Goal: Use online tool/utility: Use online tool/utility

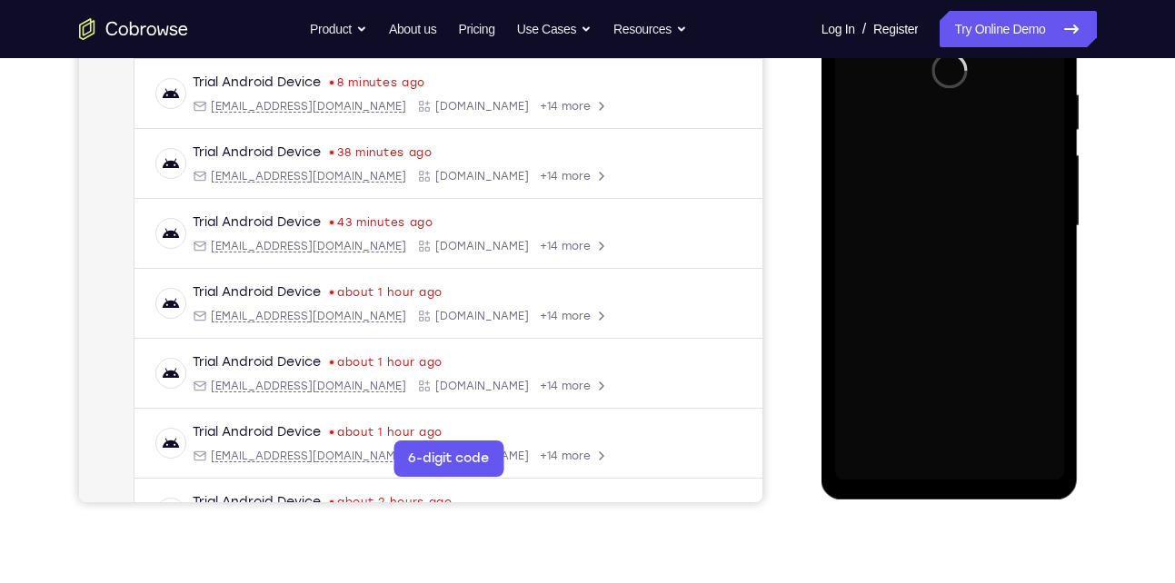
scroll to position [344, 0]
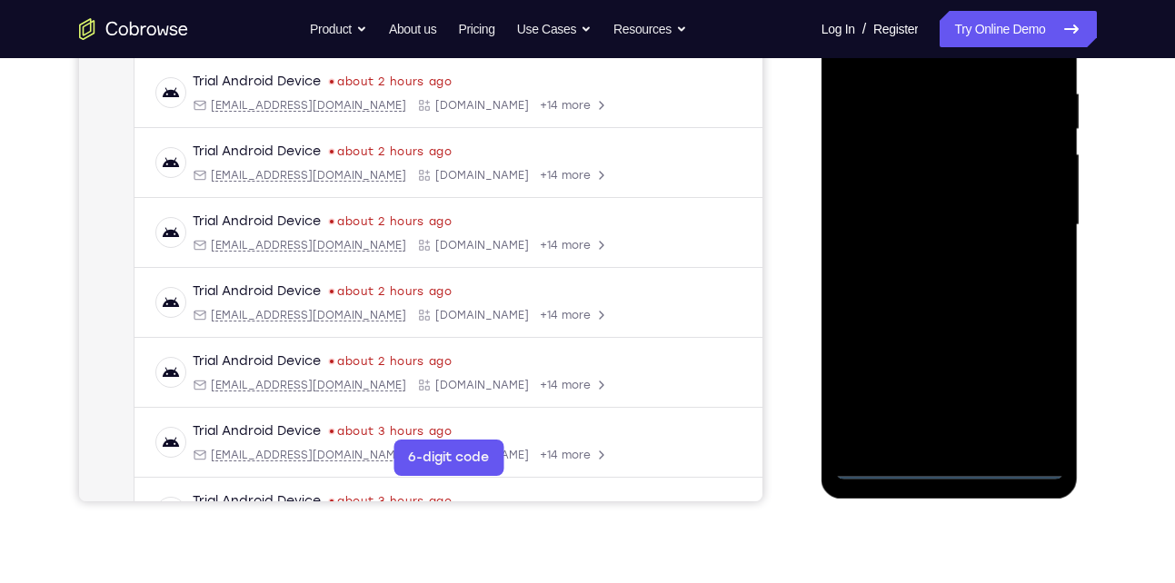
click at [952, 467] on div at bounding box center [949, 225] width 229 height 509
click at [1034, 386] on div at bounding box center [949, 225] width 229 height 509
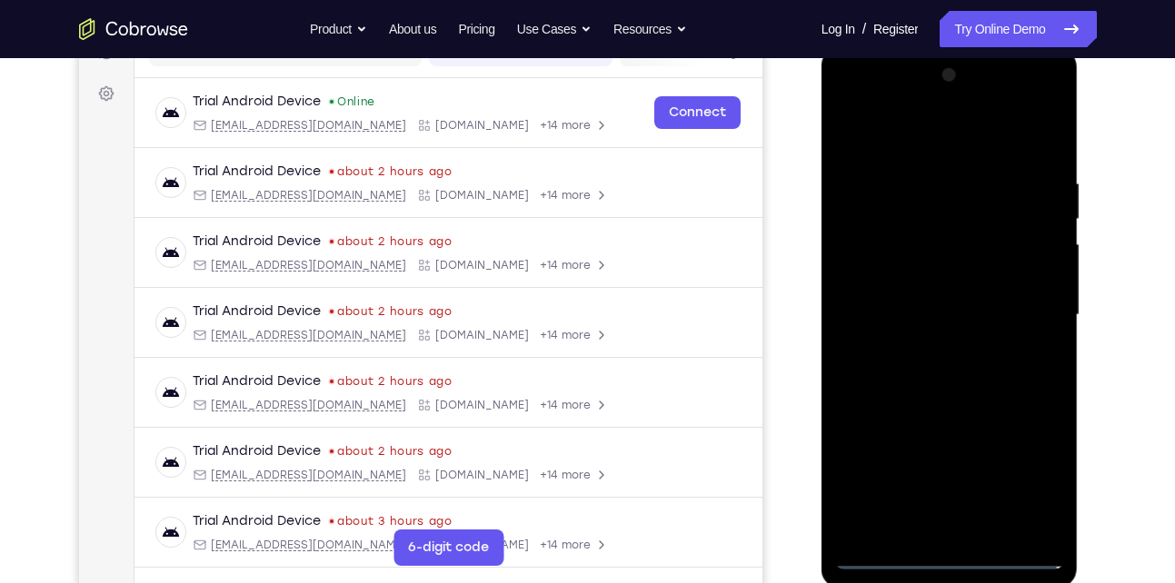
scroll to position [252, 0]
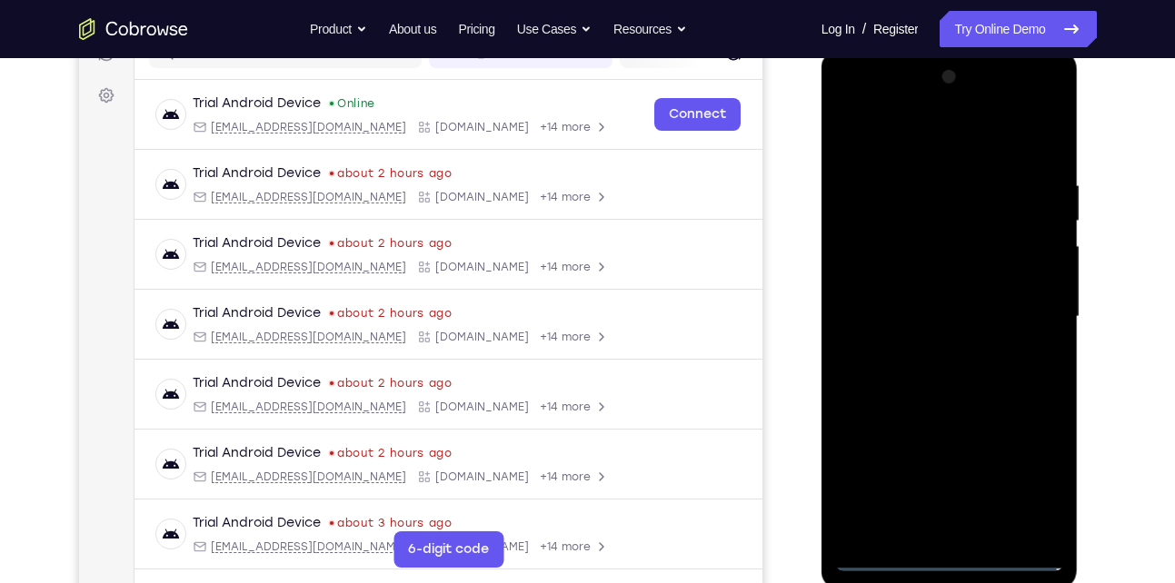
click at [939, 139] on div at bounding box center [949, 317] width 229 height 509
click at [1037, 325] on div at bounding box center [949, 317] width 229 height 509
click at [923, 354] on div at bounding box center [949, 317] width 229 height 509
click at [935, 279] on div at bounding box center [949, 317] width 229 height 509
click at [918, 307] on div at bounding box center [949, 317] width 229 height 509
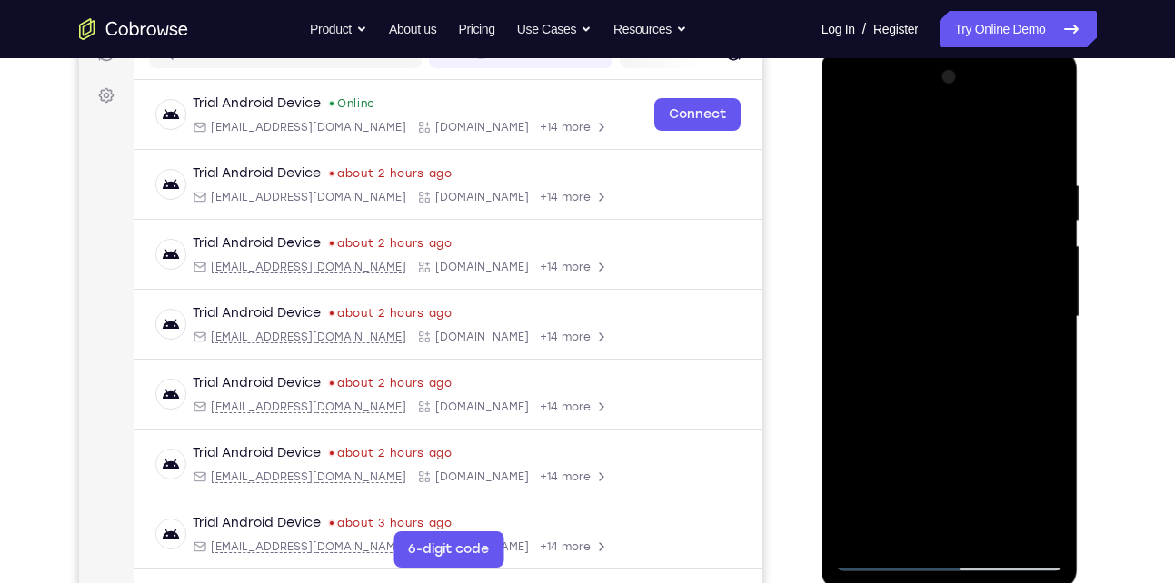
click at [955, 265] on div at bounding box center [949, 317] width 229 height 509
click at [962, 268] on div at bounding box center [949, 317] width 229 height 509
click at [931, 358] on div at bounding box center [949, 317] width 229 height 509
click at [947, 398] on div at bounding box center [949, 317] width 229 height 509
click at [928, 305] on div at bounding box center [949, 317] width 229 height 509
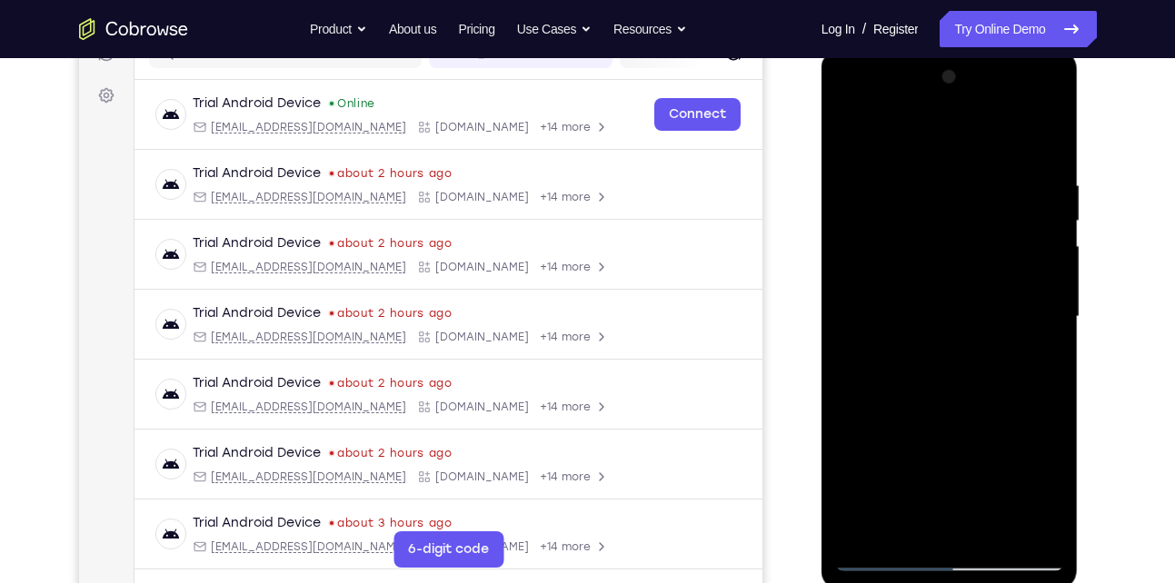
click at [928, 305] on div at bounding box center [949, 317] width 229 height 509
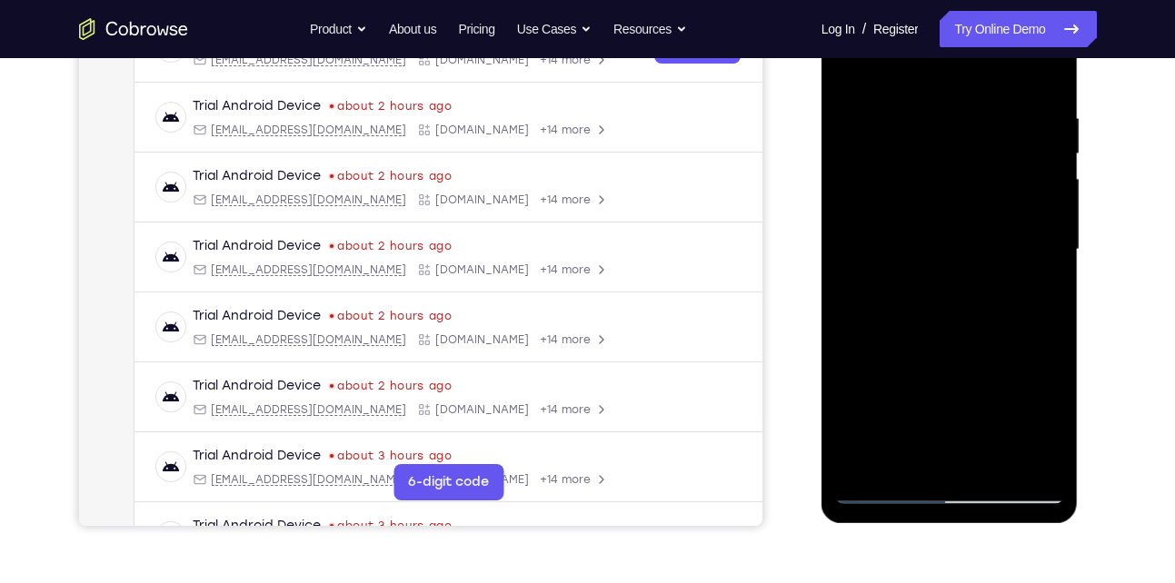
scroll to position [345, 0]
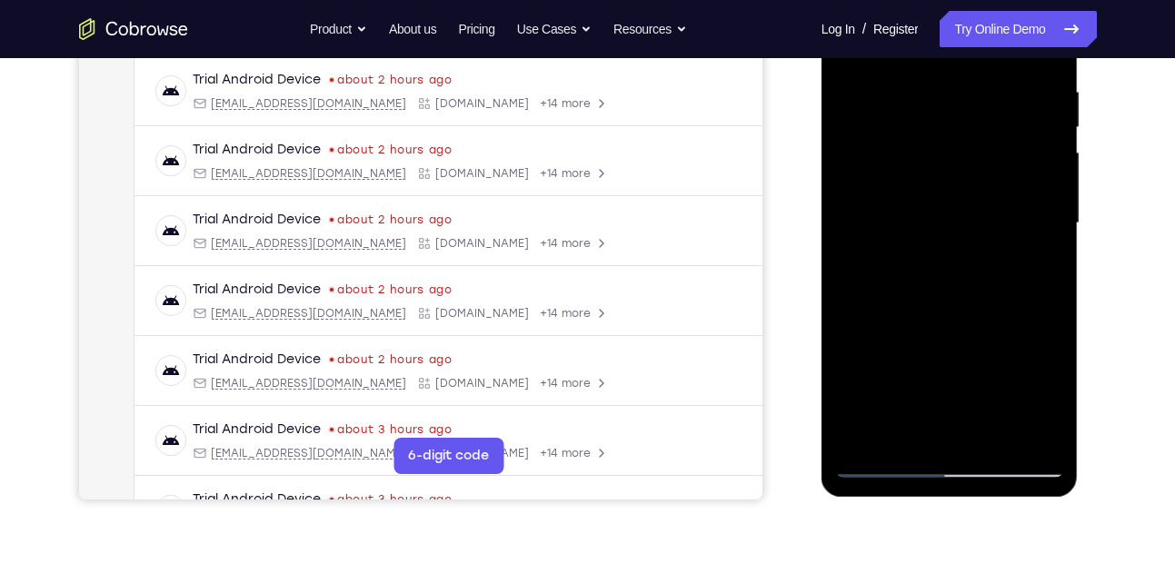
click at [856, 220] on div at bounding box center [949, 223] width 229 height 509
click at [949, 181] on div at bounding box center [949, 223] width 229 height 509
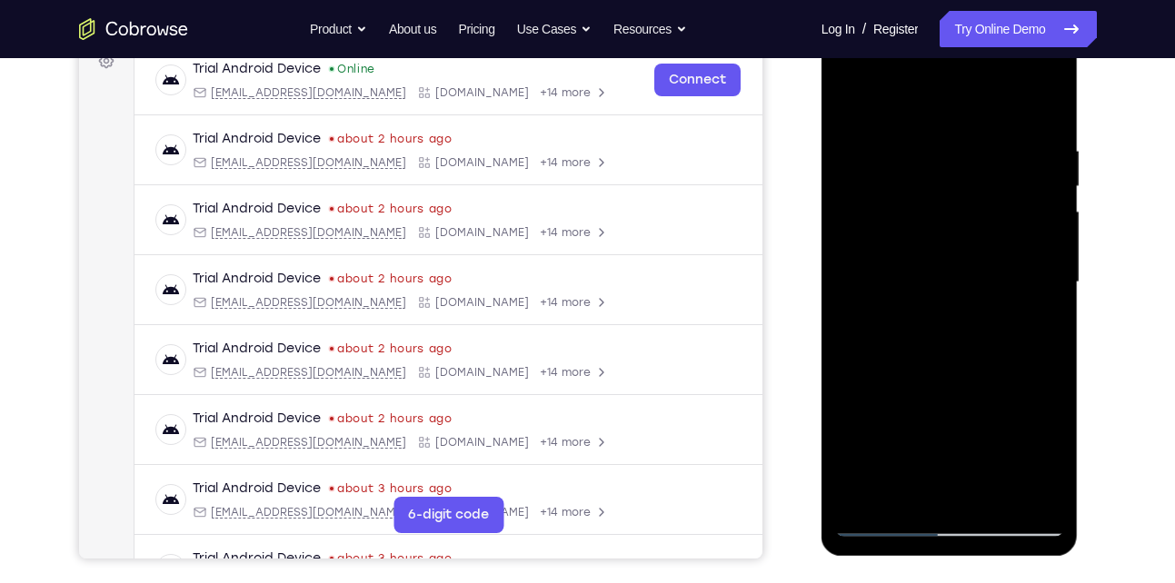
scroll to position [284, 0]
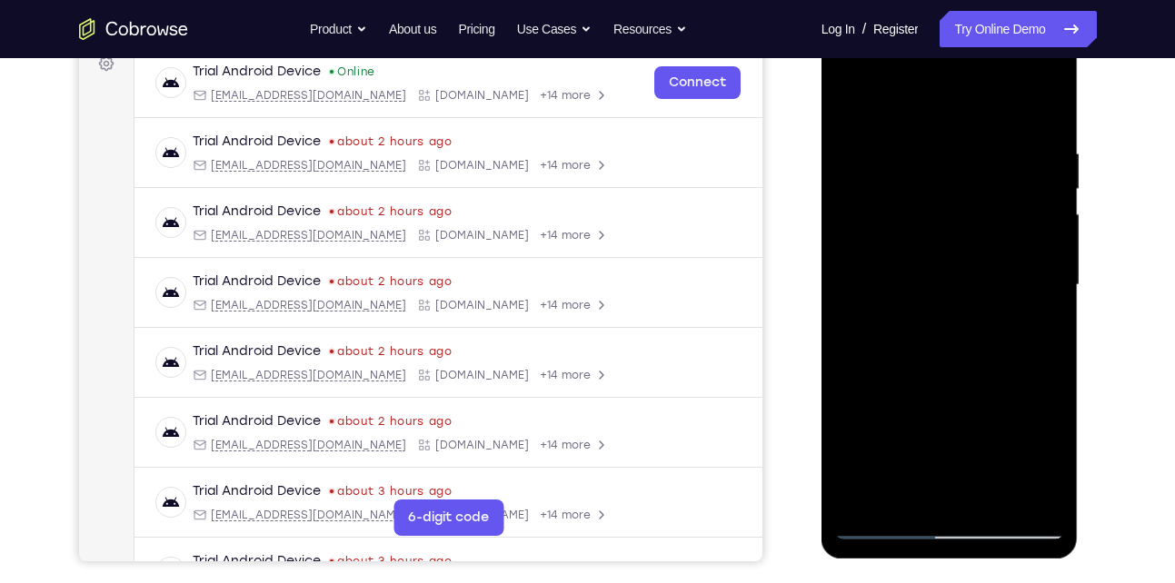
drag, startPoint x: 944, startPoint y: 319, endPoint x: 976, endPoint y: 199, distance: 124.1
click at [976, 199] on div at bounding box center [949, 285] width 229 height 509
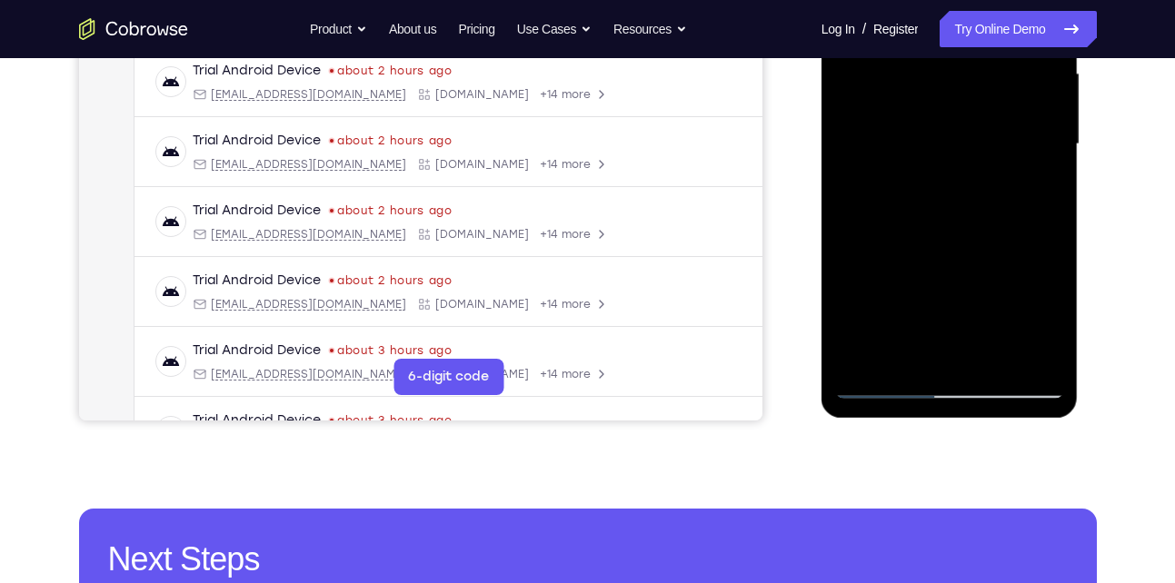
scroll to position [425, 0]
click at [988, 357] on div at bounding box center [949, 143] width 229 height 509
click at [944, 242] on div at bounding box center [949, 143] width 229 height 509
click at [950, 135] on div at bounding box center [949, 143] width 229 height 509
click at [941, 347] on div at bounding box center [949, 143] width 229 height 509
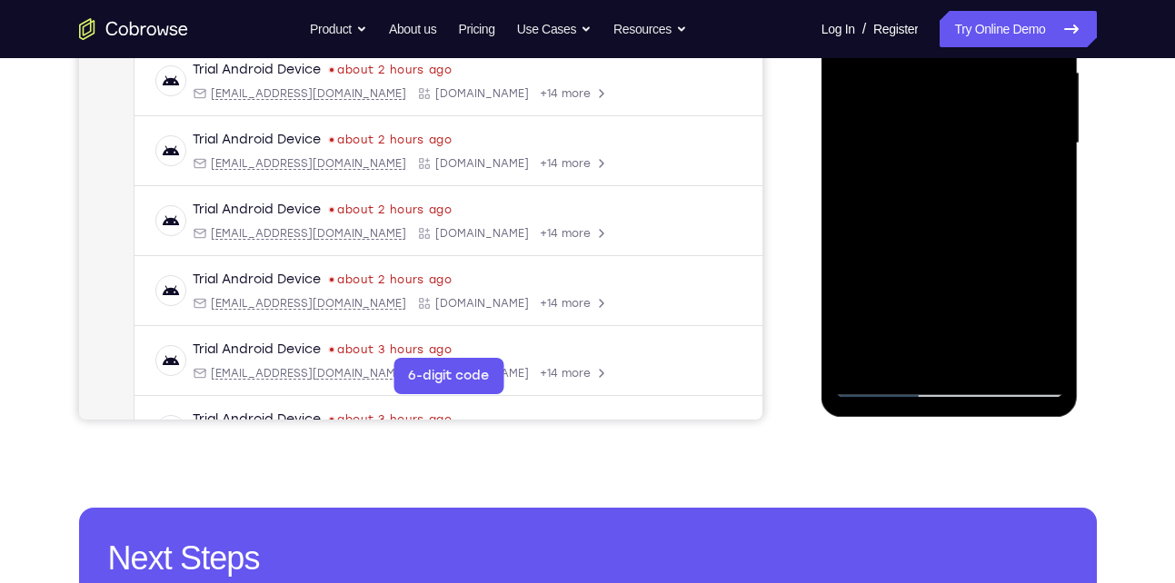
scroll to position [374, 0]
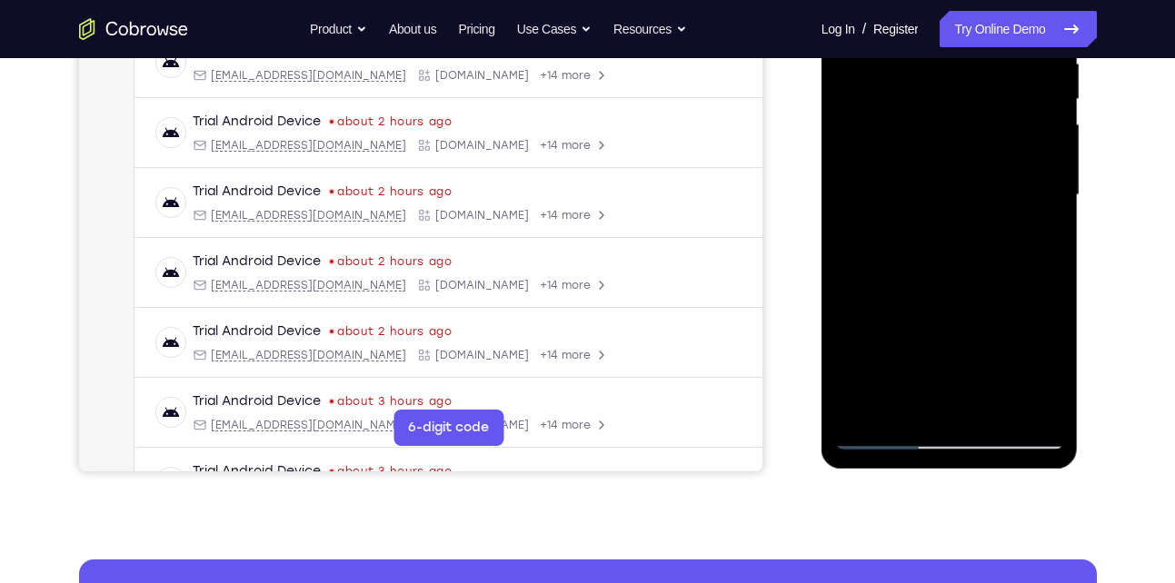
click at [930, 148] on div at bounding box center [949, 195] width 229 height 509
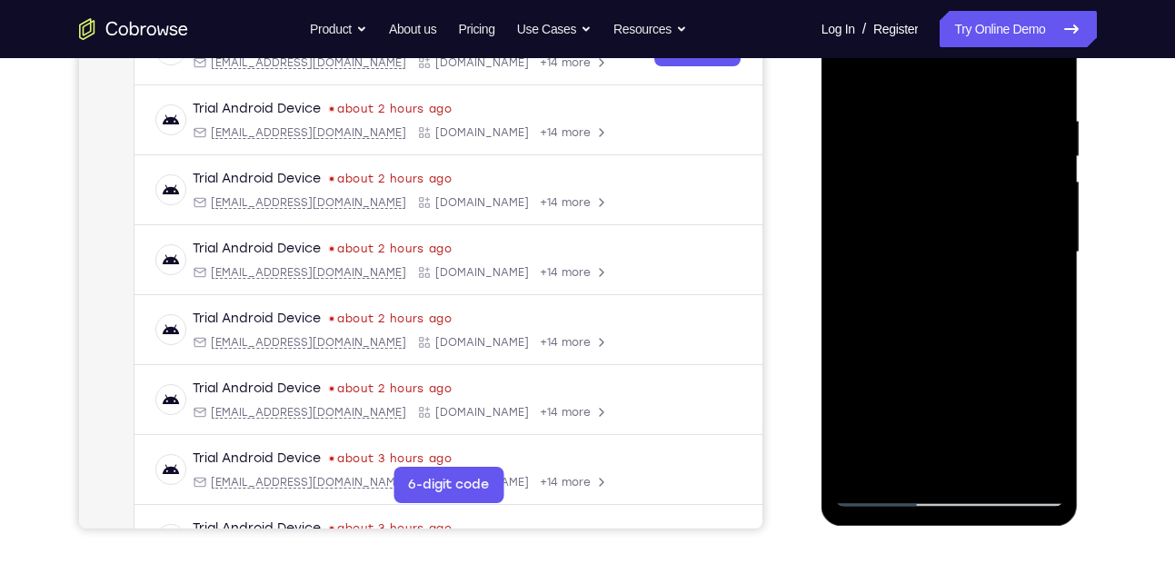
scroll to position [380, 0]
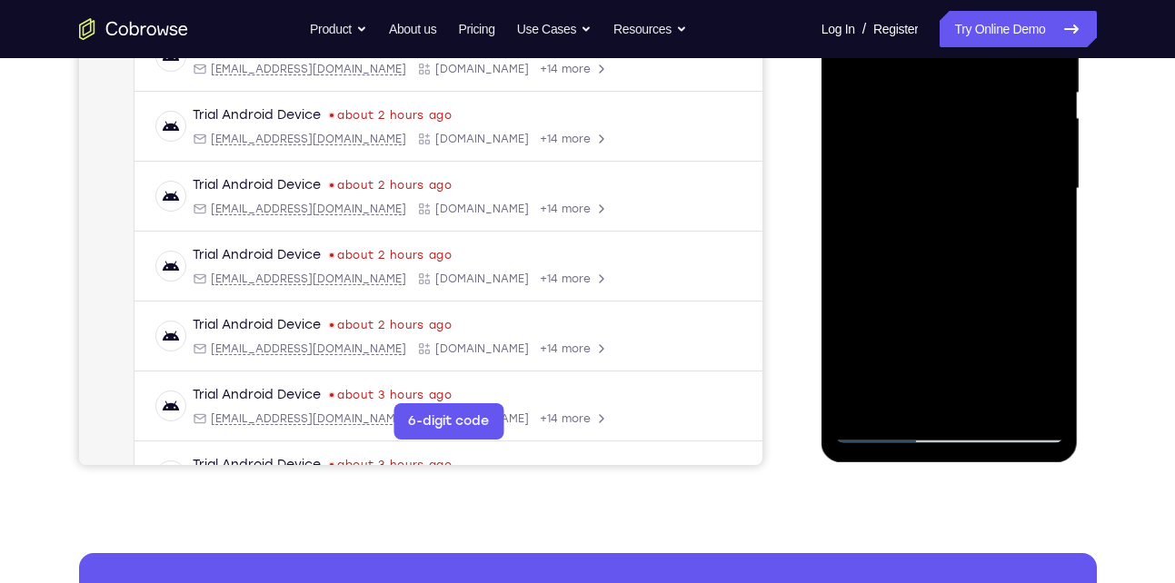
click at [883, 304] on div at bounding box center [949, 189] width 229 height 509
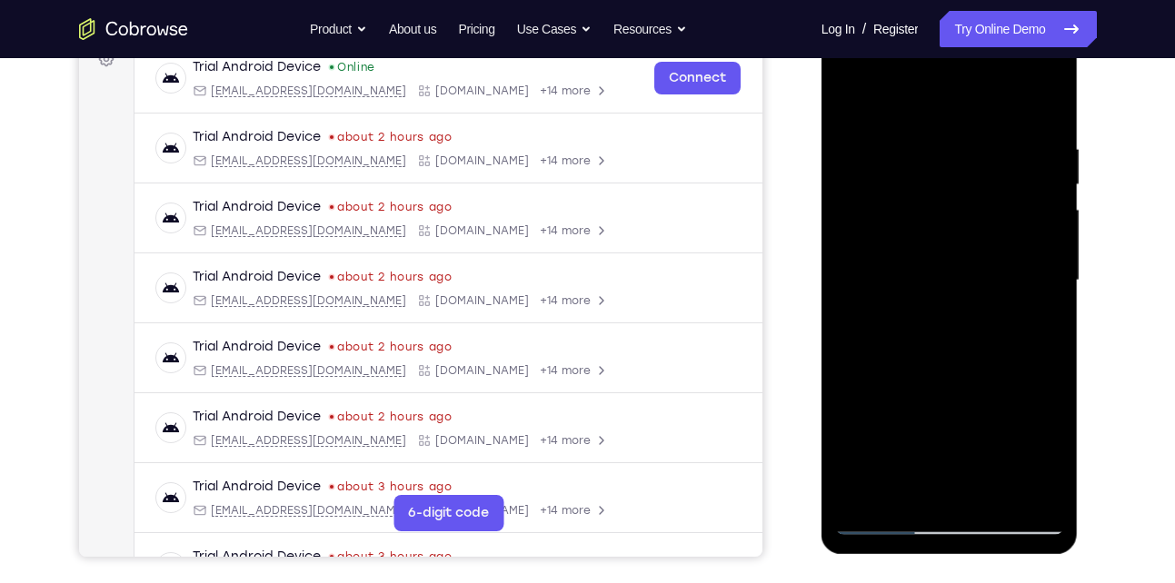
scroll to position [287, 0]
click at [855, 102] on div at bounding box center [949, 281] width 229 height 509
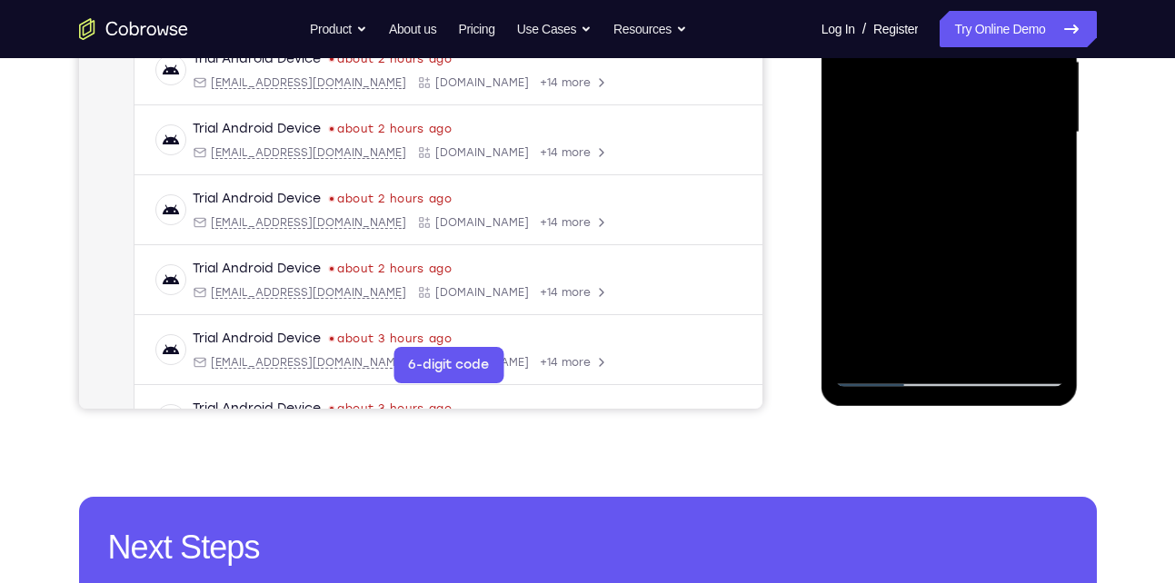
scroll to position [317, 0]
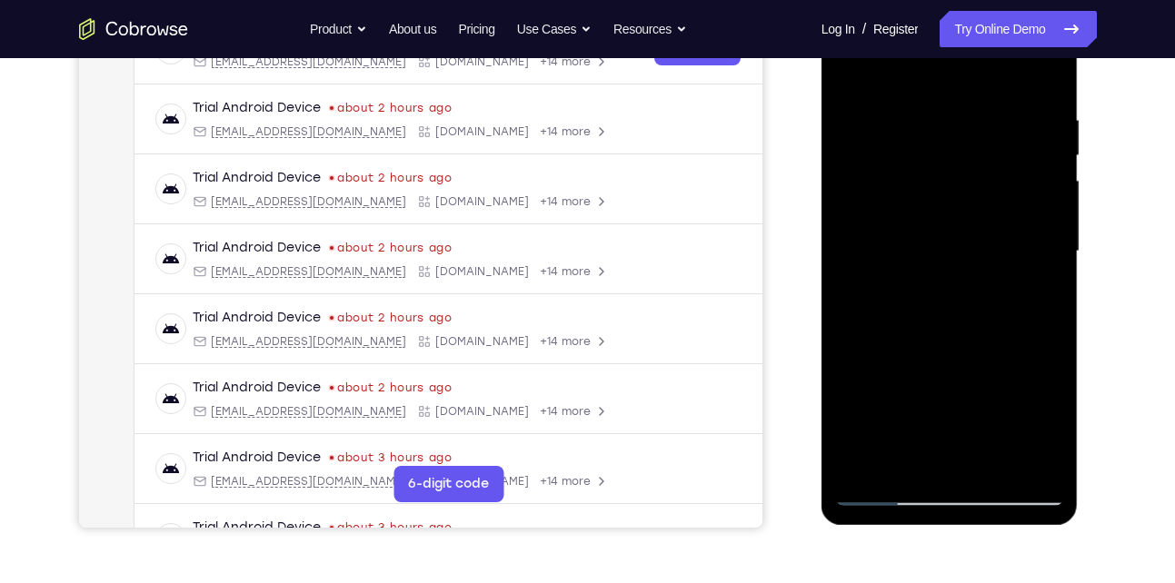
click at [853, 67] on div at bounding box center [949, 251] width 229 height 509
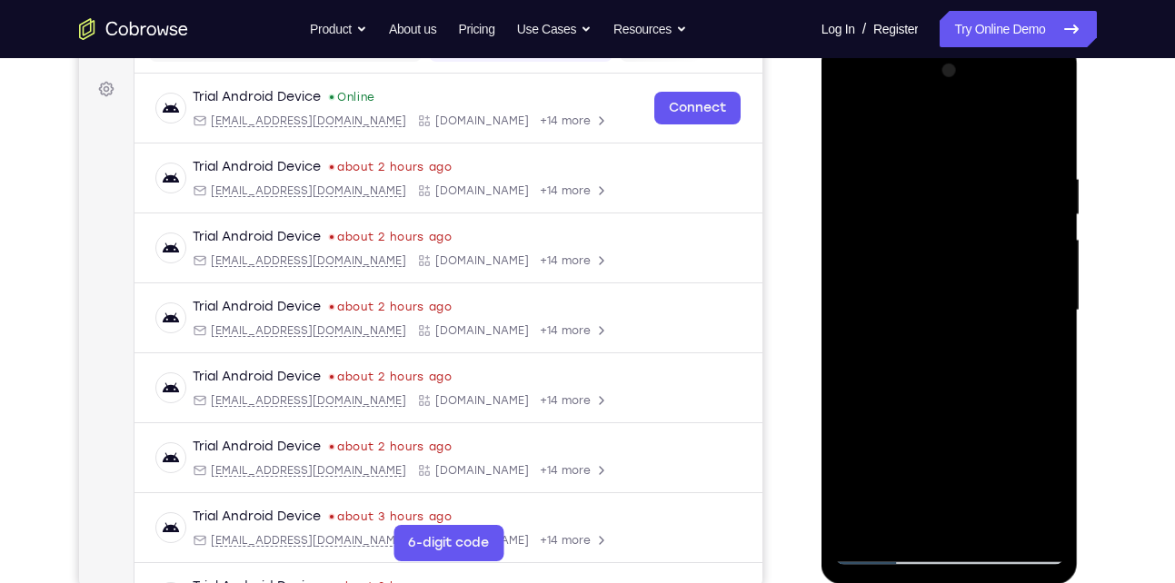
scroll to position [256, 0]
click at [1049, 127] on div at bounding box center [949, 312] width 229 height 509
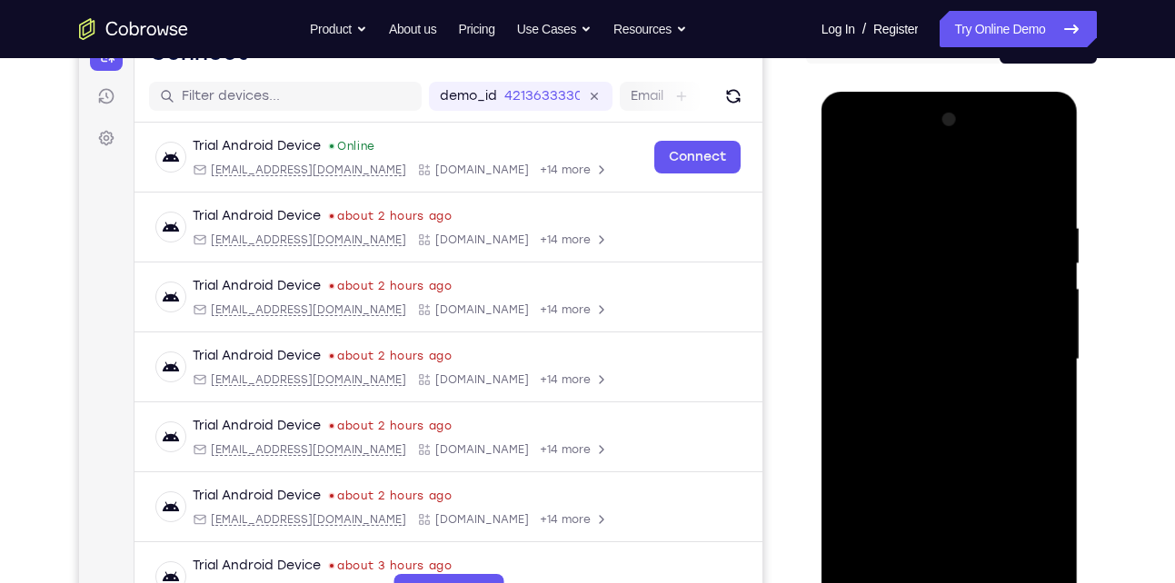
scroll to position [207, 0]
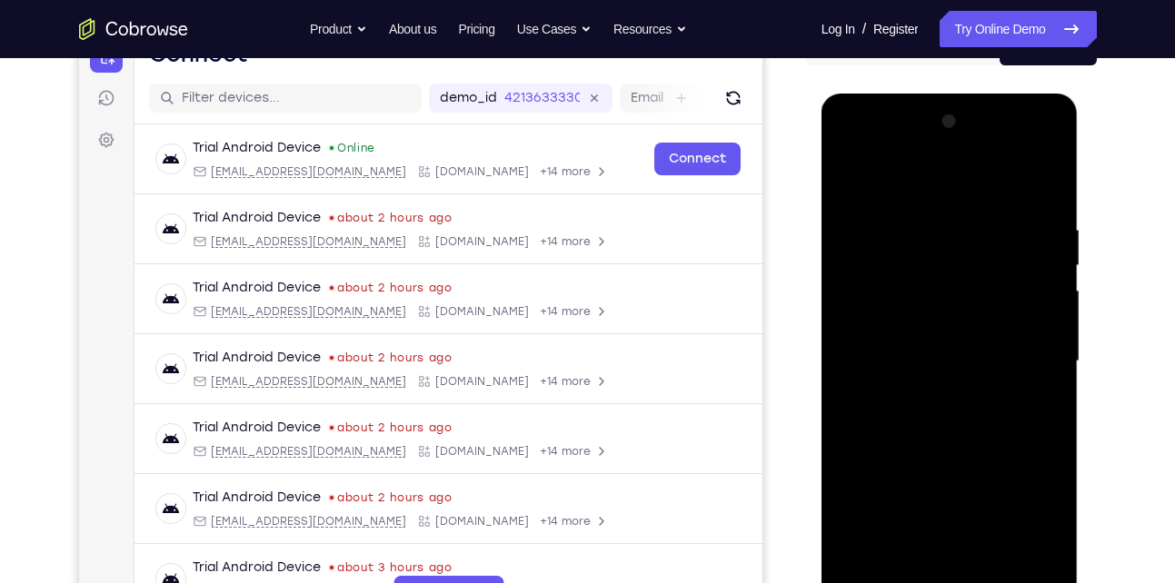
drag, startPoint x: 944, startPoint y: 246, endPoint x: 920, endPoint y: 352, distance: 108.2
click at [920, 352] on div at bounding box center [949, 361] width 229 height 509
click at [852, 174] on div at bounding box center [949, 361] width 229 height 509
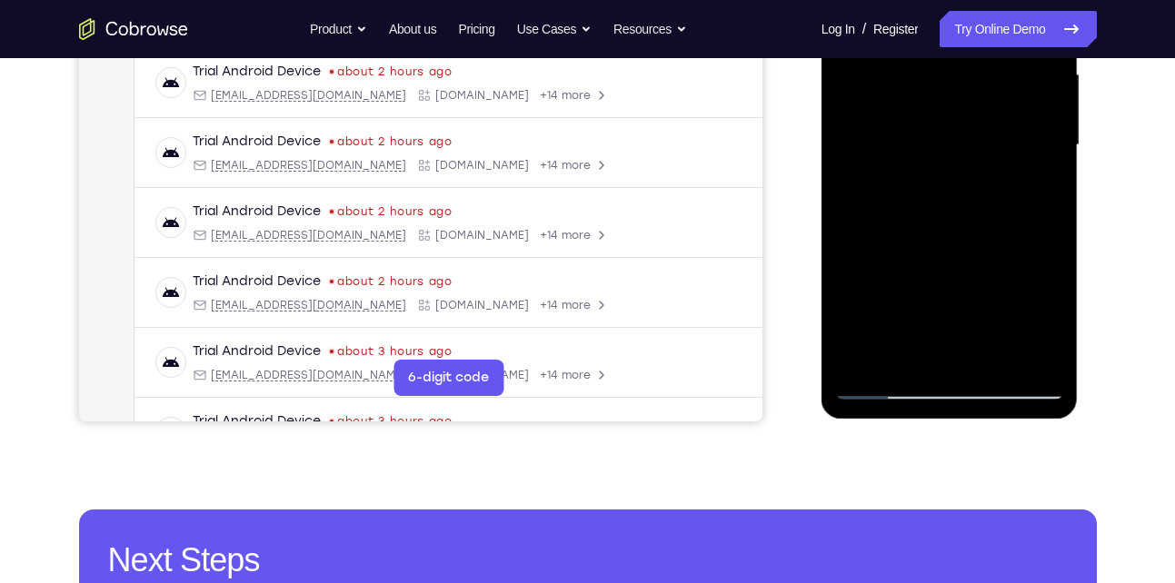
scroll to position [433, 0]
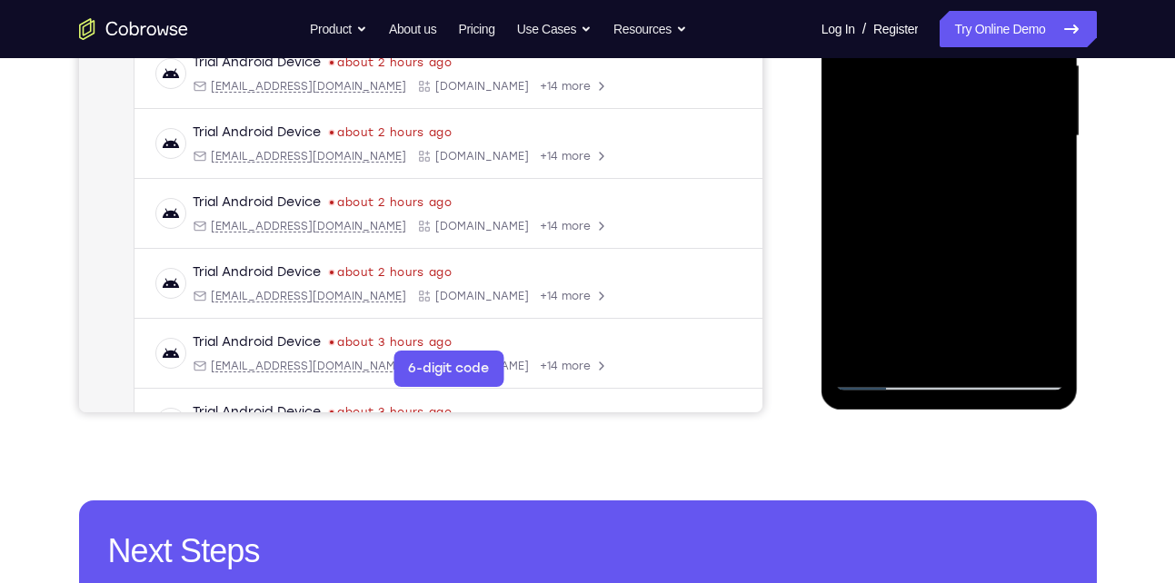
click at [989, 354] on div at bounding box center [949, 136] width 229 height 509
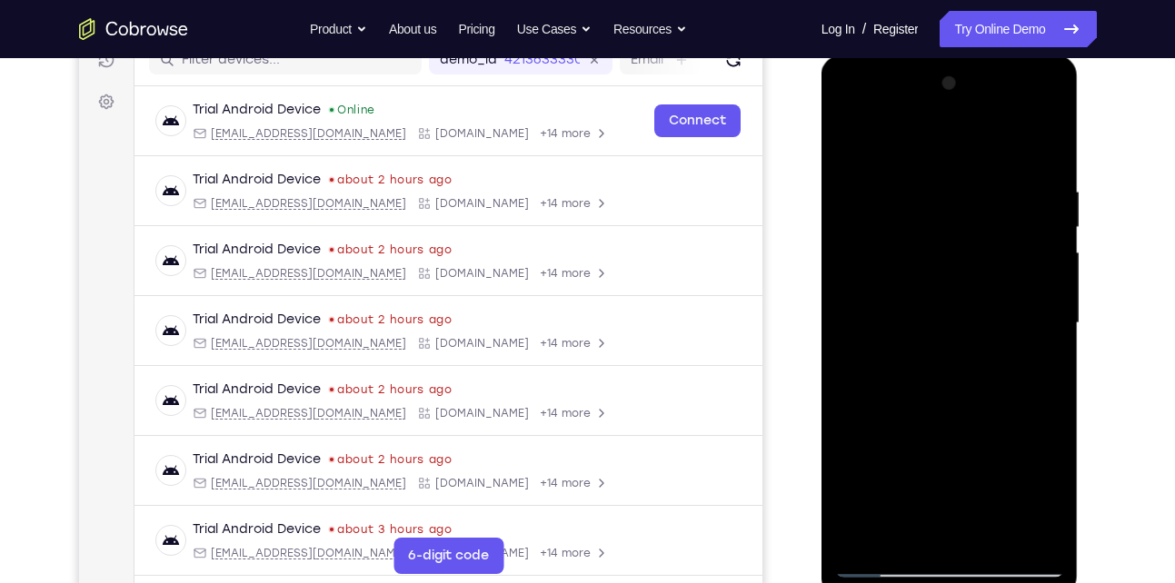
scroll to position [246, 0]
click at [857, 135] on div at bounding box center [949, 322] width 229 height 509
drag, startPoint x: 1024, startPoint y: 184, endPoint x: 923, endPoint y: 171, distance: 101.8
click at [923, 171] on div at bounding box center [949, 322] width 229 height 509
drag, startPoint x: 988, startPoint y: 177, endPoint x: 912, endPoint y: 177, distance: 75.4
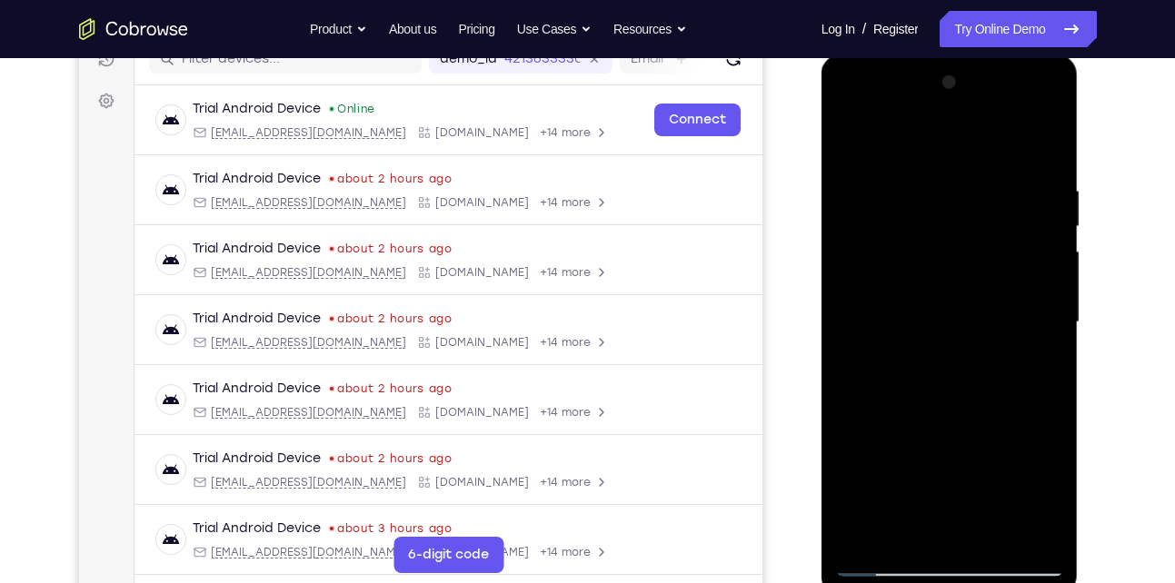
click at [912, 177] on div at bounding box center [949, 322] width 229 height 509
drag, startPoint x: 967, startPoint y: 184, endPoint x: 901, endPoint y: 184, distance: 66.3
click at [901, 184] on div at bounding box center [949, 322] width 229 height 509
drag, startPoint x: 988, startPoint y: 194, endPoint x: 912, endPoint y: 194, distance: 75.4
click at [912, 194] on div at bounding box center [949, 322] width 229 height 509
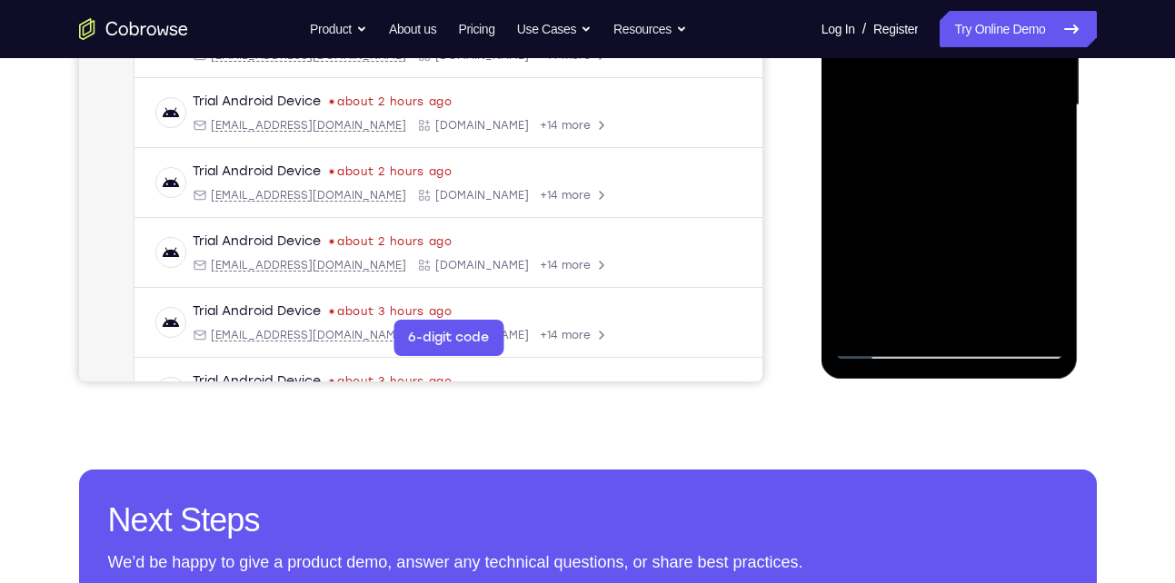
scroll to position [471, 0]
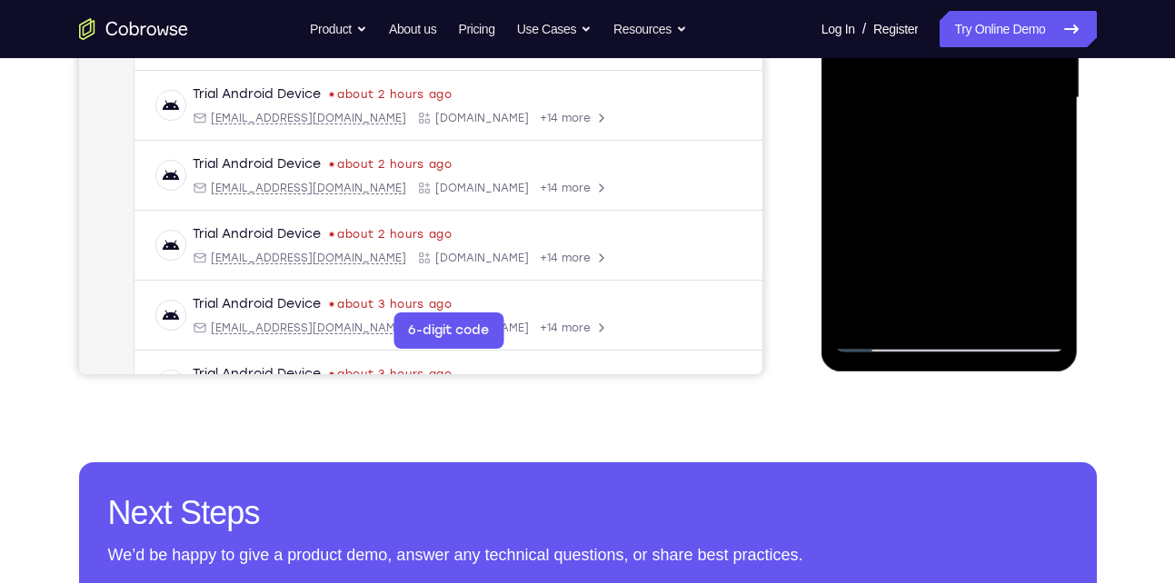
click at [905, 308] on div at bounding box center [949, 98] width 229 height 509
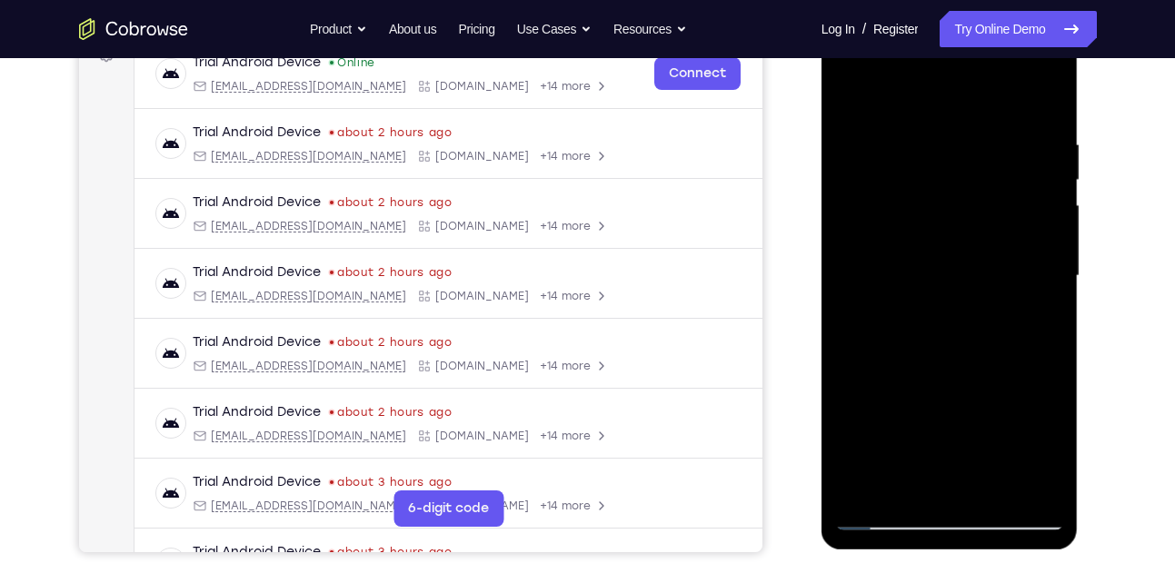
scroll to position [292, 0]
click at [926, 93] on div at bounding box center [949, 277] width 229 height 509
click at [900, 125] on div at bounding box center [949, 277] width 229 height 509
click at [862, 150] on div at bounding box center [949, 277] width 229 height 509
click at [896, 207] on div at bounding box center [949, 277] width 229 height 509
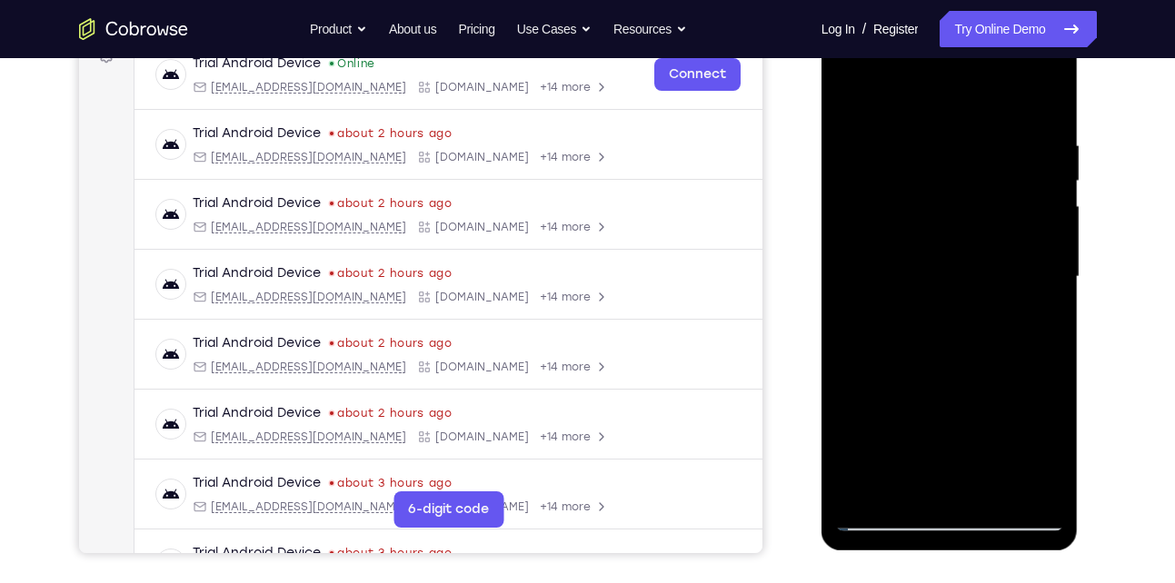
click at [846, 93] on div at bounding box center [949, 277] width 229 height 509
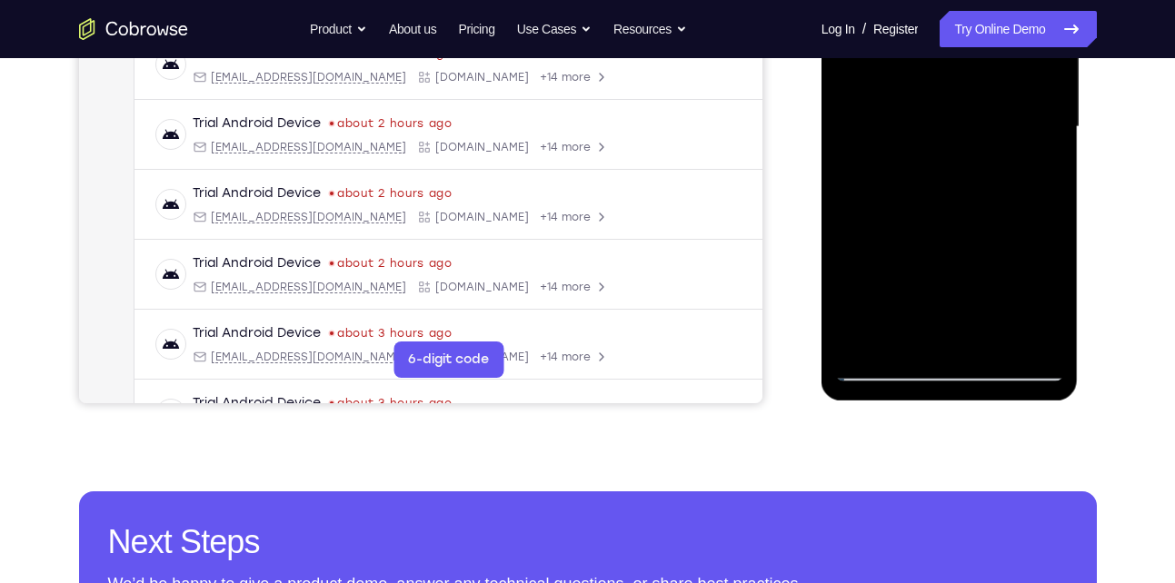
scroll to position [450, 0]
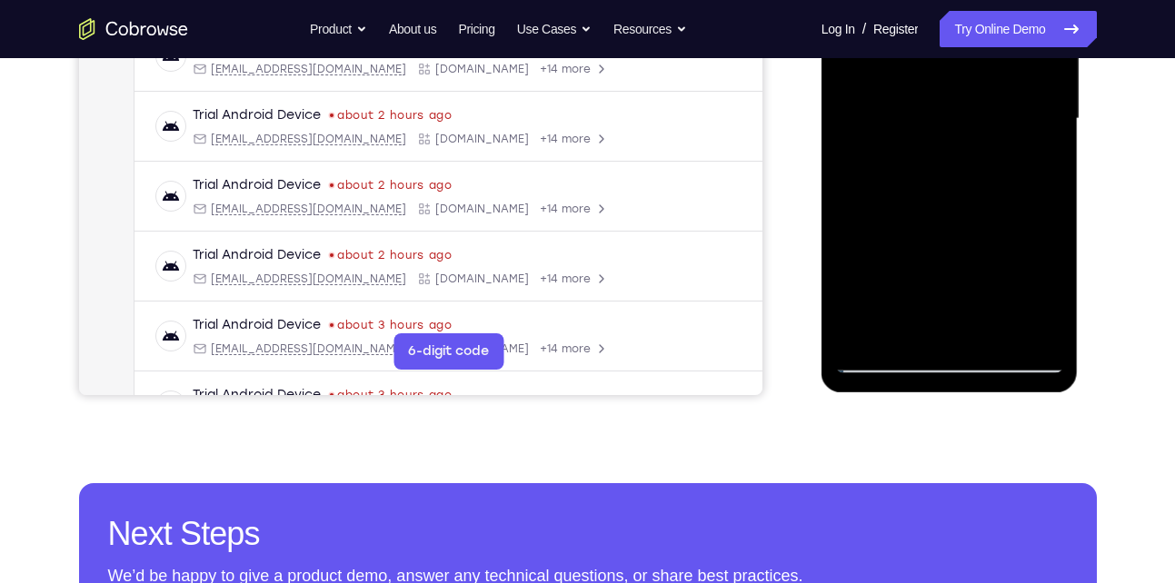
click at [878, 361] on div at bounding box center [949, 119] width 229 height 509
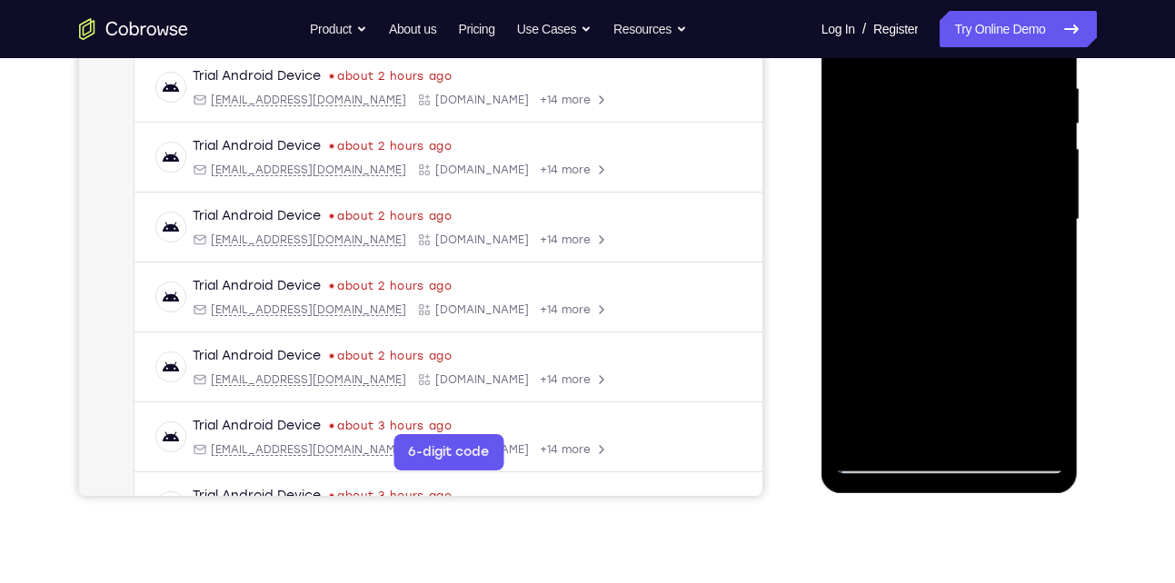
scroll to position [335, 0]
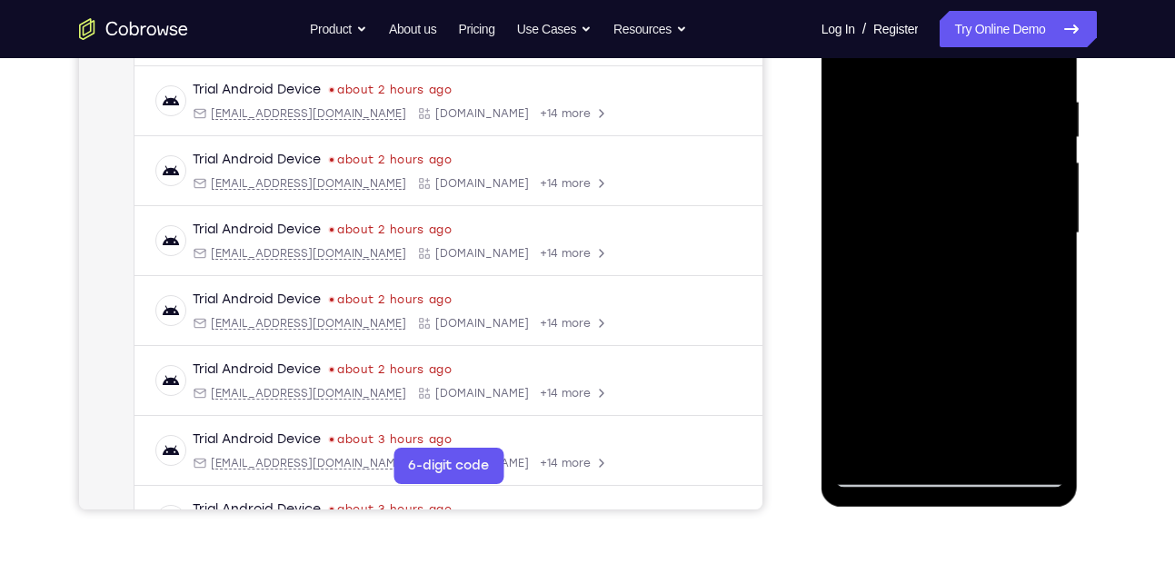
click at [1037, 125] on div at bounding box center [949, 233] width 229 height 509
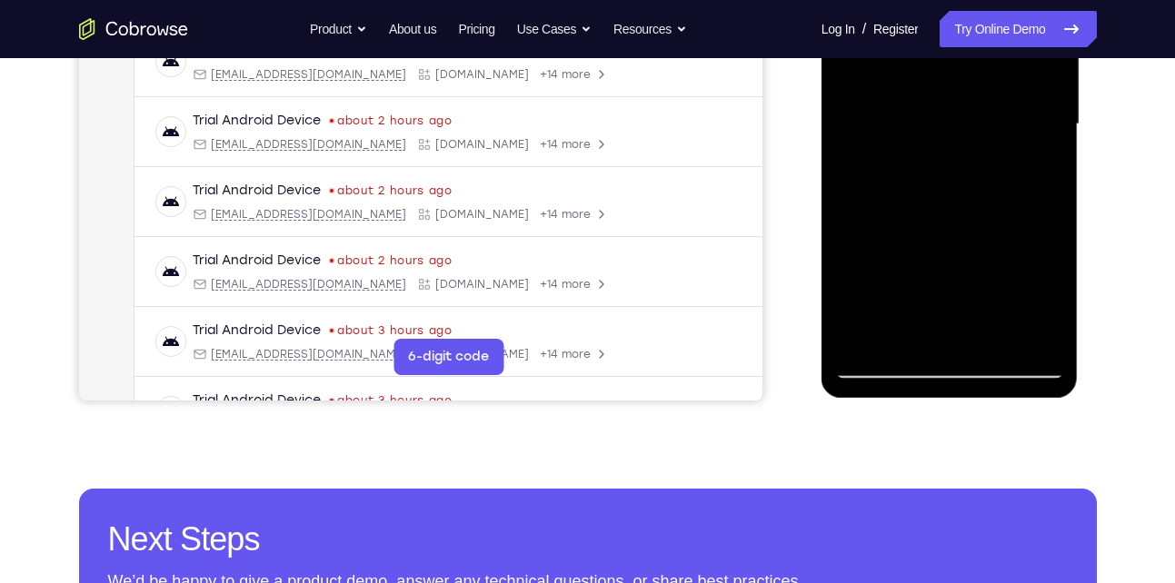
scroll to position [445, 0]
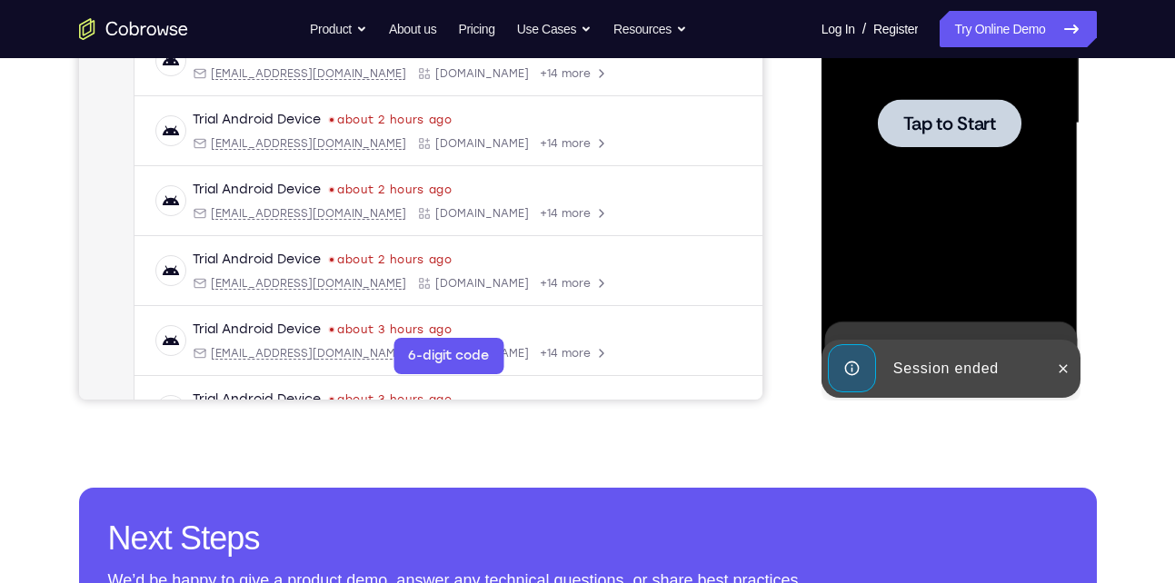
click at [955, 140] on div at bounding box center [950, 123] width 144 height 48
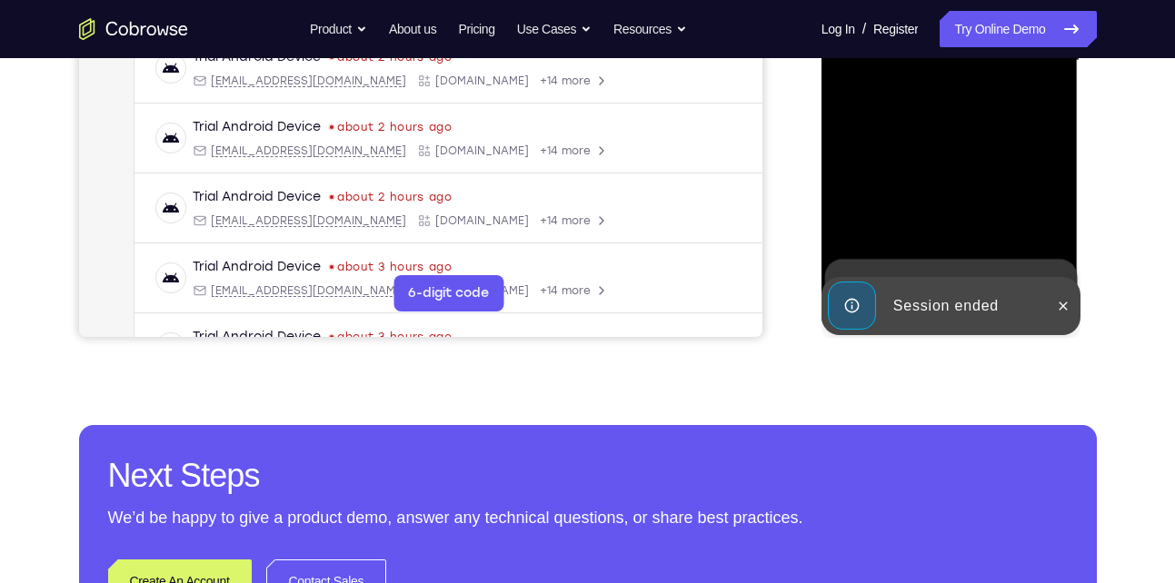
scroll to position [513, 0]
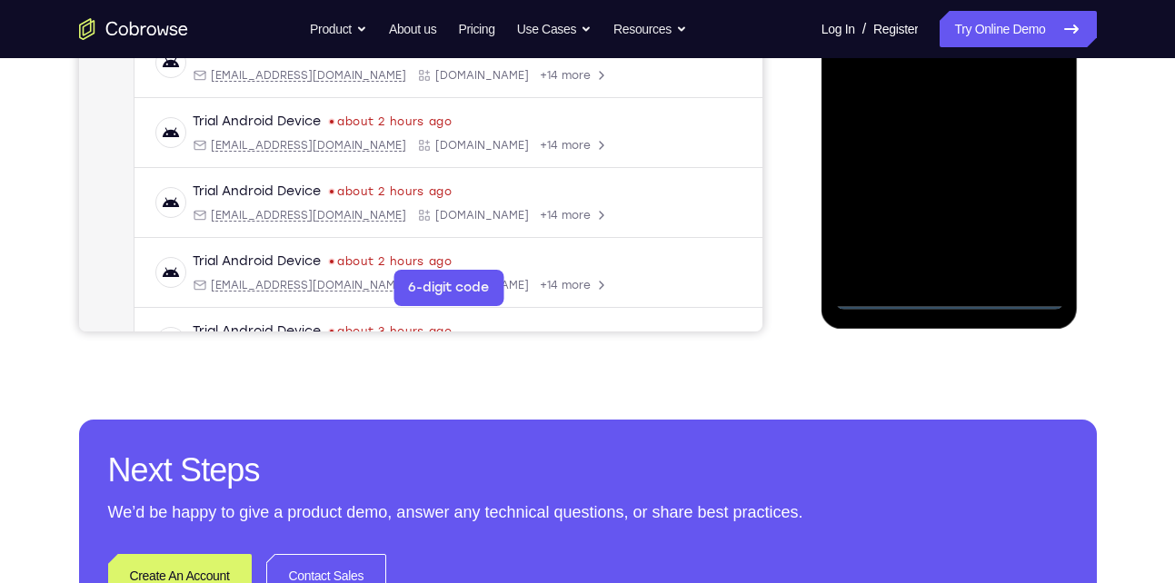
click at [951, 304] on div at bounding box center [949, 55] width 229 height 509
click at [1034, 217] on div at bounding box center [949, 55] width 229 height 509
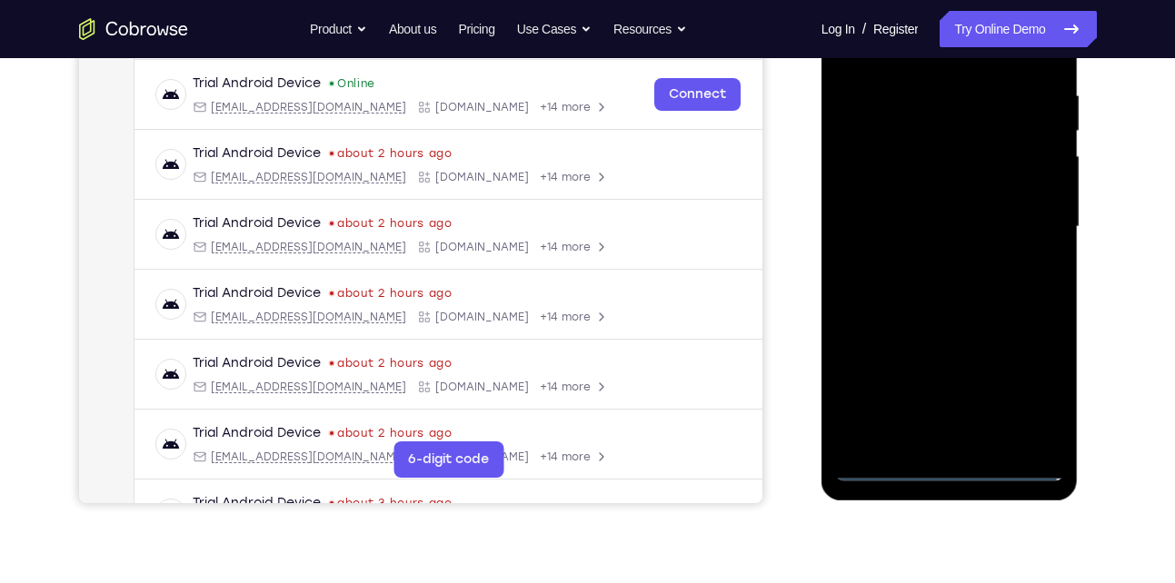
scroll to position [228, 0]
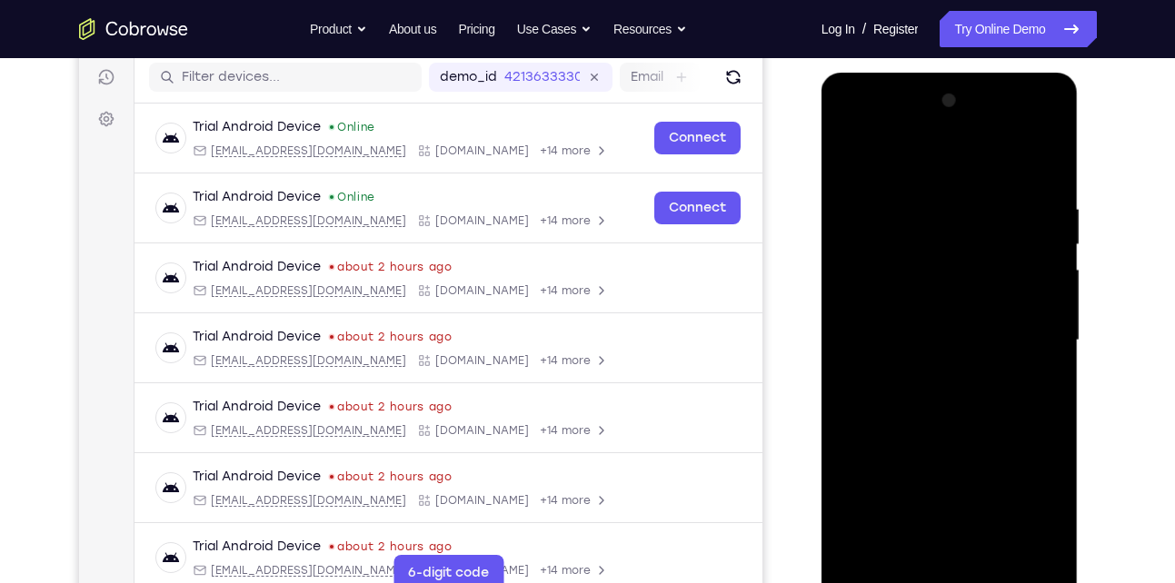
click at [926, 165] on div at bounding box center [949, 340] width 229 height 509
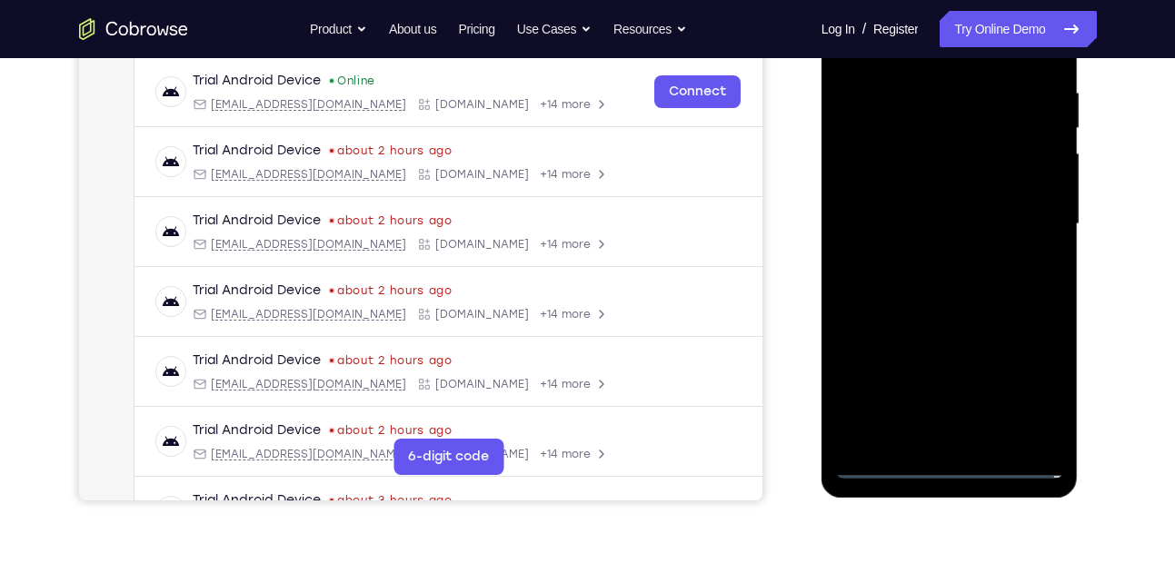
scroll to position [345, 0]
click at [1030, 233] on div at bounding box center [949, 223] width 229 height 509
click at [930, 258] on div at bounding box center [949, 223] width 229 height 509
click at [907, 201] on div at bounding box center [949, 223] width 229 height 509
click at [905, 181] on div at bounding box center [949, 223] width 229 height 509
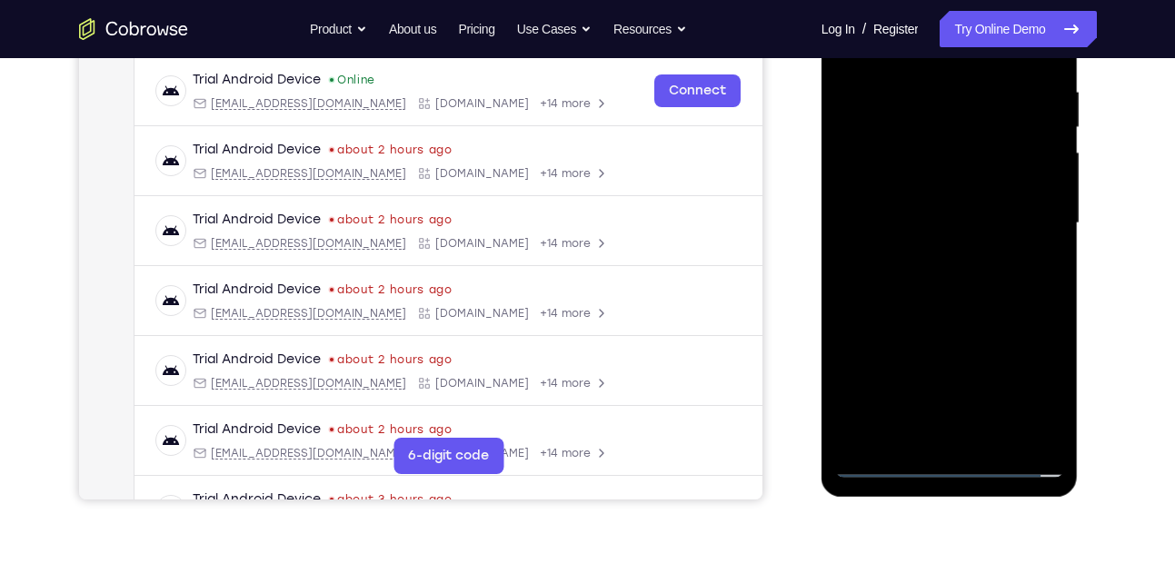
click at [927, 214] on div at bounding box center [949, 223] width 229 height 509
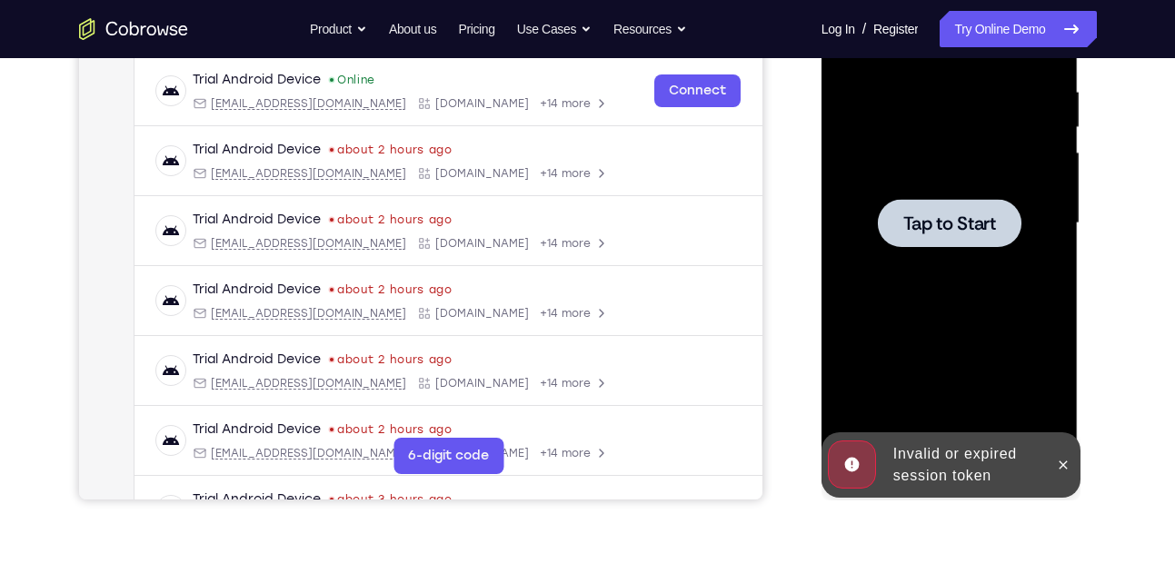
click at [922, 201] on div at bounding box center [950, 223] width 144 height 48
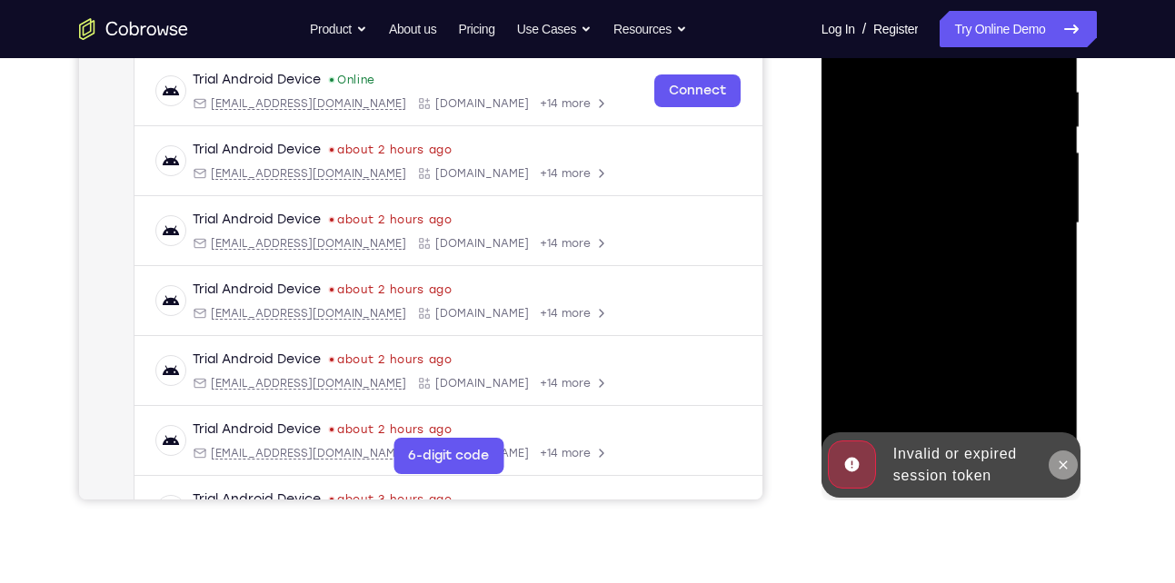
click at [1068, 462] on icon at bounding box center [1063, 465] width 15 height 15
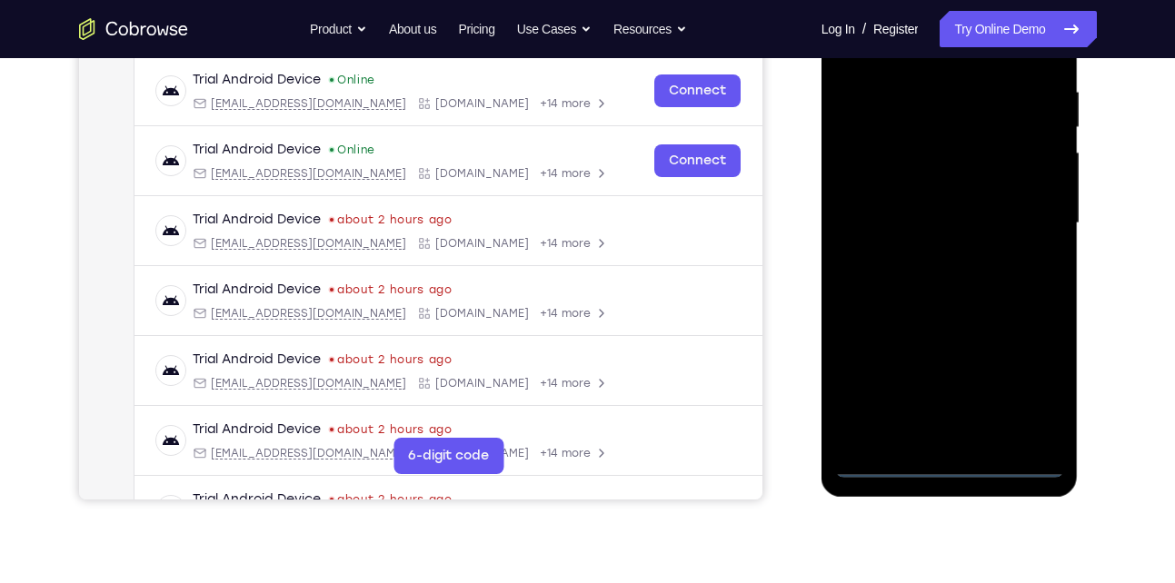
click at [944, 464] on div at bounding box center [949, 223] width 229 height 509
click at [1032, 386] on div at bounding box center [949, 223] width 229 height 509
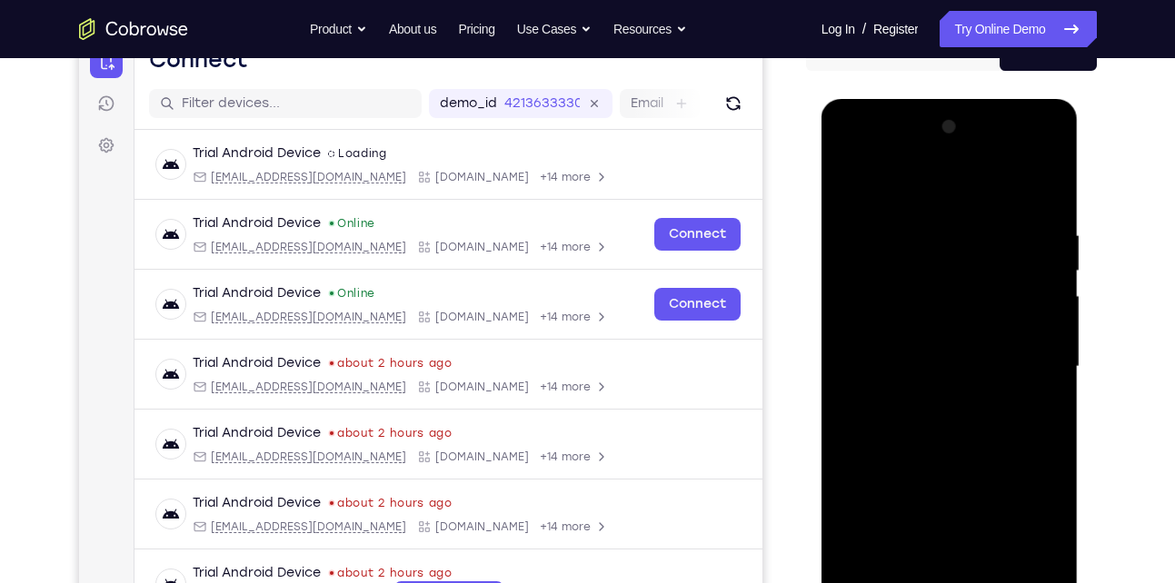
scroll to position [208, 0]
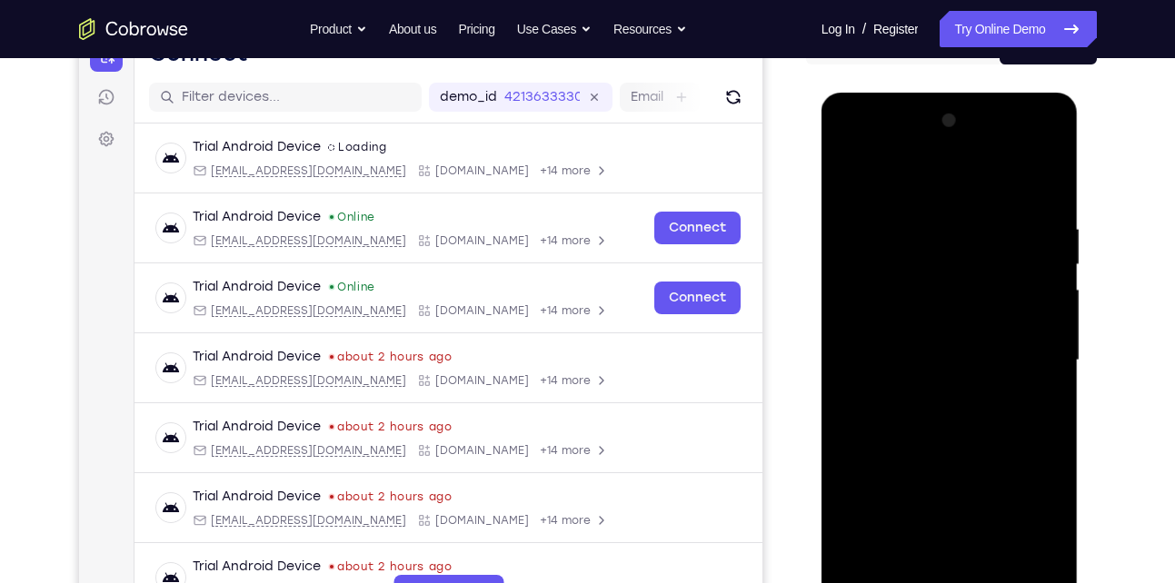
click at [897, 187] on div at bounding box center [949, 360] width 229 height 509
click at [1022, 358] on div at bounding box center [949, 360] width 229 height 509
click at [927, 398] on div at bounding box center [949, 360] width 229 height 509
click at [927, 341] on div at bounding box center [949, 360] width 229 height 509
click at [894, 322] on div at bounding box center [949, 360] width 229 height 509
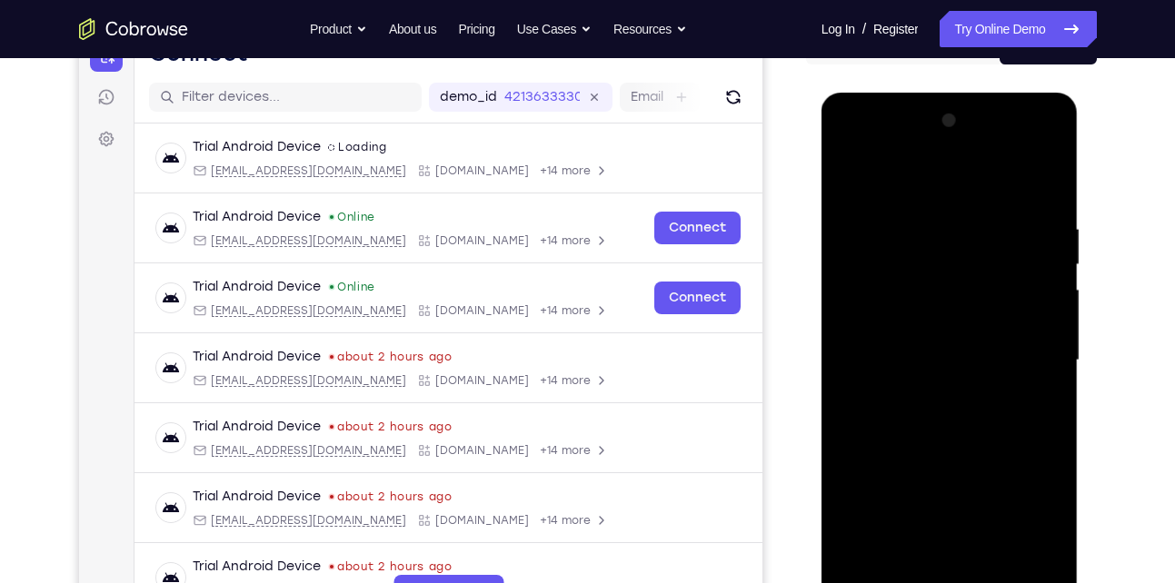
click at [908, 360] on div at bounding box center [949, 360] width 229 height 509
click at [897, 429] on div at bounding box center [949, 360] width 229 height 509
click at [947, 444] on div at bounding box center [949, 360] width 229 height 509
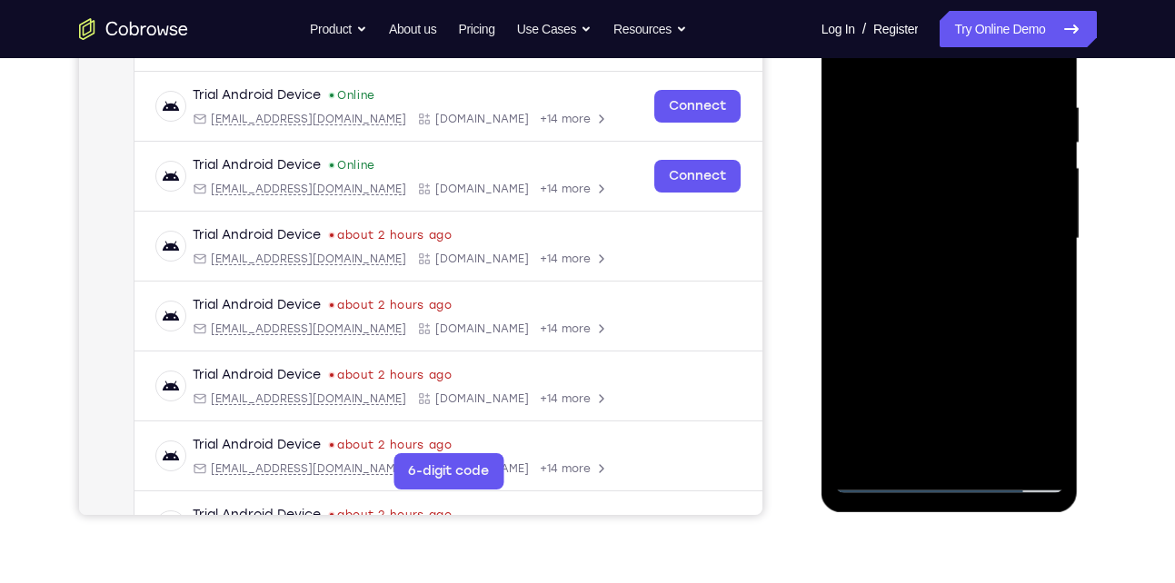
scroll to position [348, 0]
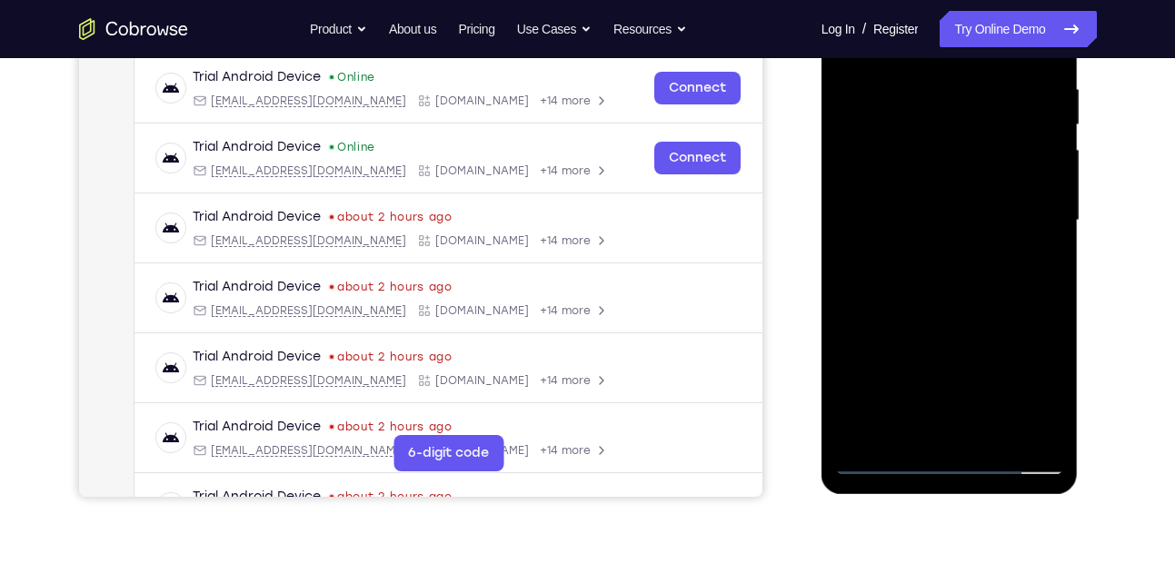
click at [986, 433] on div at bounding box center [949, 220] width 229 height 509
click at [908, 429] on div at bounding box center [949, 220] width 229 height 509
click at [939, 317] on div at bounding box center [949, 220] width 229 height 509
click at [875, 459] on div at bounding box center [949, 220] width 229 height 509
click at [906, 435] on div at bounding box center [949, 220] width 229 height 509
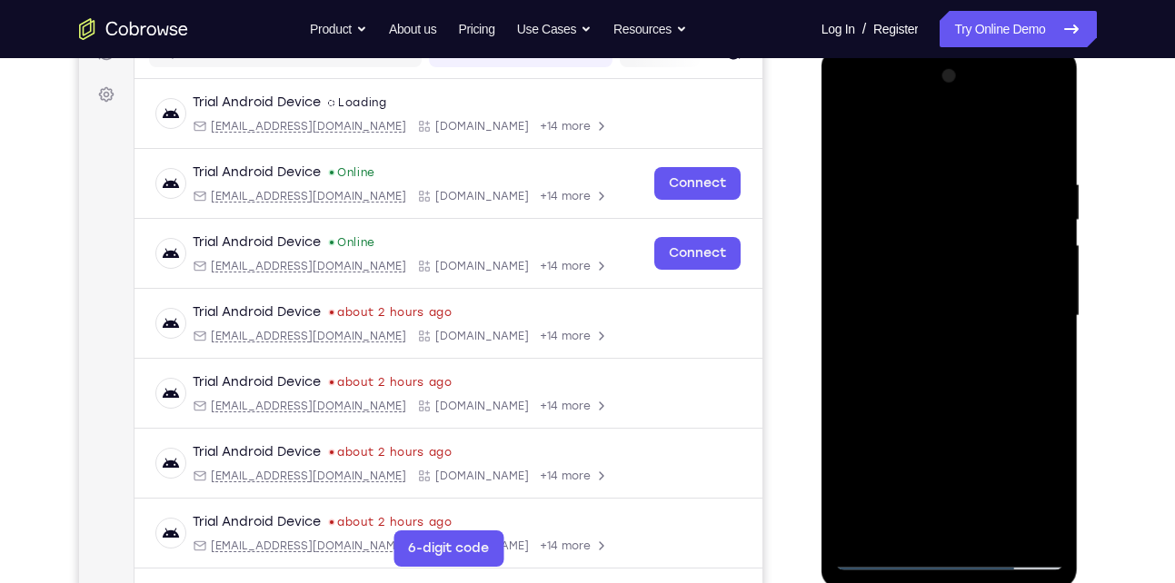
scroll to position [249, 0]
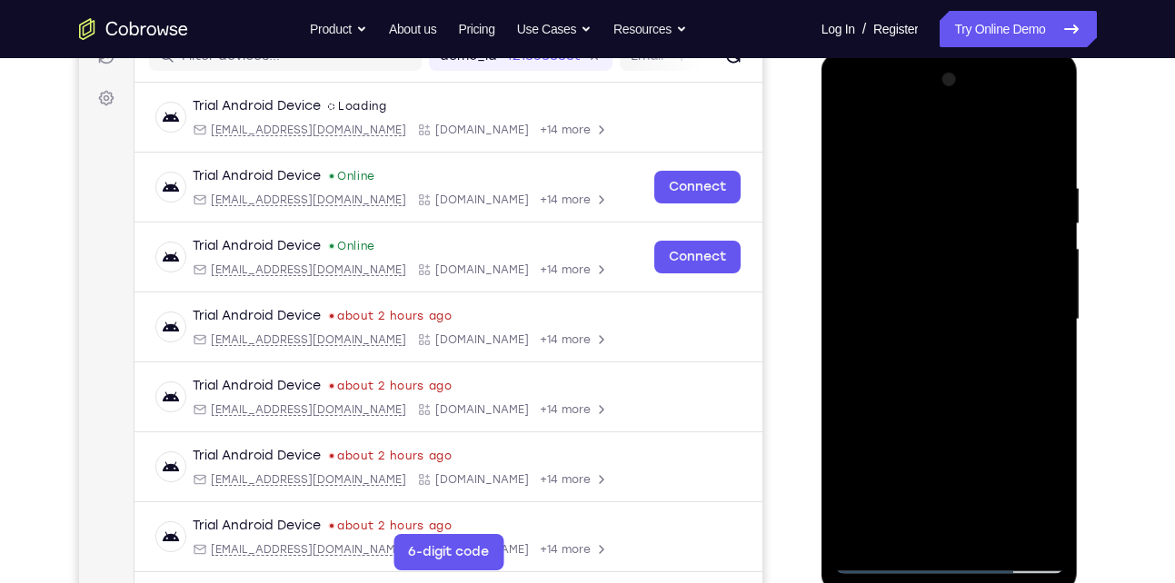
click at [910, 129] on div at bounding box center [949, 319] width 229 height 509
click at [891, 181] on div at bounding box center [949, 319] width 229 height 509
click at [874, 244] on div at bounding box center [949, 319] width 229 height 509
click at [925, 412] on div at bounding box center [949, 319] width 229 height 509
click at [1040, 203] on div at bounding box center [949, 319] width 229 height 509
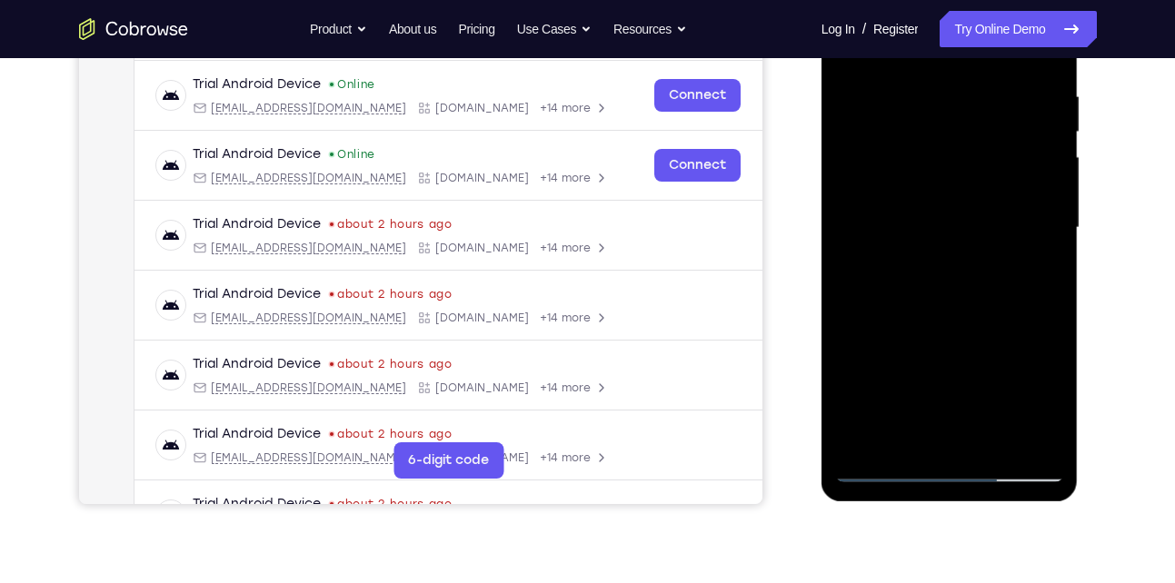
scroll to position [363, 0]
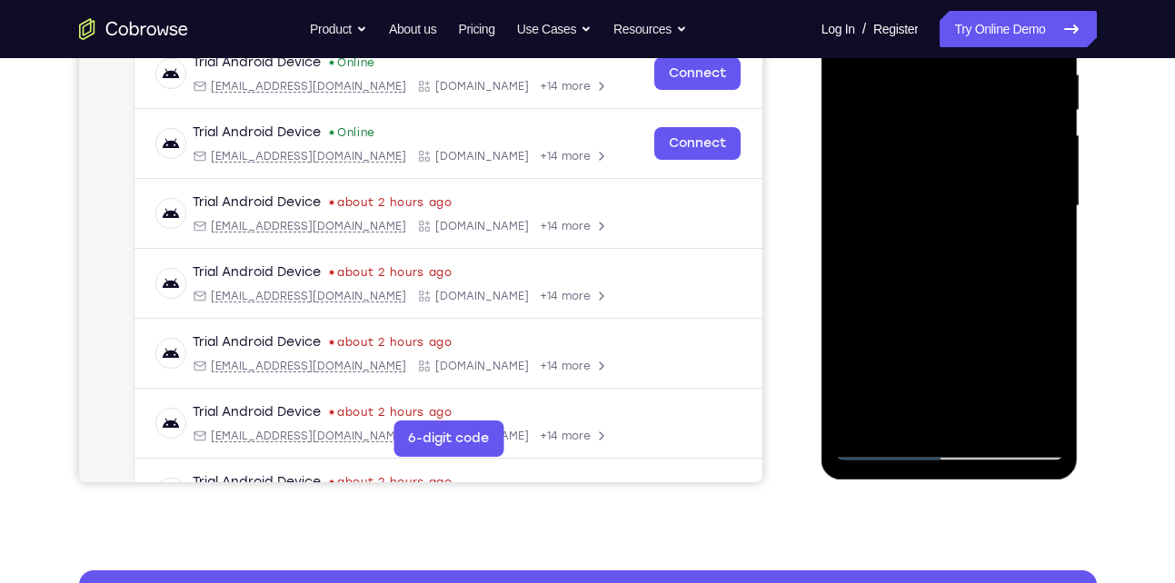
click at [984, 204] on div at bounding box center [949, 206] width 229 height 509
click at [1012, 154] on div at bounding box center [949, 206] width 229 height 509
click at [1037, 81] on div at bounding box center [949, 206] width 229 height 509
click at [1033, 91] on div at bounding box center [949, 206] width 229 height 509
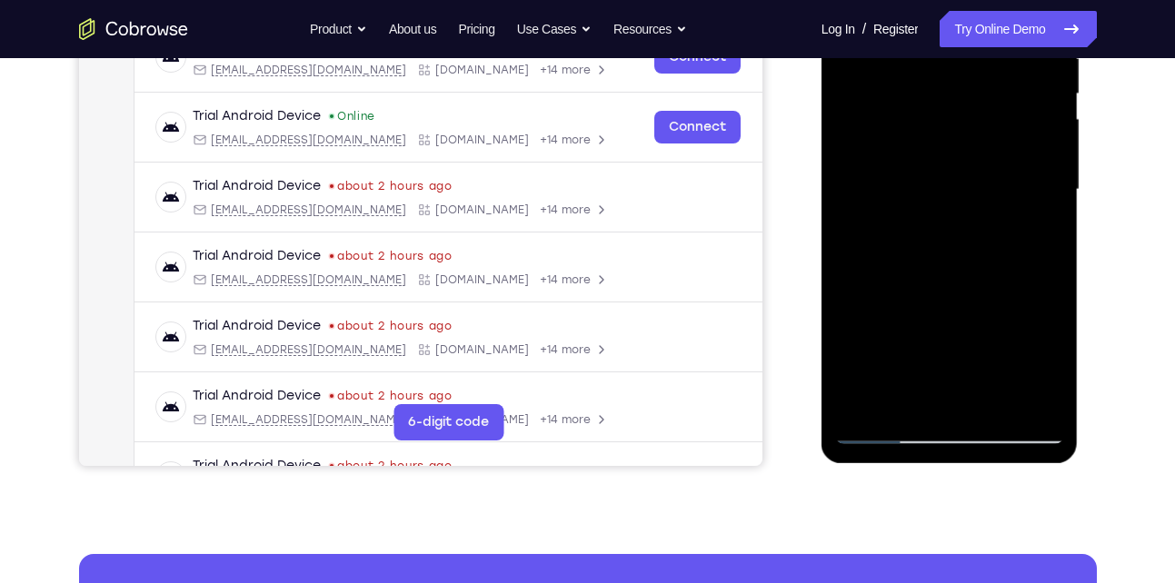
scroll to position [380, 0]
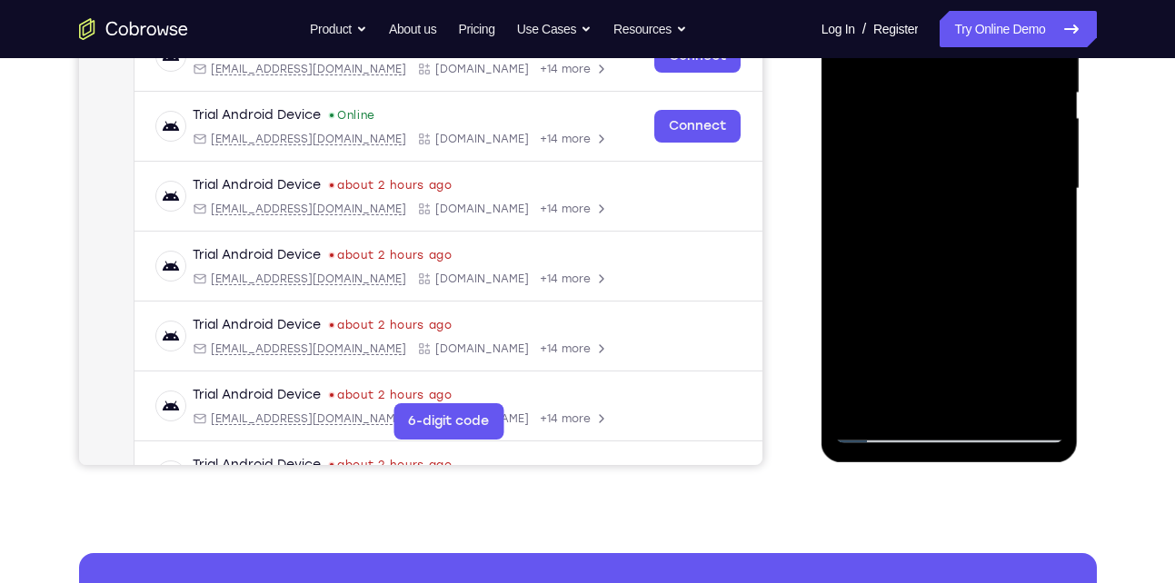
click at [965, 188] on div at bounding box center [949, 189] width 229 height 509
click at [1010, 105] on div at bounding box center [949, 189] width 229 height 509
click at [993, 149] on div at bounding box center [949, 189] width 229 height 509
click at [1034, 62] on div at bounding box center [949, 189] width 229 height 509
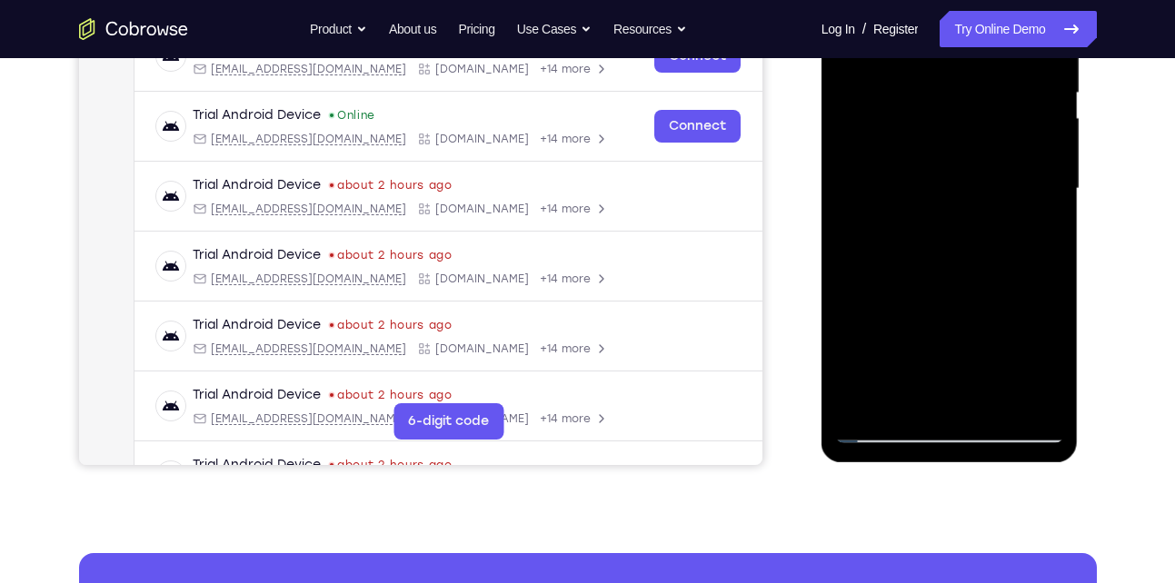
click at [1034, 62] on div at bounding box center [949, 189] width 229 height 509
click at [1030, 73] on div at bounding box center [949, 189] width 229 height 509
click at [994, 133] on div at bounding box center [949, 189] width 229 height 509
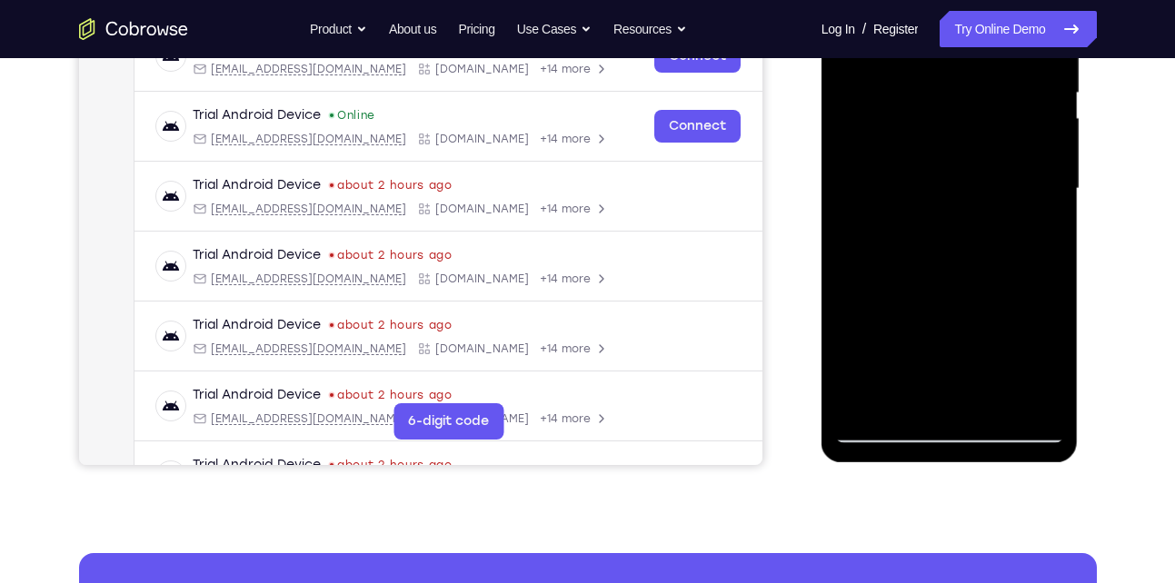
click at [1041, 72] on div at bounding box center [949, 189] width 229 height 509
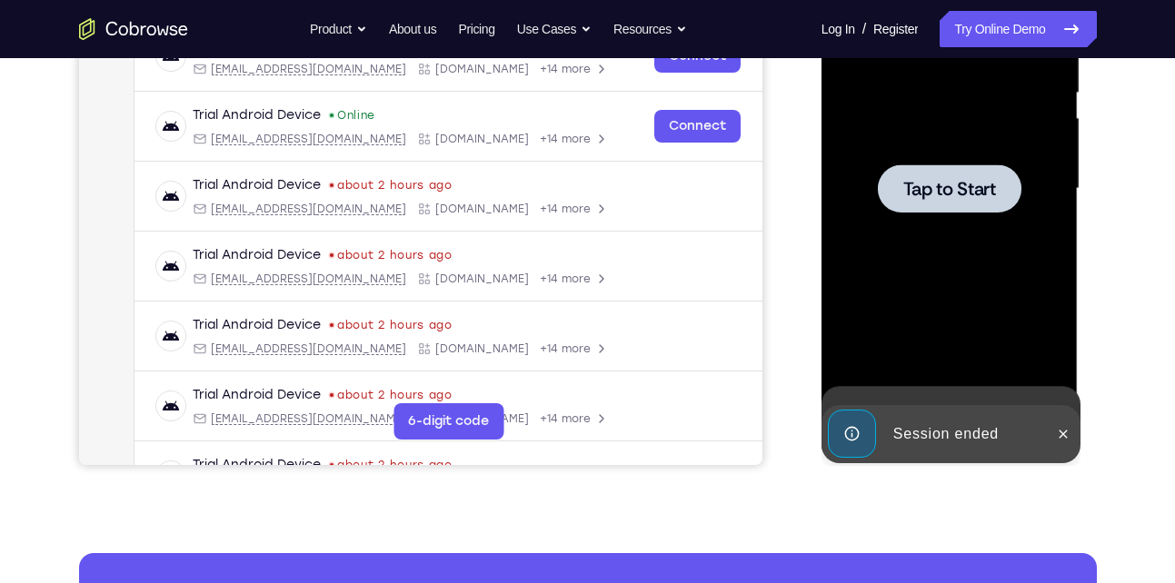
click at [965, 263] on div at bounding box center [949, 189] width 229 height 509
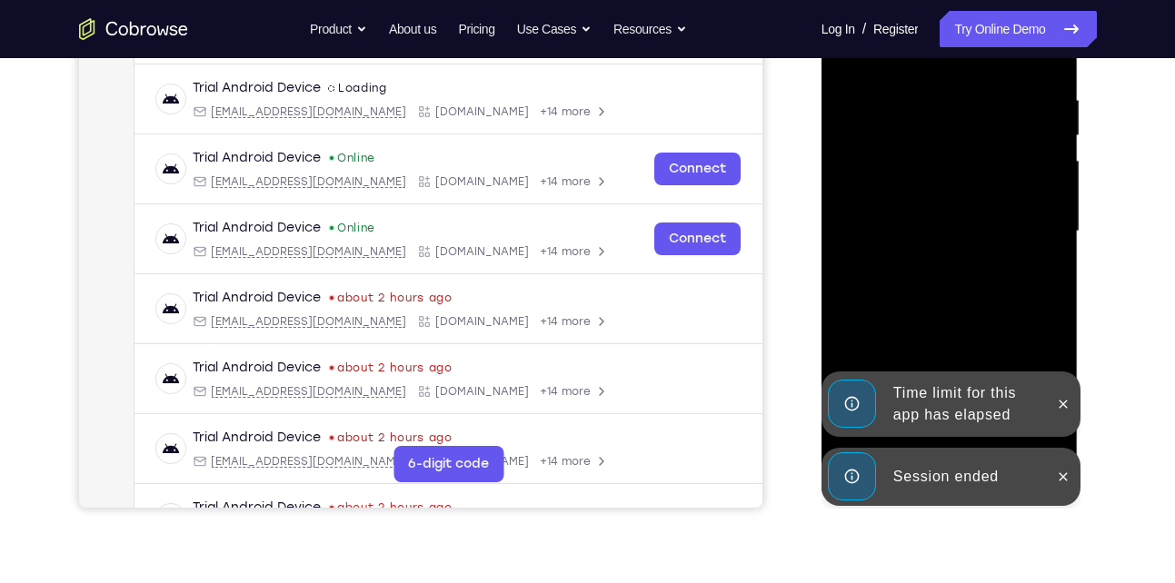
scroll to position [341, 0]
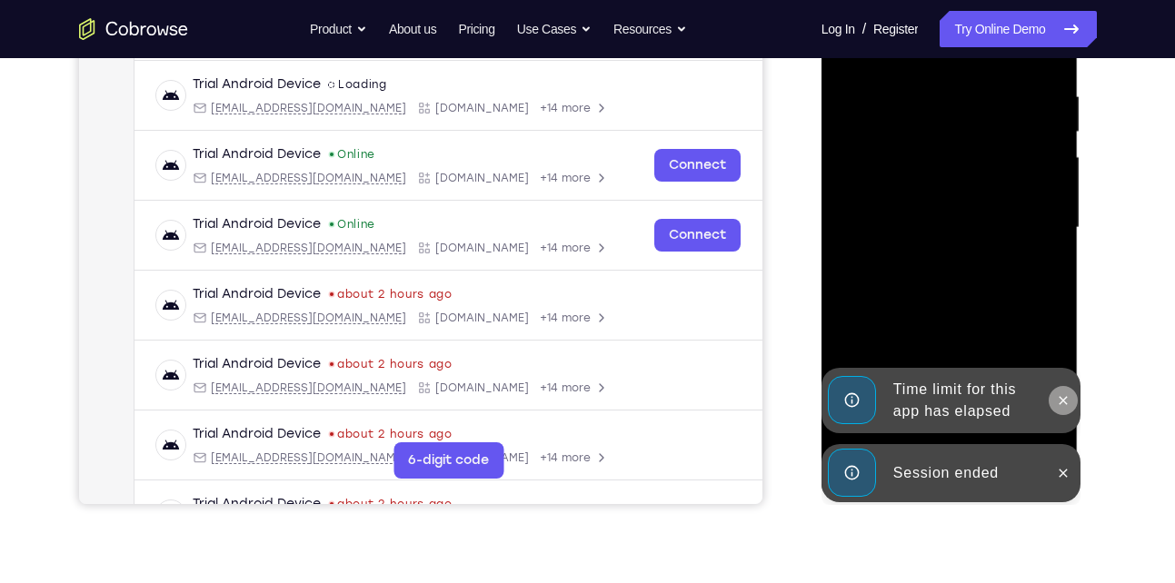
click at [1063, 400] on icon at bounding box center [1064, 400] width 8 height 8
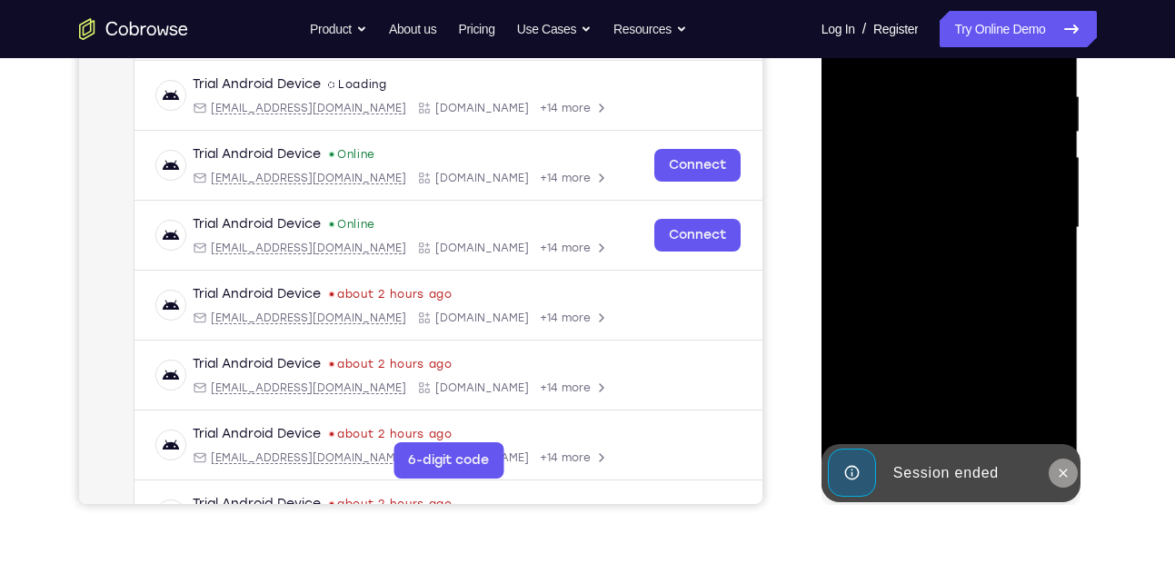
click at [1060, 476] on icon at bounding box center [1063, 473] width 15 height 15
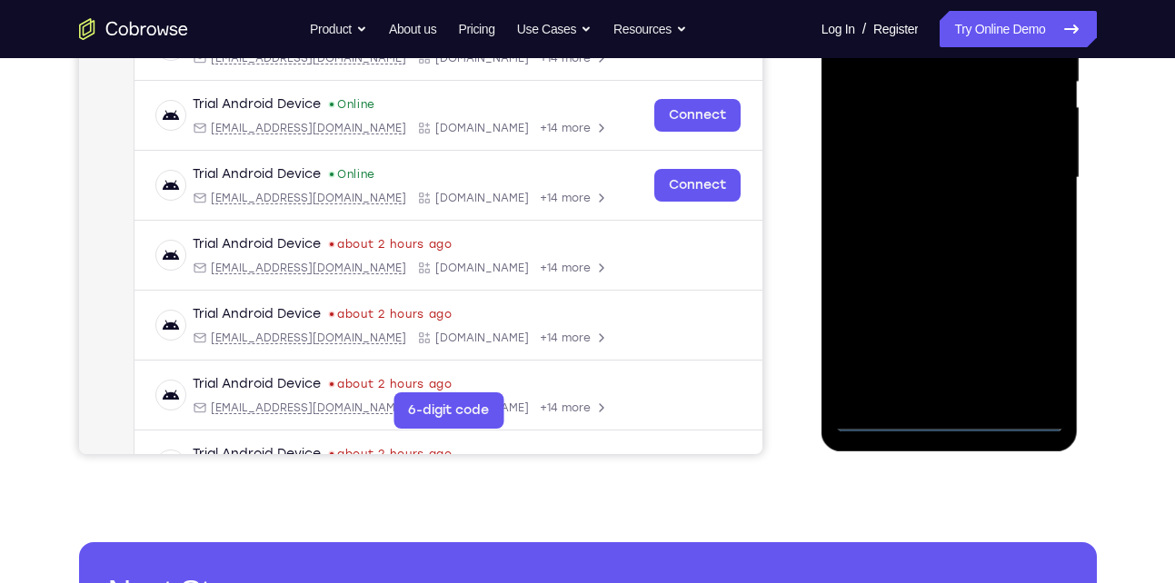
scroll to position [407, 0]
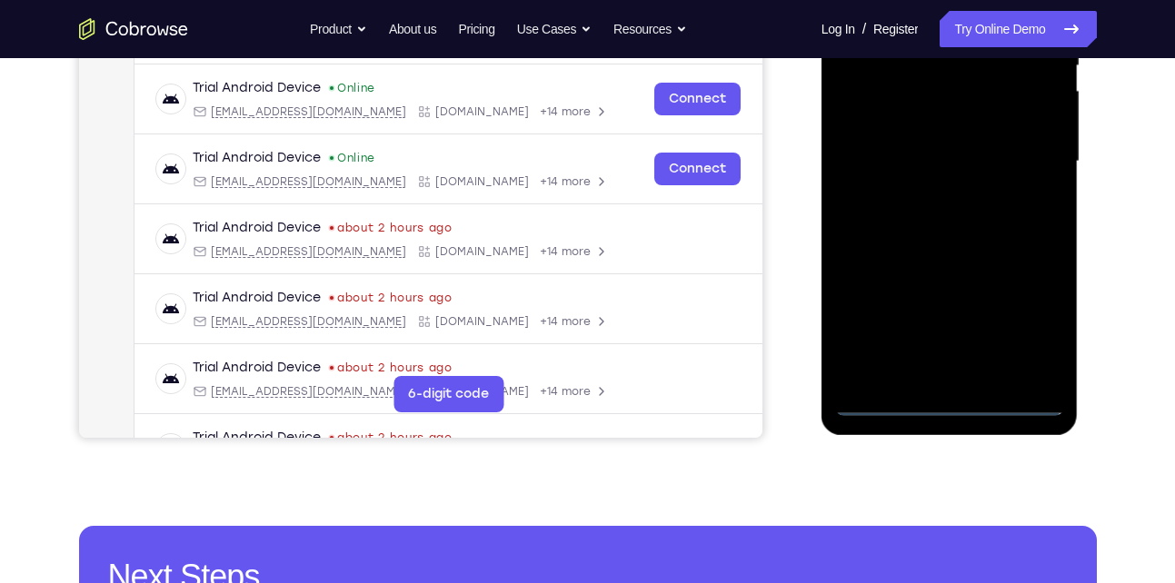
click at [945, 405] on div at bounding box center [949, 161] width 229 height 509
click at [1022, 318] on div at bounding box center [949, 161] width 229 height 509
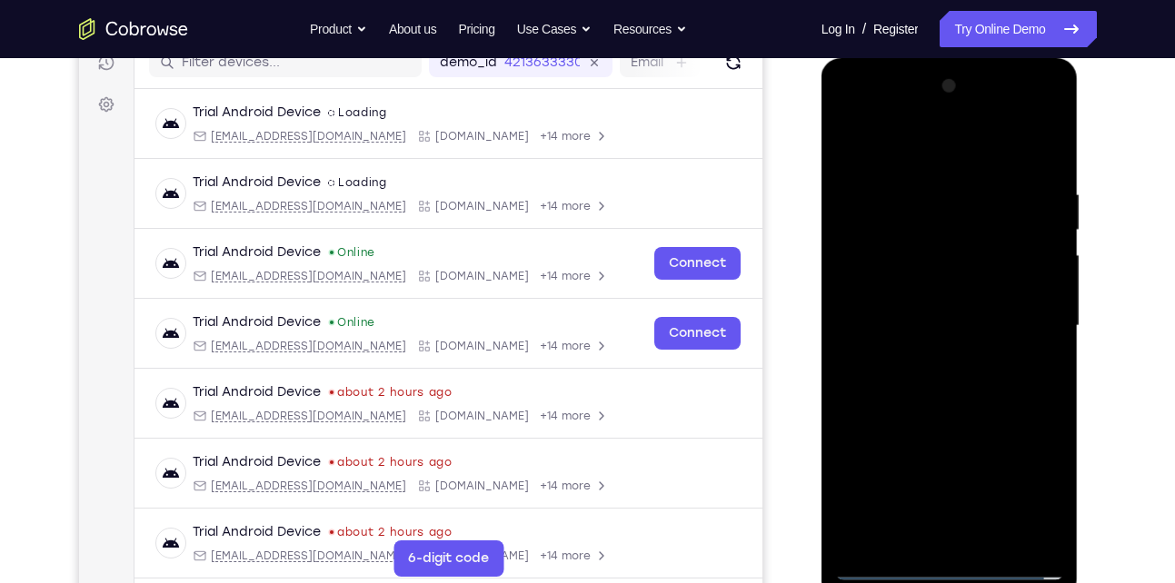
scroll to position [242, 0]
click at [919, 154] on div at bounding box center [949, 327] width 229 height 509
click at [1017, 322] on div at bounding box center [949, 327] width 229 height 509
click at [930, 355] on div at bounding box center [949, 327] width 229 height 509
click at [937, 323] on div at bounding box center [949, 327] width 229 height 509
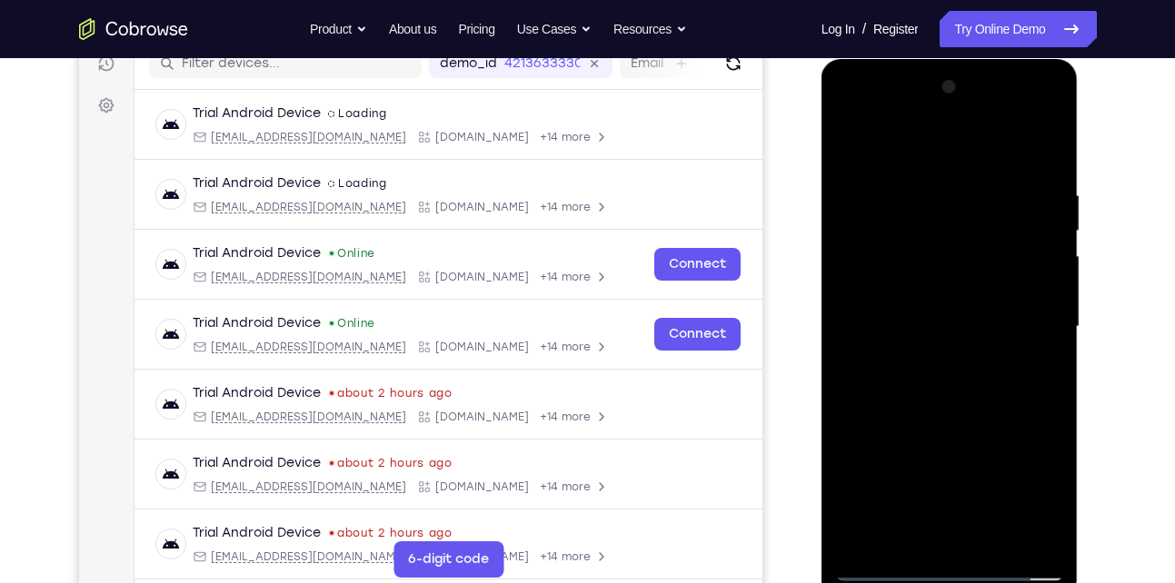
click at [916, 284] on div at bounding box center [949, 327] width 229 height 509
click at [903, 319] on div at bounding box center [949, 327] width 229 height 509
click at [918, 399] on div at bounding box center [949, 327] width 229 height 509
click at [913, 307] on div at bounding box center [949, 327] width 229 height 509
click at [912, 324] on div at bounding box center [949, 327] width 229 height 509
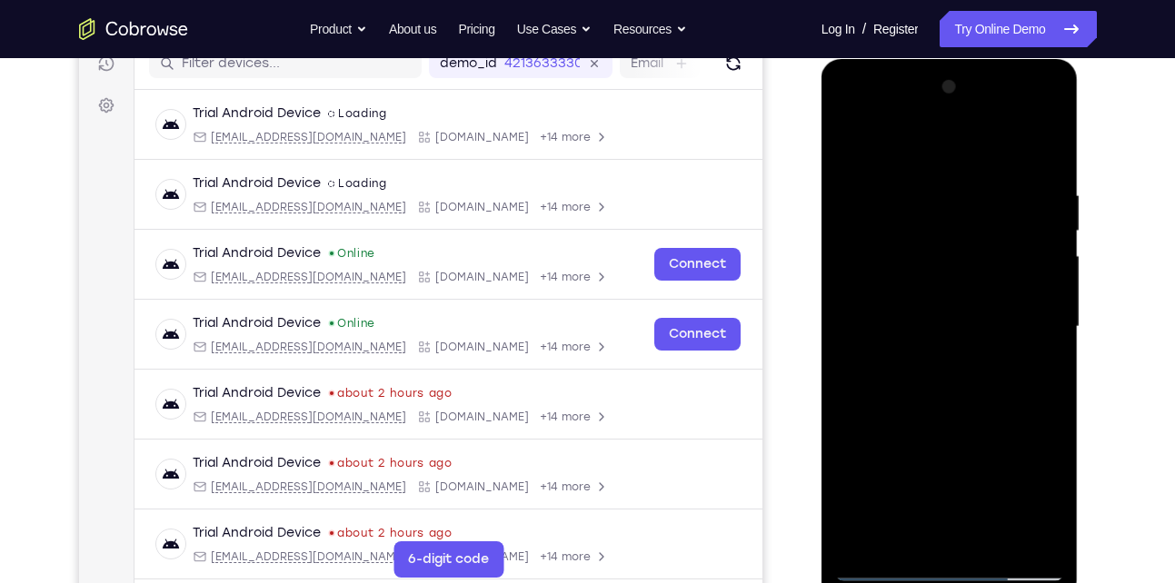
click at [944, 413] on div at bounding box center [949, 327] width 229 height 509
click at [1031, 145] on div at bounding box center [949, 327] width 229 height 509
drag, startPoint x: 940, startPoint y: 410, endPoint x: 992, endPoint y: 250, distance: 168.1
click at [992, 250] on div at bounding box center [949, 327] width 229 height 509
drag, startPoint x: 938, startPoint y: 284, endPoint x: 900, endPoint y: 473, distance: 192.8
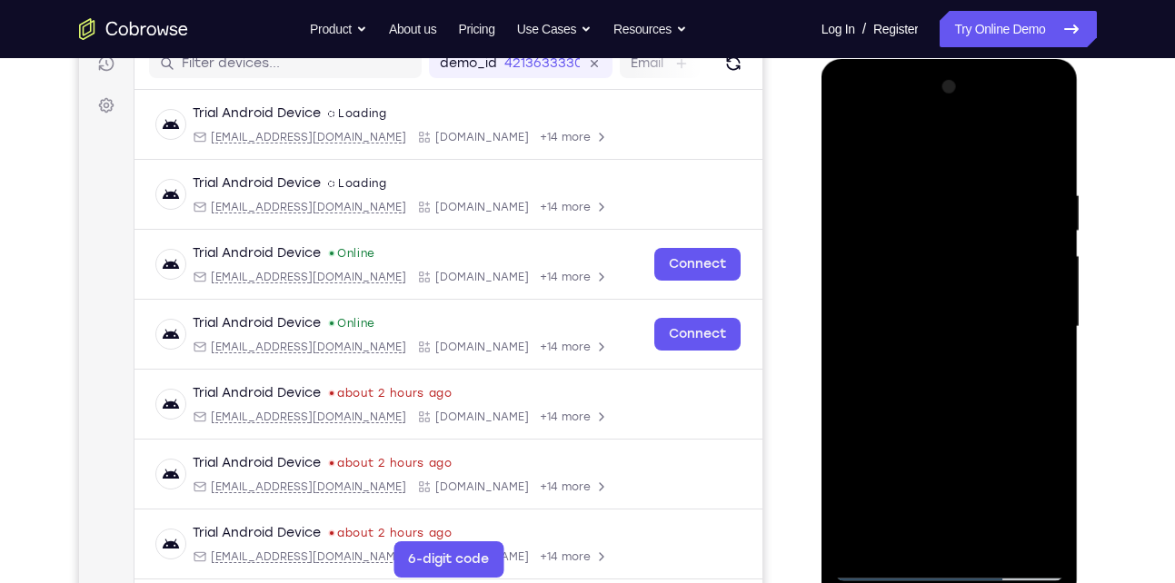
click at [900, 473] on div at bounding box center [949, 327] width 229 height 509
click at [912, 543] on div at bounding box center [949, 327] width 229 height 509
click at [903, 140] on div at bounding box center [949, 327] width 229 height 509
click at [898, 205] on div at bounding box center [949, 327] width 229 height 509
click at [913, 182] on div at bounding box center [949, 327] width 229 height 509
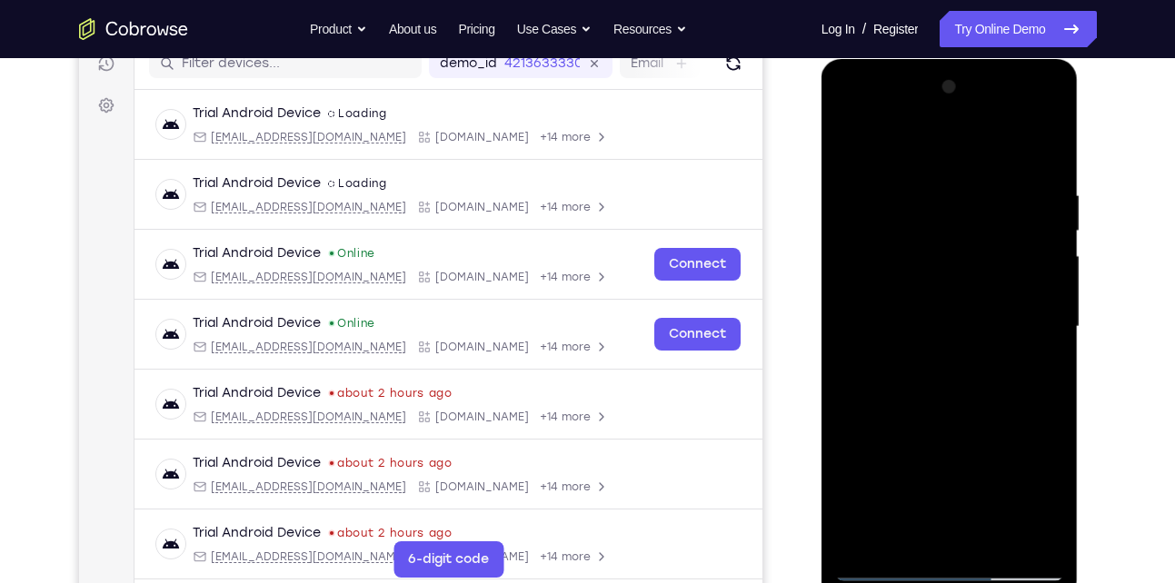
click at [911, 462] on div at bounding box center [949, 327] width 229 height 509
click at [932, 423] on div at bounding box center [949, 327] width 229 height 509
click at [863, 177] on div at bounding box center [949, 327] width 229 height 509
click at [849, 141] on div at bounding box center [949, 327] width 229 height 509
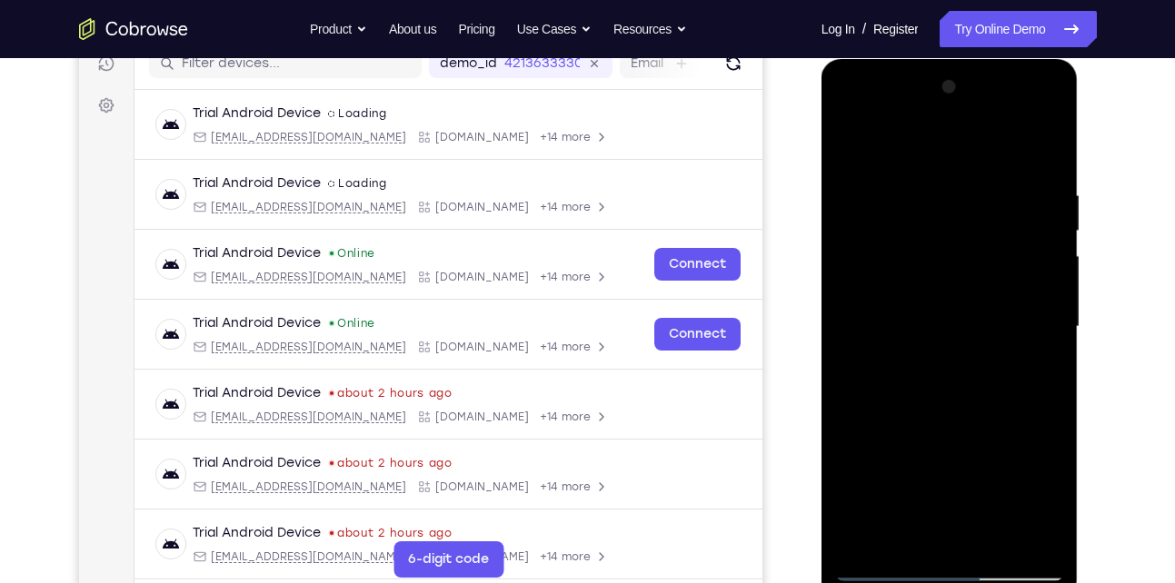
click at [912, 223] on div at bounding box center [949, 327] width 229 height 509
drag, startPoint x: 891, startPoint y: 346, endPoint x: 958, endPoint y: 195, distance: 165.2
click at [958, 195] on div at bounding box center [949, 327] width 229 height 509
click at [884, 377] on div at bounding box center [949, 327] width 229 height 509
click at [1052, 242] on div at bounding box center [949, 327] width 229 height 509
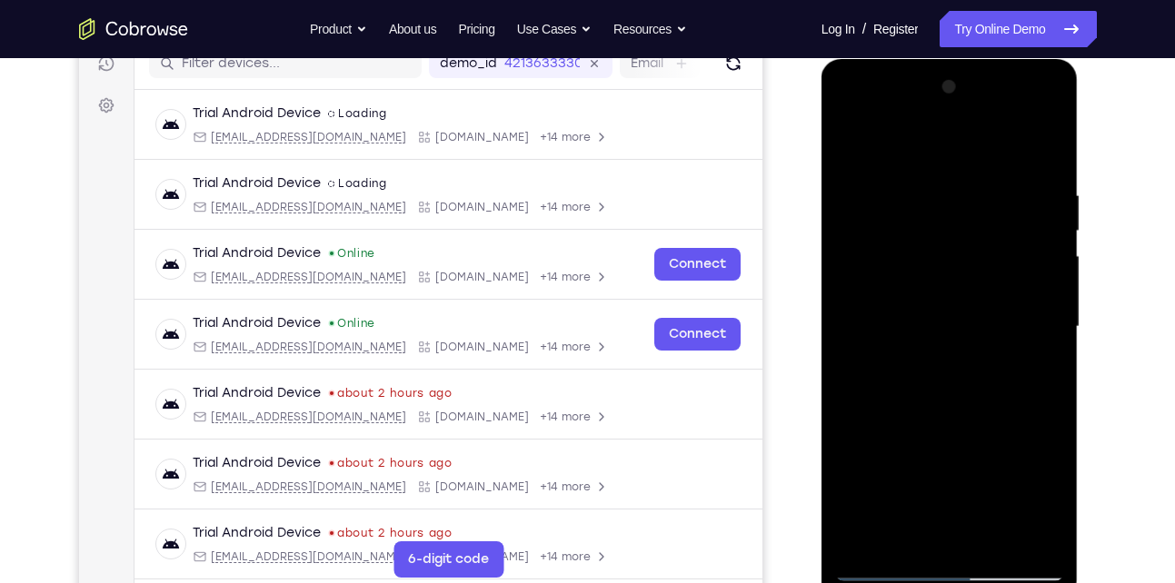
click at [1052, 243] on div at bounding box center [949, 327] width 229 height 509
drag, startPoint x: 944, startPoint y: 419, endPoint x: 998, endPoint y: 218, distance: 207.9
click at [998, 218] on div at bounding box center [949, 327] width 229 height 509
click at [1052, 243] on div at bounding box center [949, 327] width 229 height 509
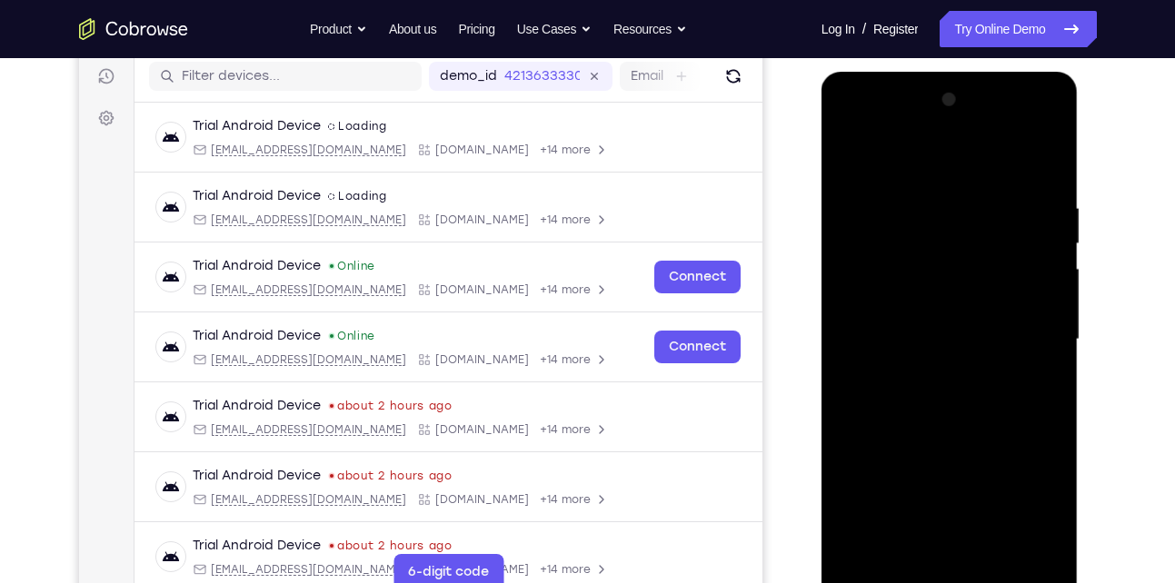
scroll to position [228, 0]
click at [1047, 240] on div at bounding box center [949, 340] width 229 height 509
click at [849, 243] on div at bounding box center [949, 340] width 229 height 509
click at [852, 160] on div at bounding box center [949, 340] width 229 height 509
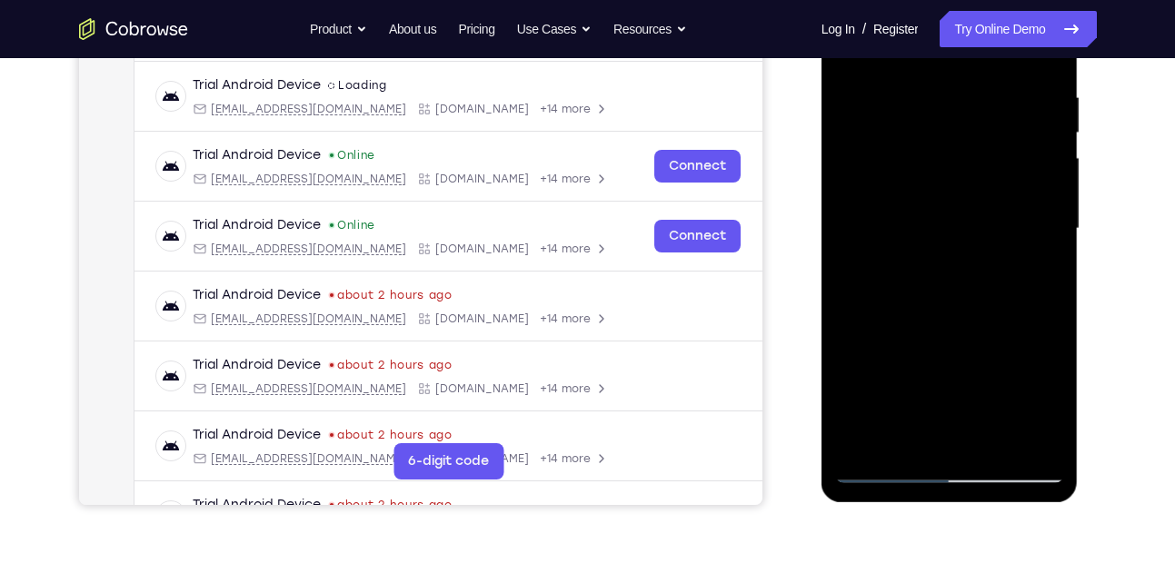
click at [931, 260] on div at bounding box center [949, 229] width 229 height 509
click at [946, 264] on div at bounding box center [949, 229] width 229 height 509
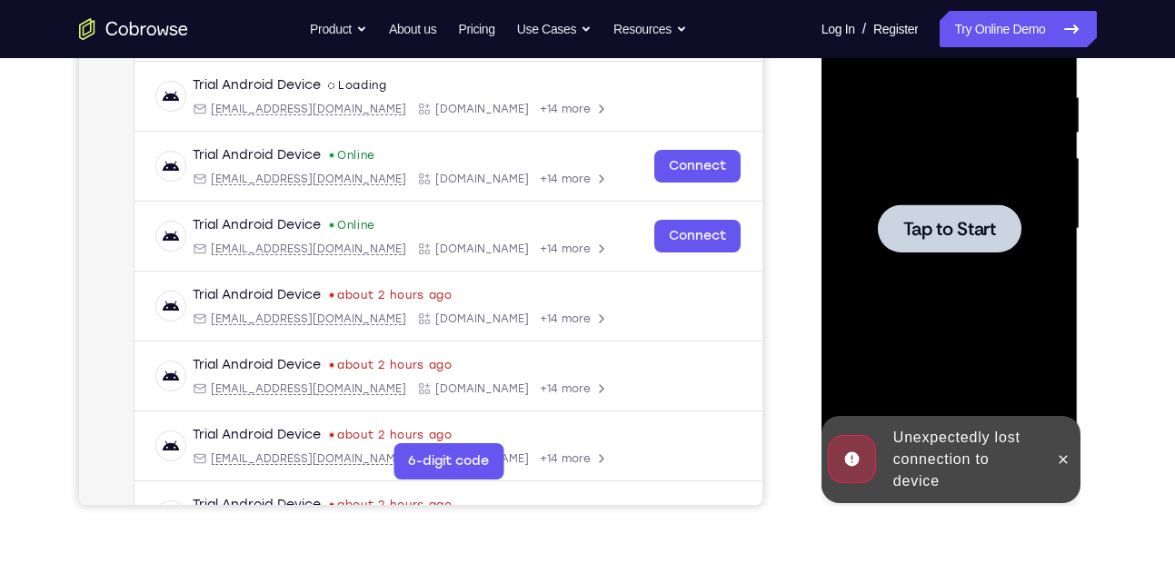
click at [947, 234] on span "Tap to Start" at bounding box center [949, 229] width 93 height 18
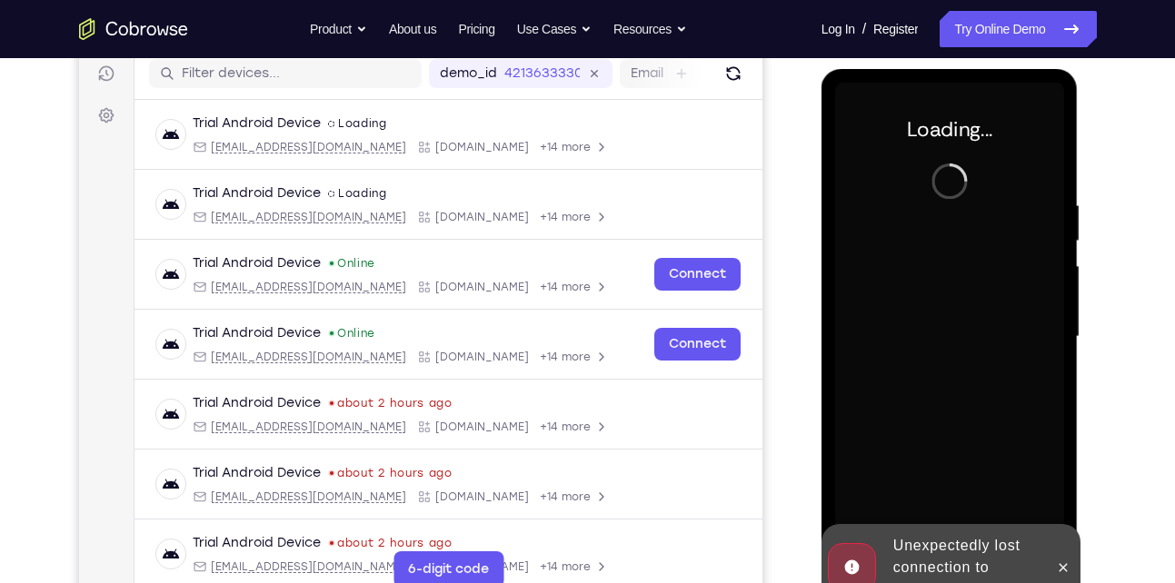
scroll to position [523, 0]
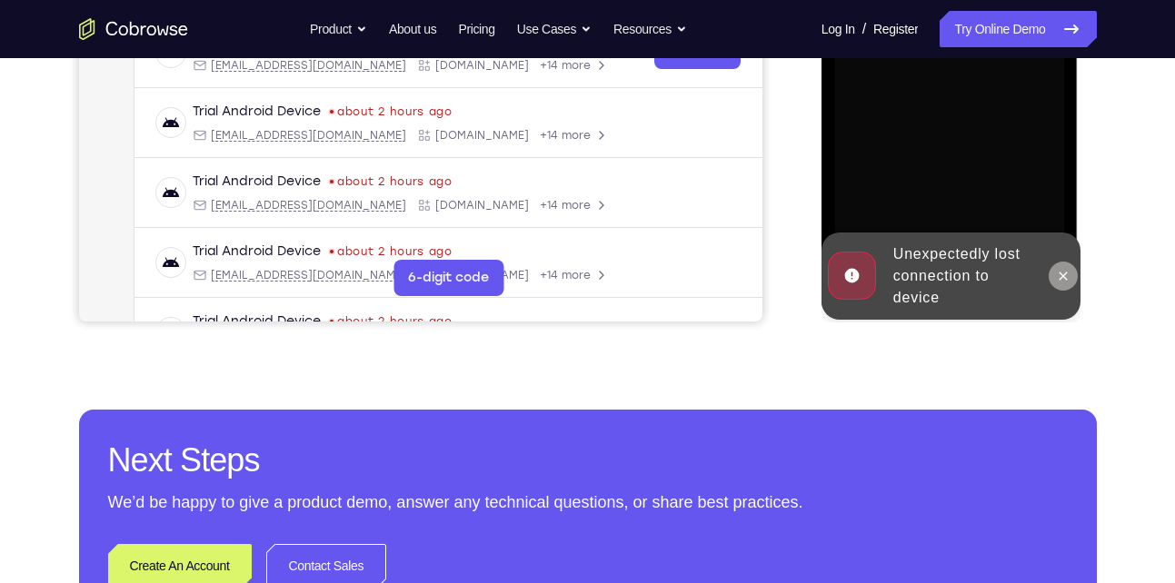
click at [1062, 275] on icon at bounding box center [1064, 276] width 8 height 8
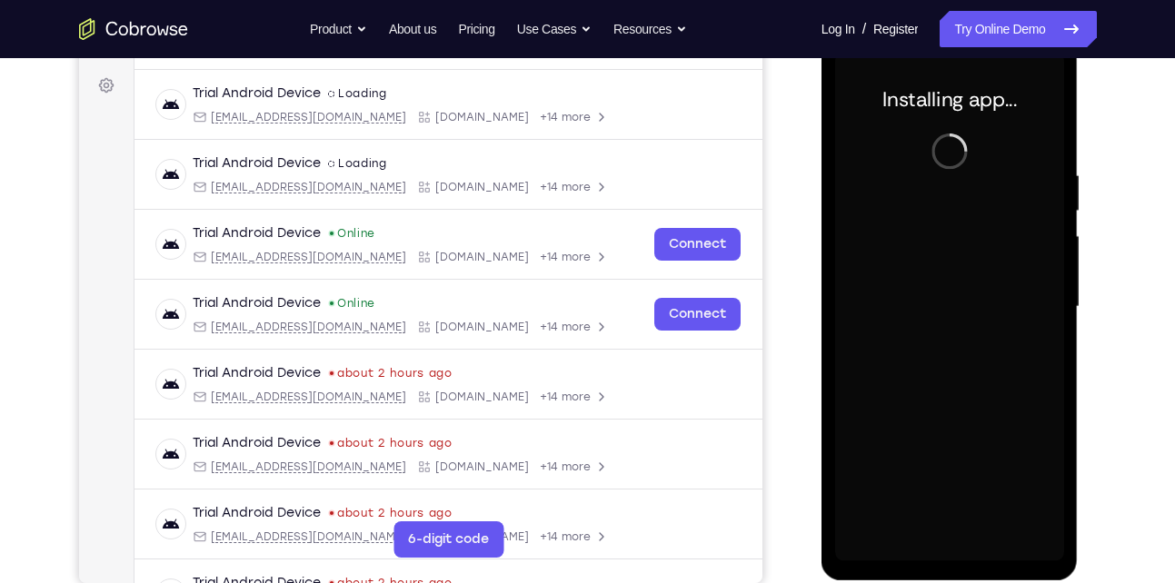
scroll to position [261, 0]
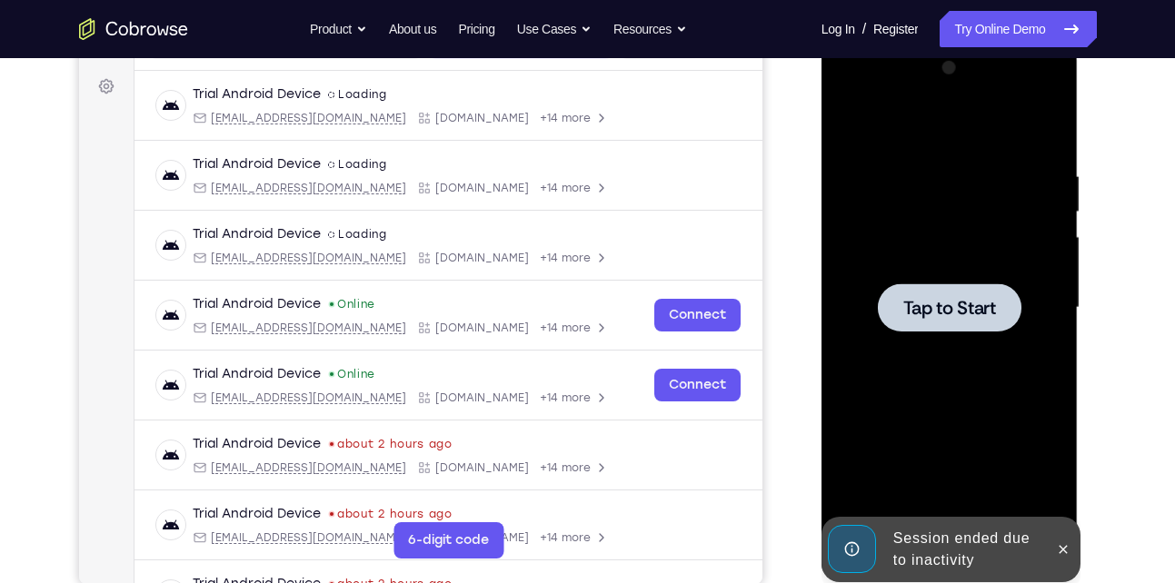
click at [974, 323] on div at bounding box center [950, 308] width 144 height 48
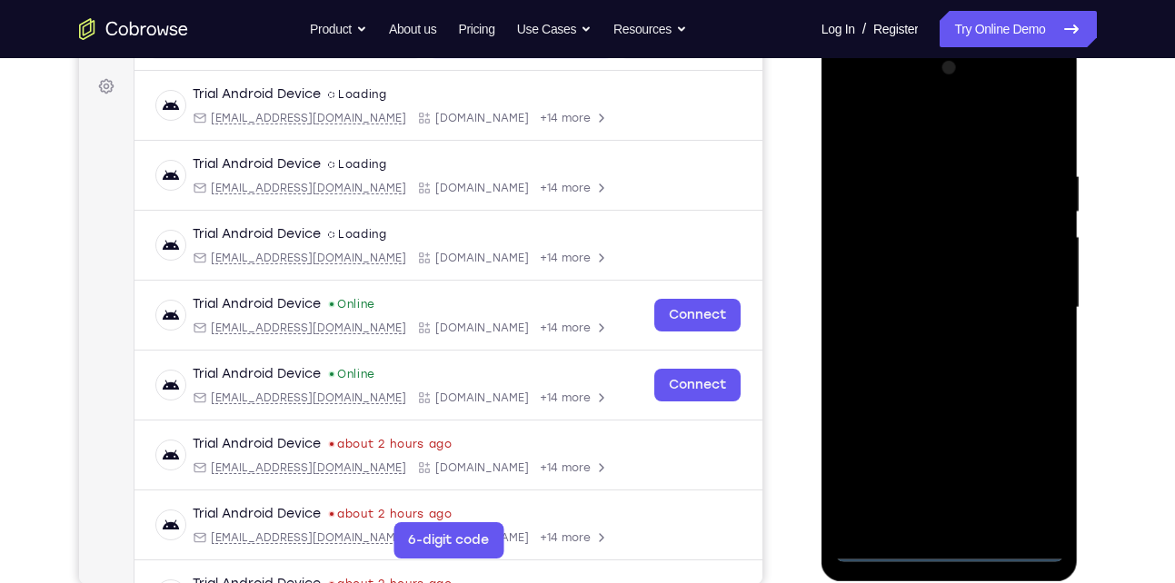
click at [951, 540] on div at bounding box center [949, 308] width 229 height 509
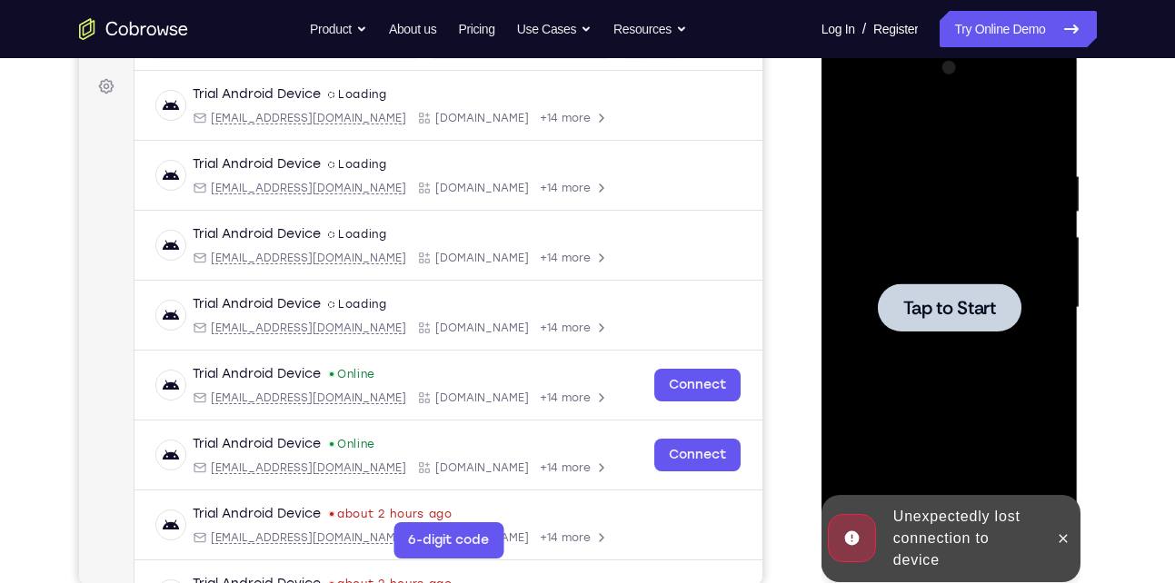
click at [968, 317] on span "Tap to Start" at bounding box center [949, 308] width 93 height 18
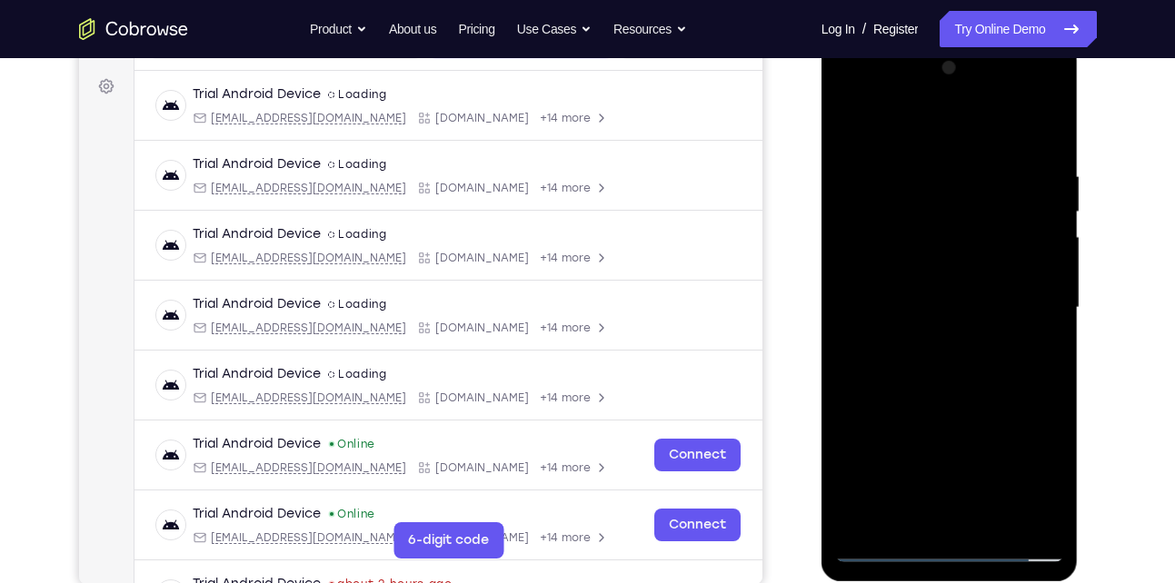
click at [831, 199] on div at bounding box center [950, 311] width 257 height 542
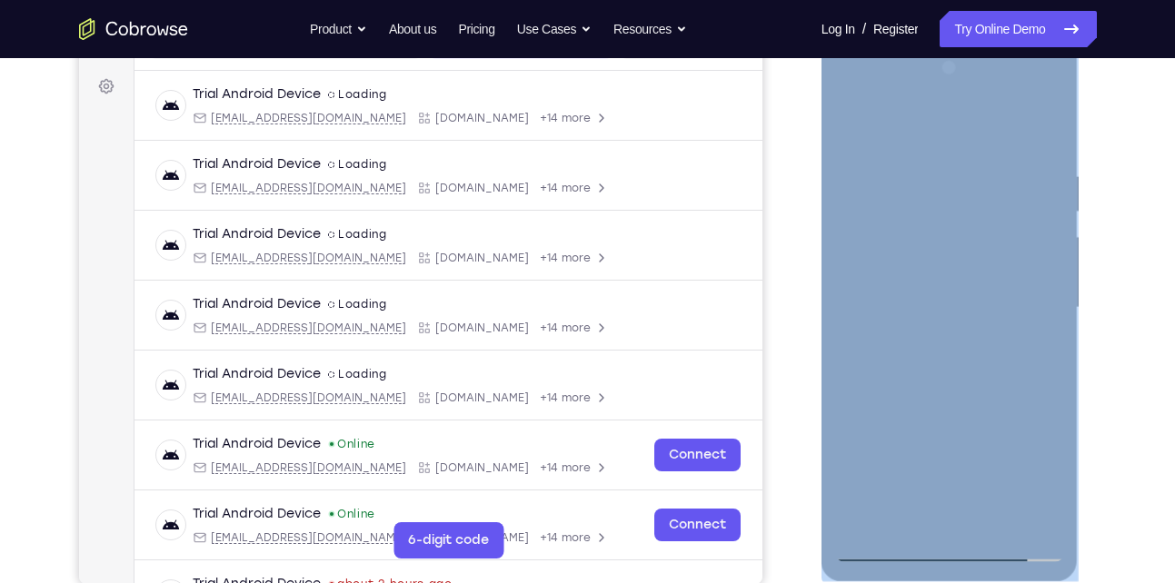
click at [831, 199] on div at bounding box center [950, 311] width 257 height 542
click at [947, 545] on div at bounding box center [949, 308] width 229 height 509
click at [1029, 473] on div at bounding box center [949, 308] width 229 height 509
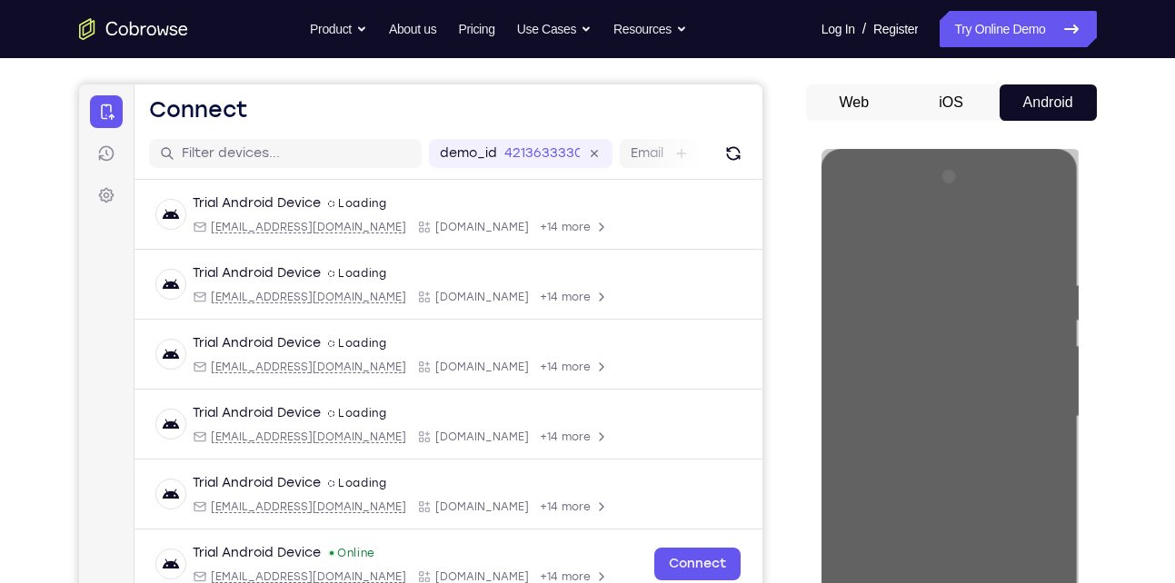
click at [785, 202] on div "Your Support Agent Your Customer Web iOS Android" at bounding box center [588, 359] width 1018 height 672
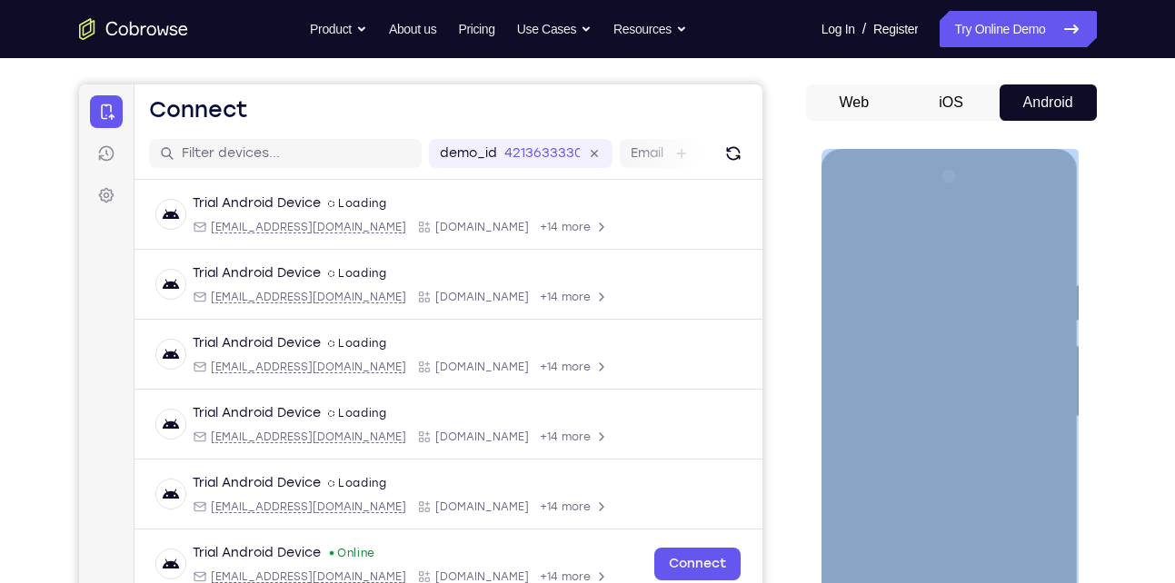
click at [892, 236] on div at bounding box center [949, 417] width 229 height 509
click at [1027, 419] on div at bounding box center [949, 417] width 229 height 509
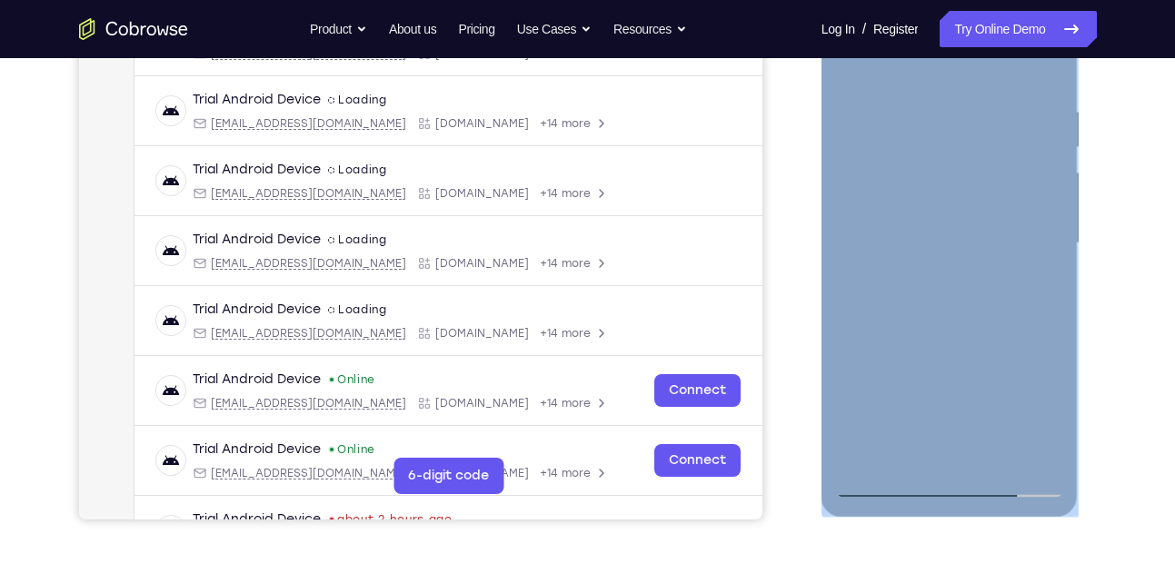
click at [932, 275] on div at bounding box center [949, 243] width 229 height 509
click at [946, 234] on div at bounding box center [949, 243] width 229 height 509
click at [917, 214] on div at bounding box center [949, 243] width 229 height 509
click at [921, 247] on div at bounding box center [949, 243] width 229 height 509
click at [919, 305] on div at bounding box center [949, 243] width 229 height 509
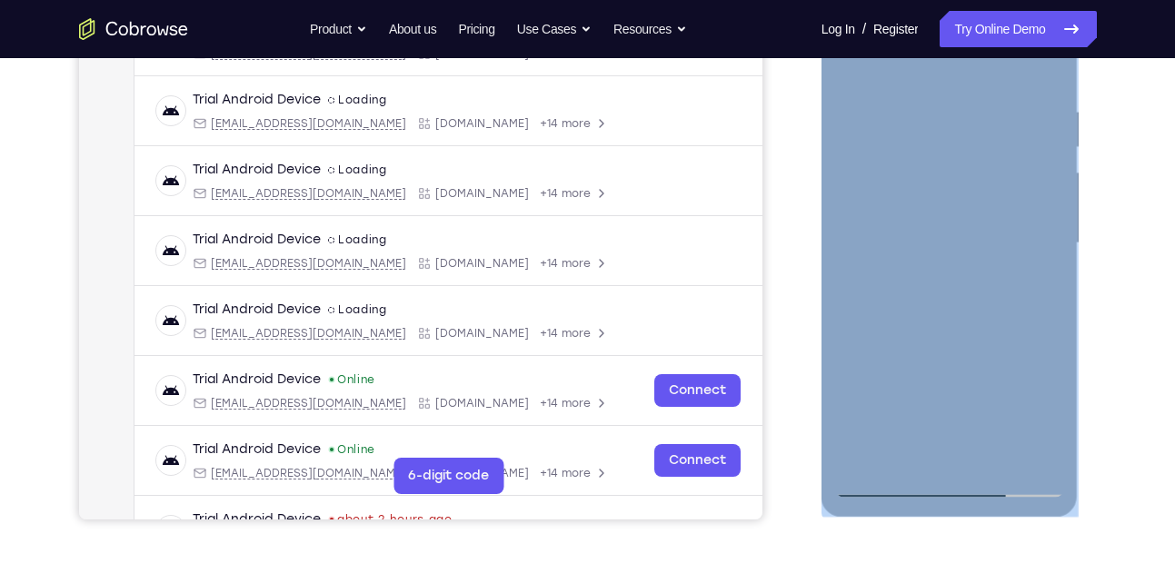
click at [919, 305] on div at bounding box center [949, 243] width 229 height 509
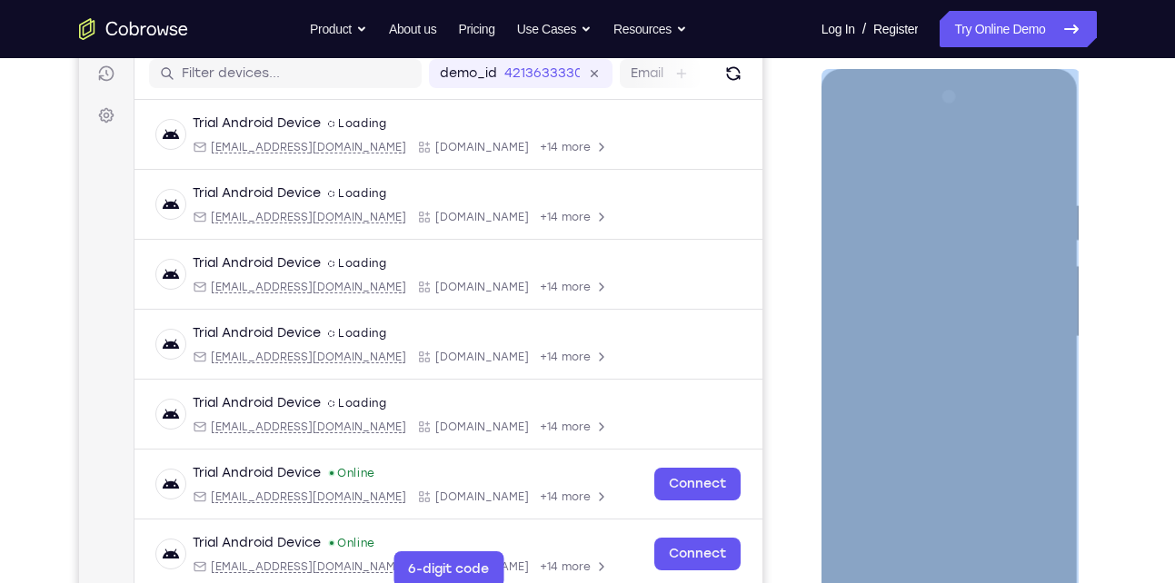
scroll to position [231, 0]
click at [922, 207] on div at bounding box center [949, 338] width 229 height 509
click at [977, 424] on div at bounding box center [949, 338] width 229 height 509
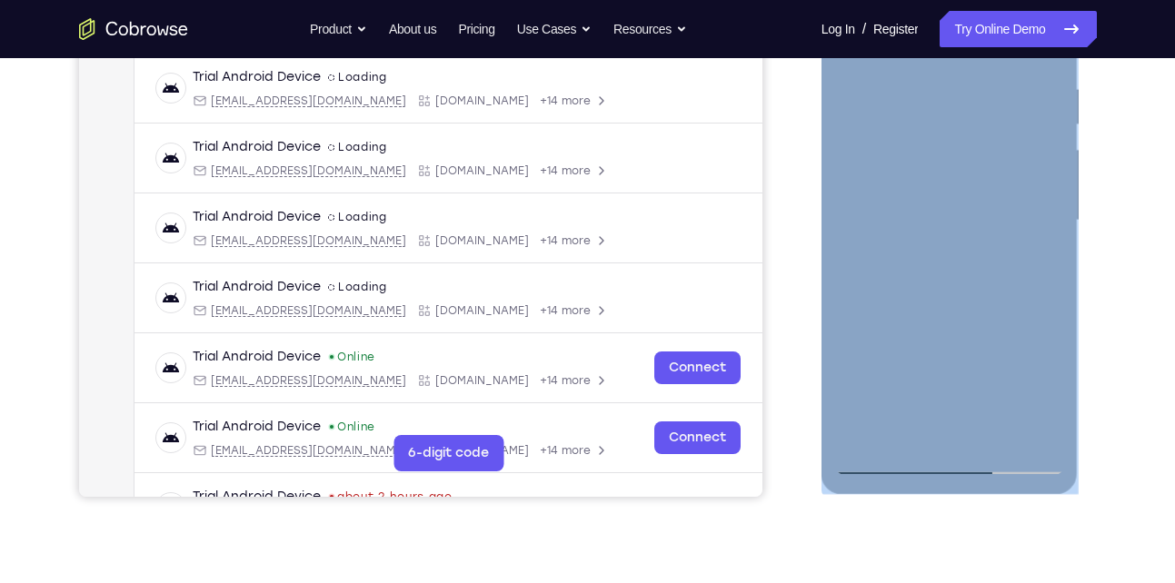
scroll to position [349, 0]
click at [932, 307] on div at bounding box center [949, 219] width 229 height 509
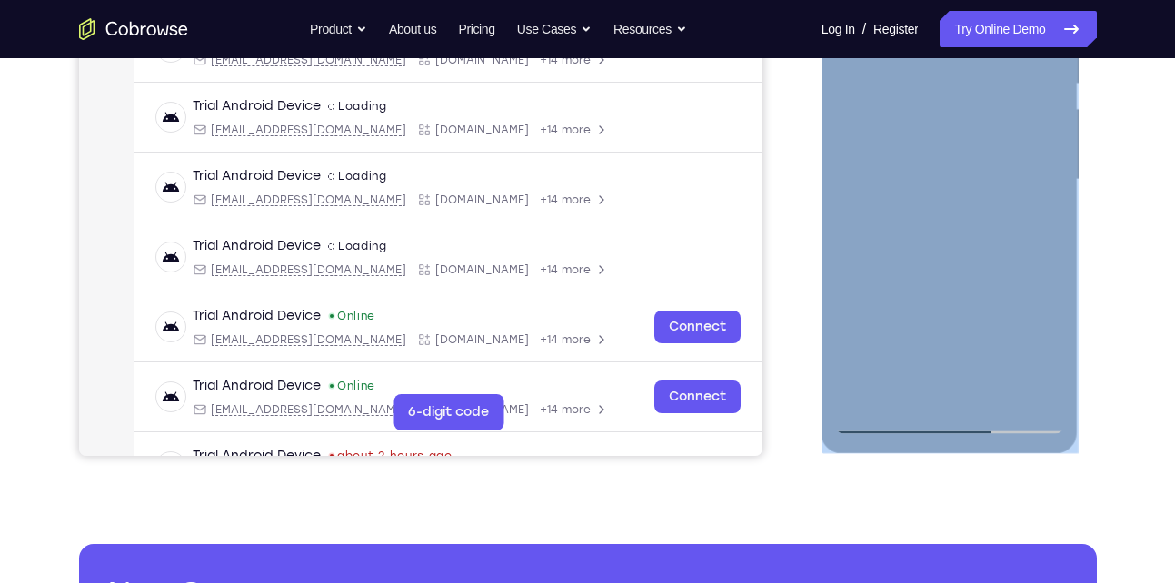
scroll to position [391, 0]
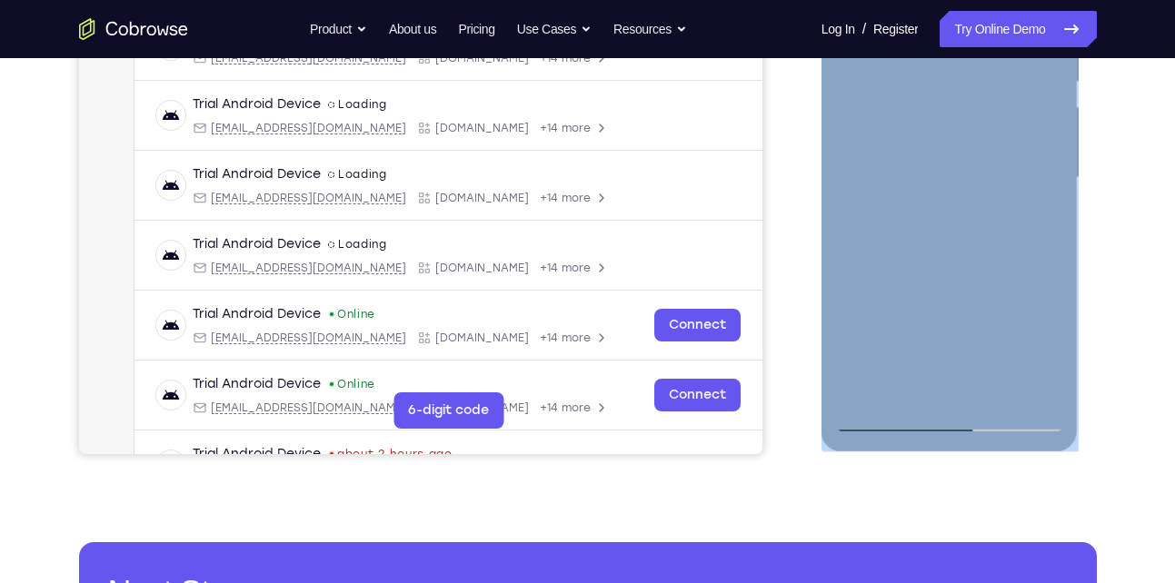
click at [851, 290] on div at bounding box center [949, 178] width 229 height 509
click at [847, 190] on div at bounding box center [949, 178] width 229 height 509
click at [999, 400] on div at bounding box center [949, 178] width 229 height 509
click at [938, 281] on div at bounding box center [949, 178] width 229 height 509
click at [912, 168] on div at bounding box center [949, 178] width 229 height 509
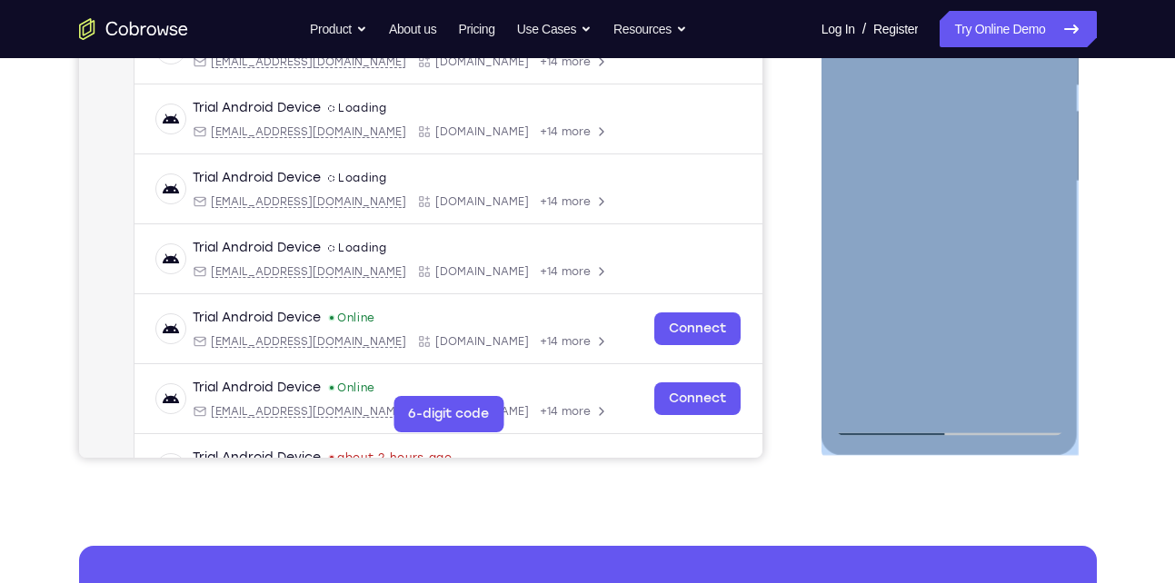
scroll to position [388, 0]
click at [922, 380] on div at bounding box center [949, 180] width 229 height 509
click at [1032, 228] on div at bounding box center [949, 180] width 229 height 509
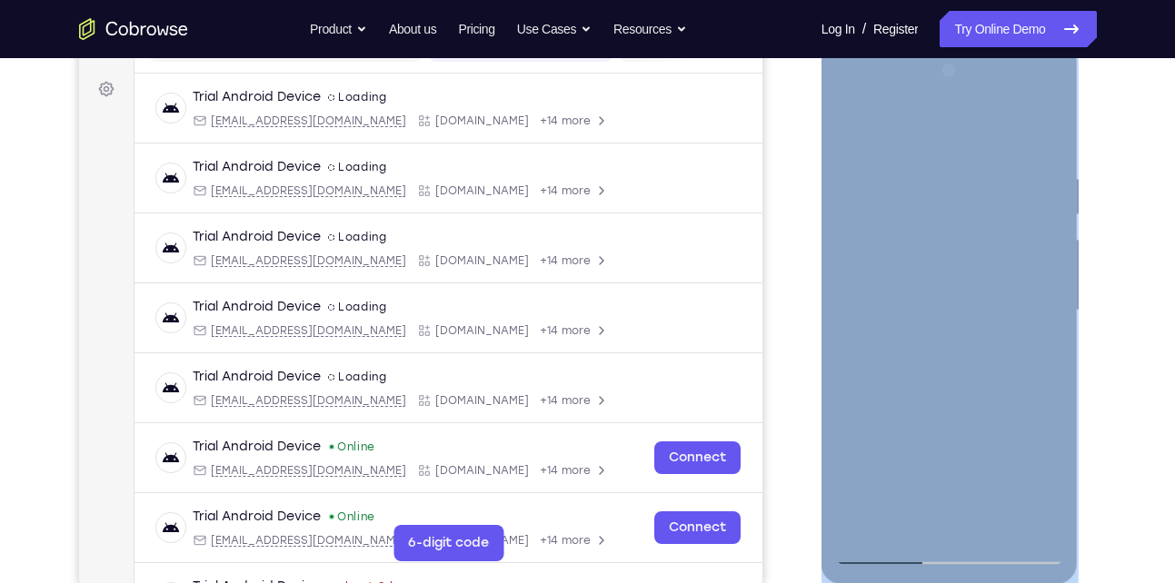
scroll to position [254, 0]
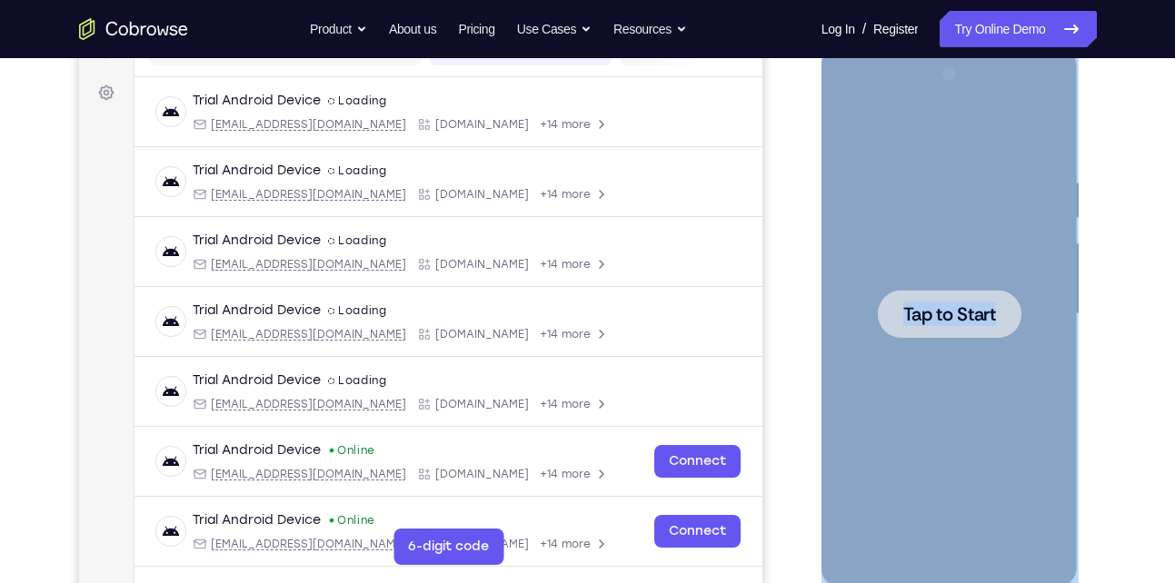
click at [955, 339] on div at bounding box center [949, 314] width 229 height 509
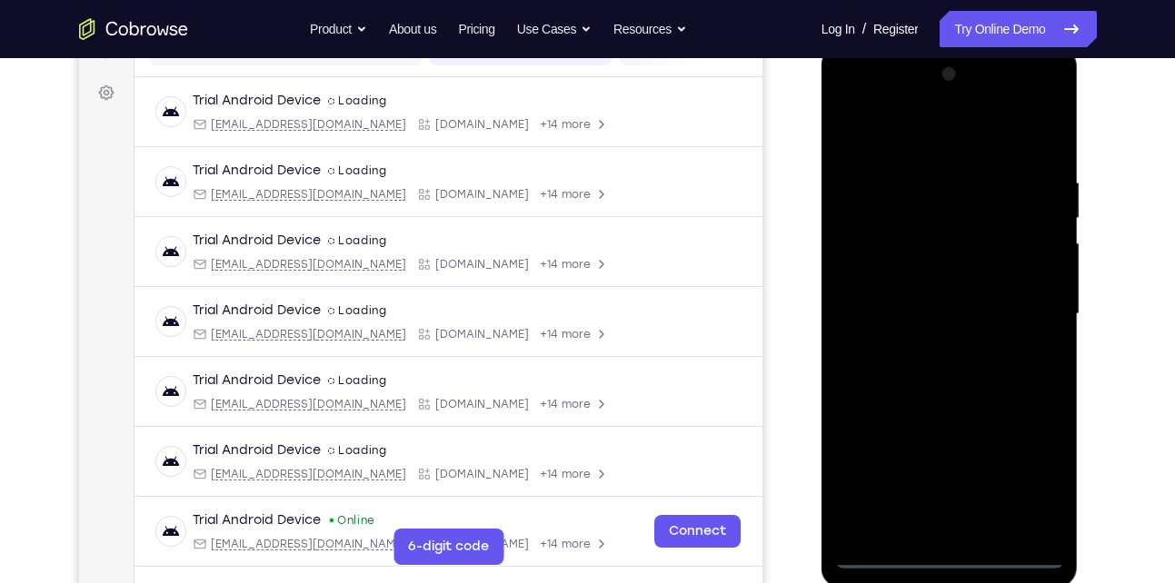
click at [896, 552] on div at bounding box center [949, 314] width 229 height 509
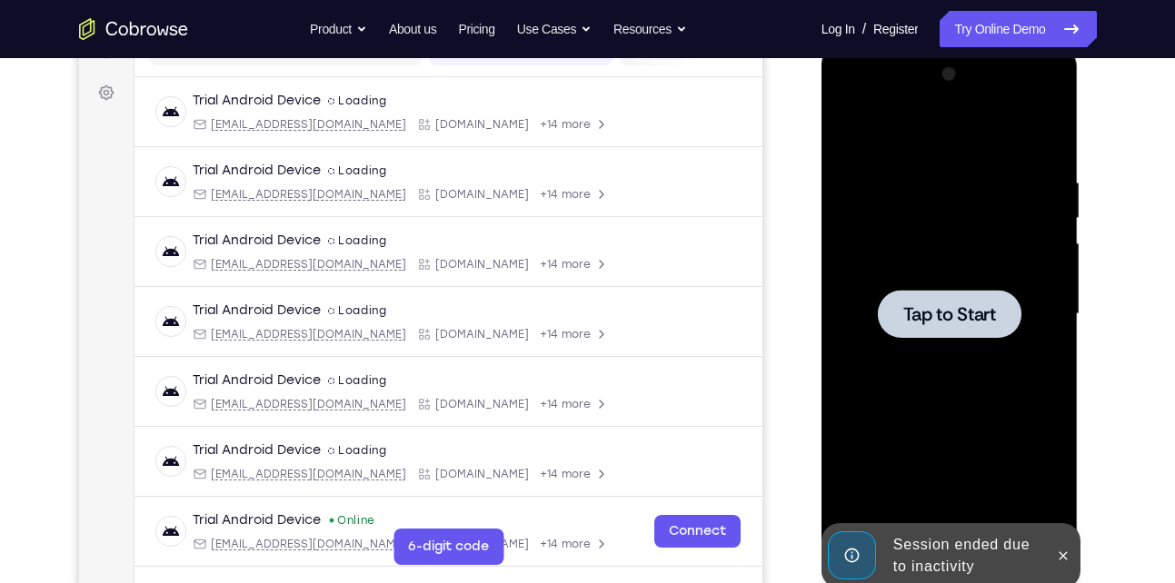
click at [984, 238] on div at bounding box center [949, 314] width 229 height 509
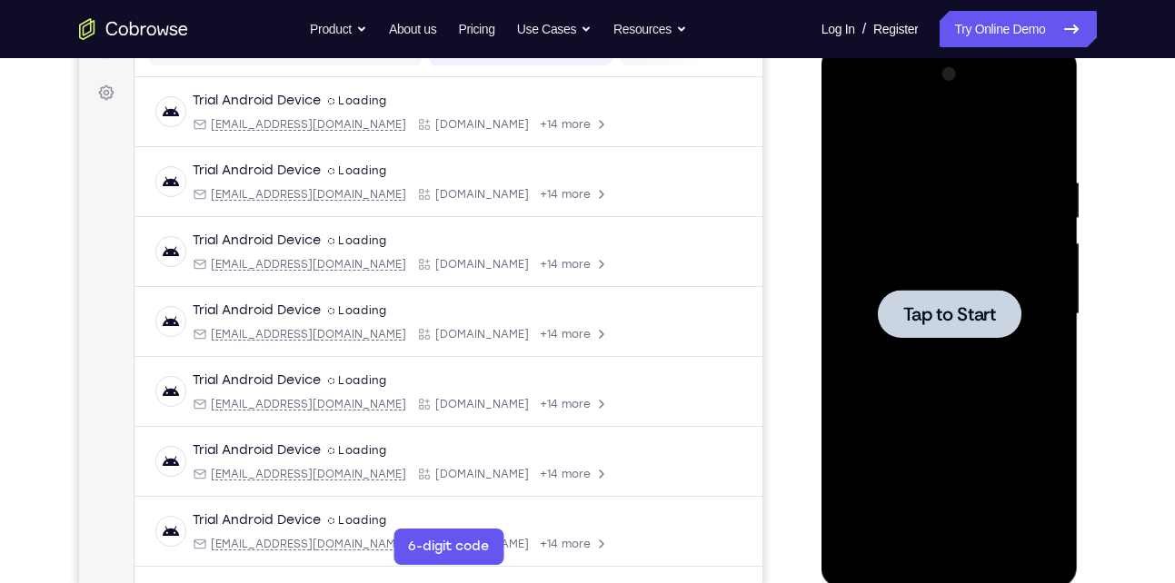
click at [955, 251] on div at bounding box center [949, 314] width 229 height 509
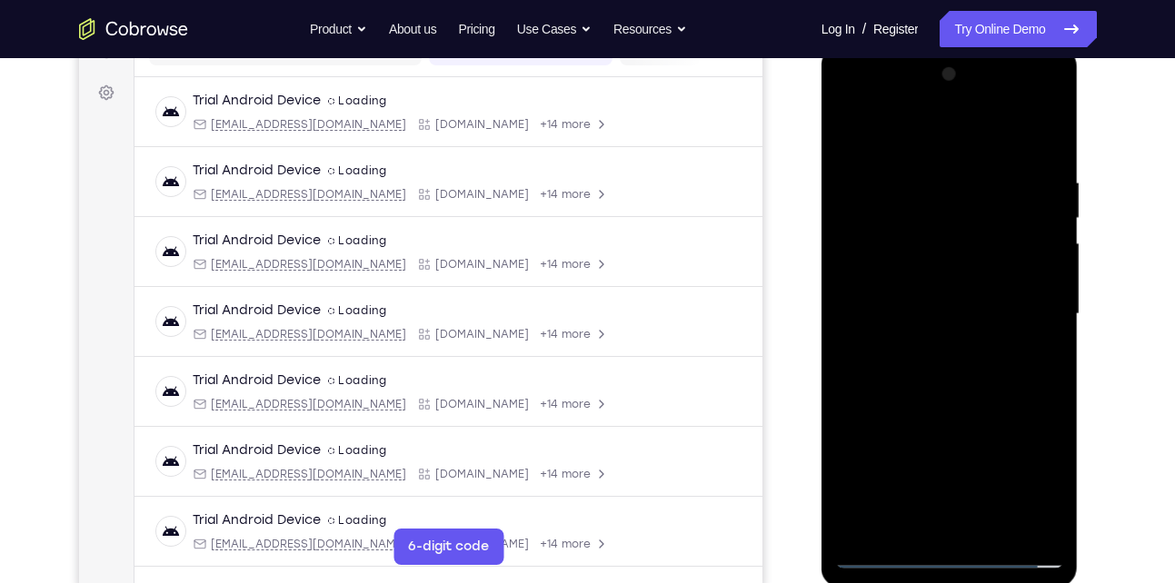
click at [952, 551] on div at bounding box center [949, 314] width 229 height 509
click at [1035, 482] on div at bounding box center [949, 314] width 229 height 509
click at [896, 129] on div at bounding box center [949, 314] width 229 height 509
click at [1032, 324] on div at bounding box center [949, 314] width 229 height 509
click at [940, 504] on div at bounding box center [949, 314] width 229 height 509
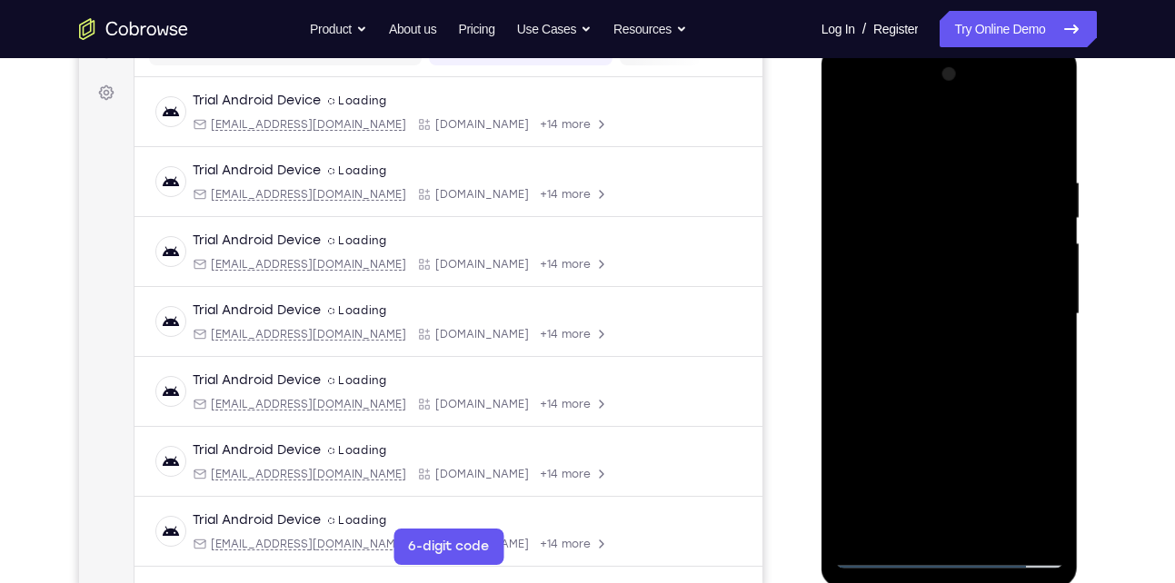
click at [931, 348] on div at bounding box center [949, 314] width 229 height 509
click at [925, 302] on div at bounding box center [949, 314] width 229 height 509
click at [900, 278] on div at bounding box center [949, 314] width 229 height 509
click at [940, 314] on div at bounding box center [949, 314] width 229 height 509
click at [930, 376] on div at bounding box center [949, 314] width 229 height 509
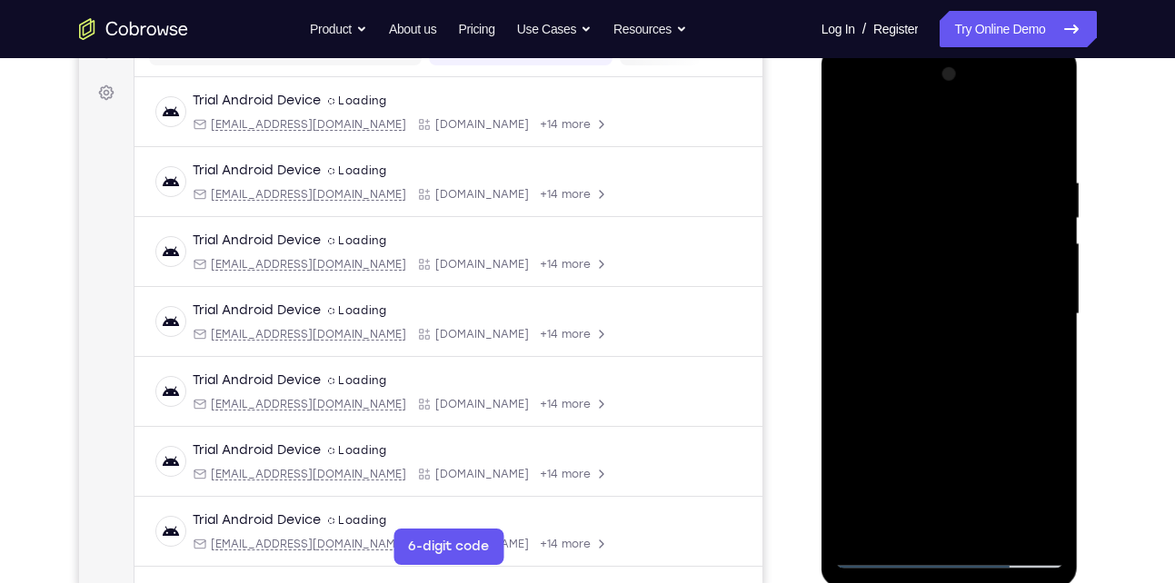
click at [930, 376] on div at bounding box center [949, 314] width 229 height 509
click at [920, 171] on div at bounding box center [949, 314] width 229 height 509
click at [967, 400] on div at bounding box center [949, 314] width 229 height 509
click at [926, 164] on div at bounding box center [949, 314] width 229 height 509
click at [1021, 518] on div at bounding box center [949, 314] width 229 height 509
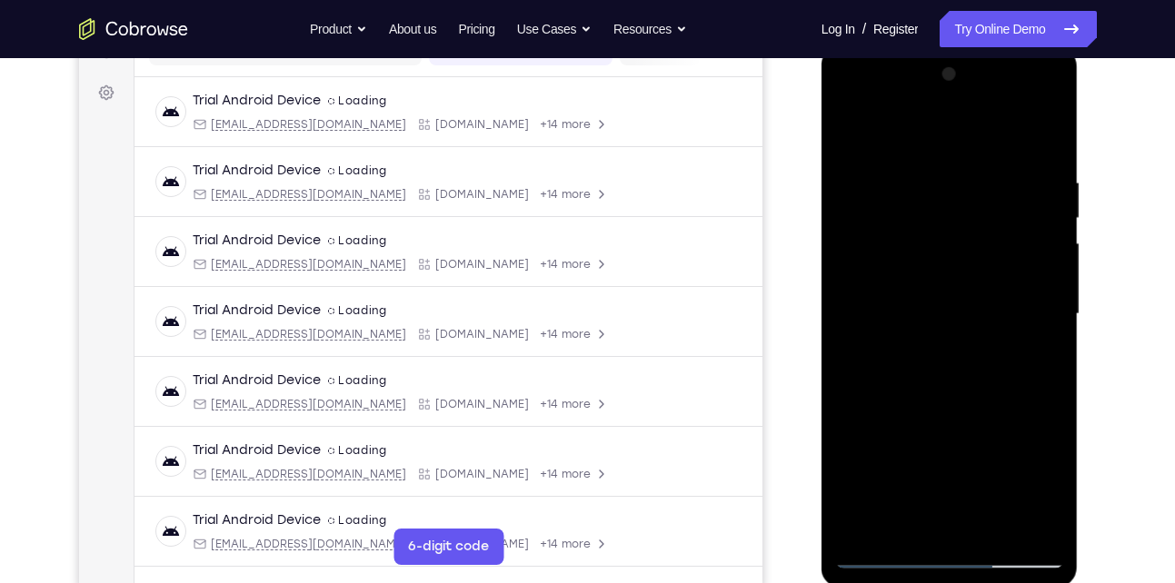
click at [1042, 323] on div at bounding box center [949, 314] width 229 height 509
click at [1019, 523] on div at bounding box center [949, 314] width 229 height 509
click at [1053, 298] on div at bounding box center [949, 314] width 229 height 509
click at [1046, 313] on div at bounding box center [949, 314] width 229 height 509
click at [1044, 138] on div at bounding box center [949, 314] width 229 height 509
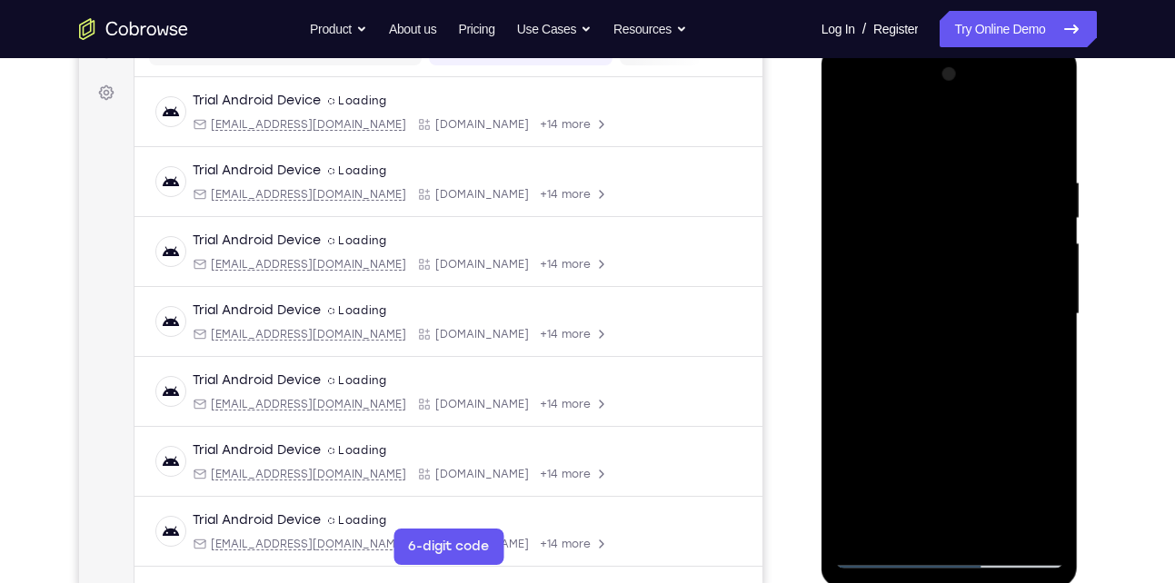
click at [975, 174] on div at bounding box center [949, 314] width 229 height 509
click at [1040, 141] on div at bounding box center [949, 314] width 229 height 509
drag, startPoint x: 957, startPoint y: 449, endPoint x: 963, endPoint y: 209, distance: 240.0
click at [963, 209] on div at bounding box center [949, 314] width 229 height 509
drag, startPoint x: 938, startPoint y: 450, endPoint x: 943, endPoint y: 239, distance: 210.9
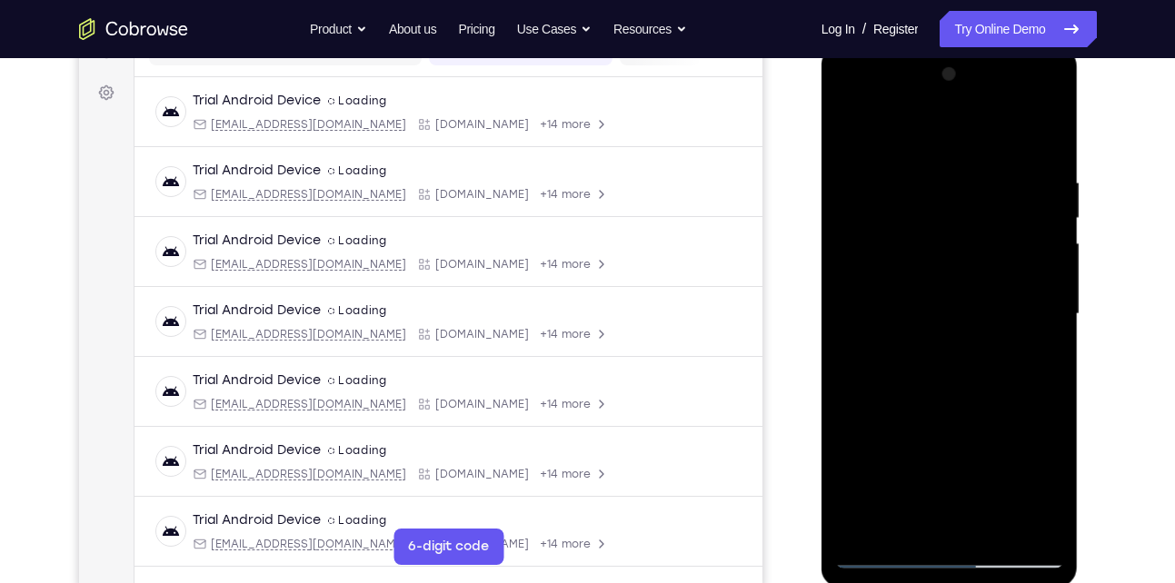
click at [943, 239] on div at bounding box center [949, 314] width 229 height 509
drag, startPoint x: 930, startPoint y: 498, endPoint x: 960, endPoint y: 268, distance: 231.9
click at [960, 268] on div at bounding box center [949, 314] width 229 height 509
drag, startPoint x: 942, startPoint y: 454, endPoint x: 958, endPoint y: 210, distance: 245.0
click at [958, 210] on div at bounding box center [949, 314] width 229 height 509
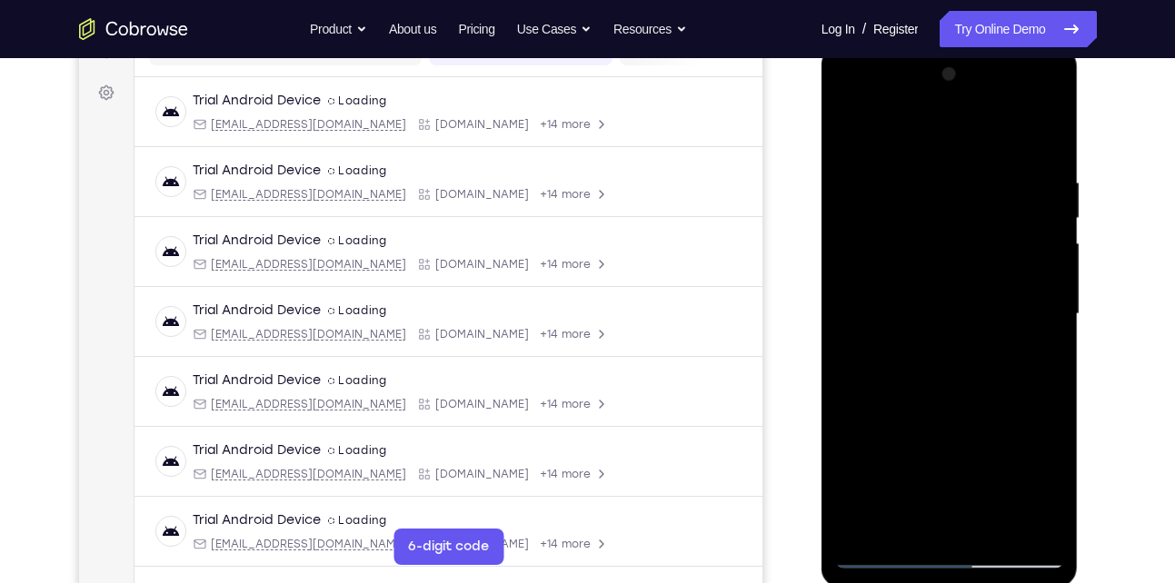
click at [862, 526] on div at bounding box center [949, 314] width 229 height 509
click at [1036, 529] on div at bounding box center [949, 314] width 229 height 509
click at [862, 526] on div at bounding box center [949, 314] width 229 height 509
click at [906, 529] on div at bounding box center [949, 314] width 229 height 509
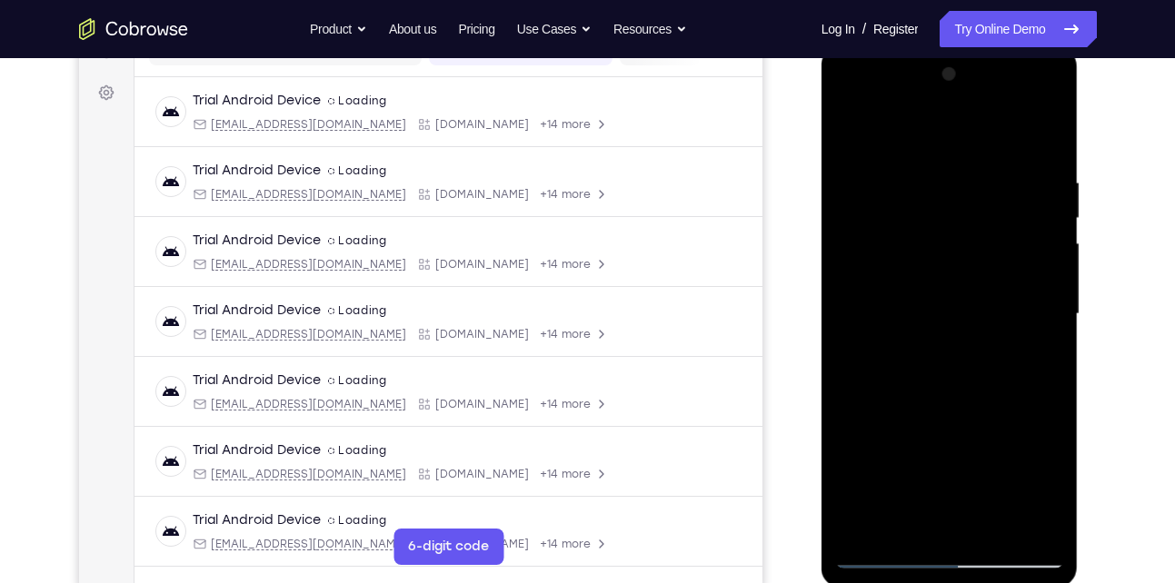
click at [936, 125] on div at bounding box center [949, 314] width 229 height 509
click at [898, 214] on div at bounding box center [949, 314] width 229 height 509
click at [869, 239] on div at bounding box center [949, 314] width 229 height 509
click at [943, 410] on div at bounding box center [949, 314] width 229 height 509
click at [1038, 207] on div at bounding box center [949, 314] width 229 height 509
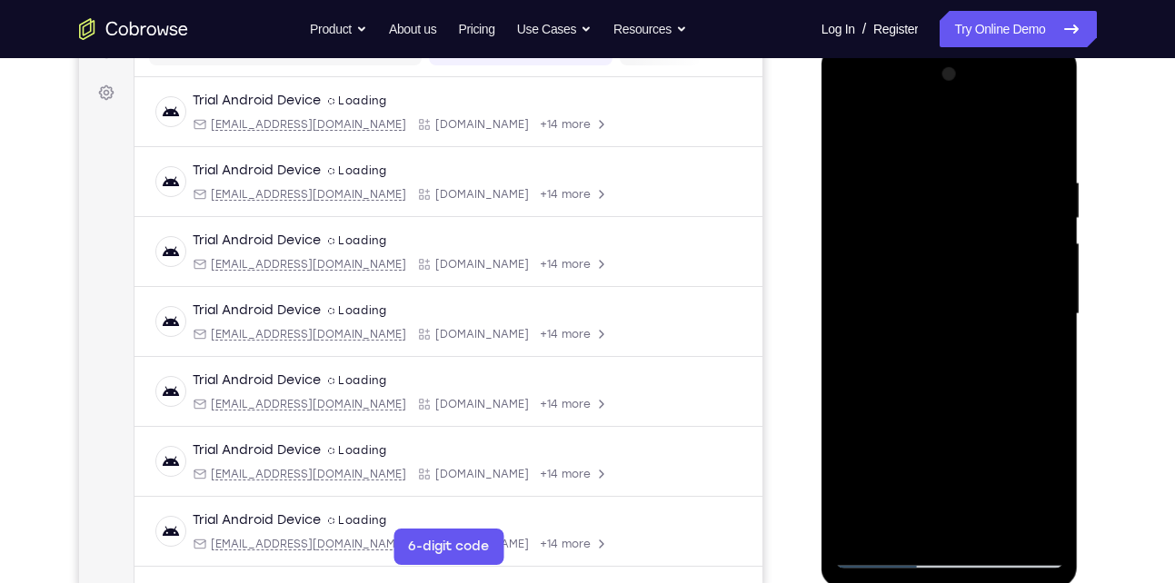
click at [973, 327] on div at bounding box center [949, 314] width 229 height 509
click at [1014, 191] on div at bounding box center [949, 314] width 229 height 509
click at [1036, 196] on div at bounding box center [949, 314] width 229 height 509
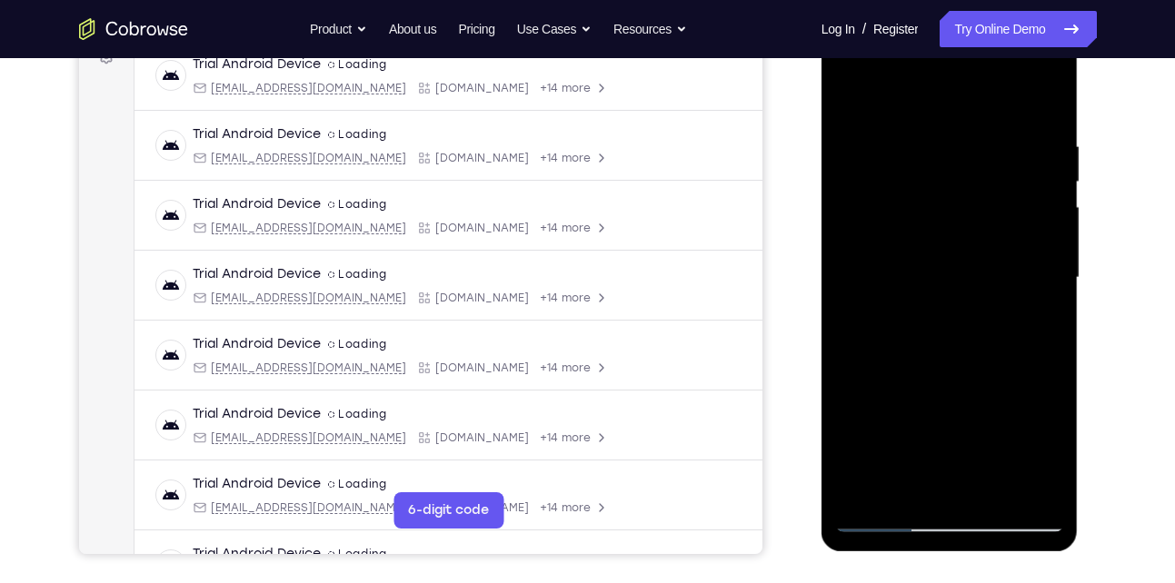
scroll to position [293, 0]
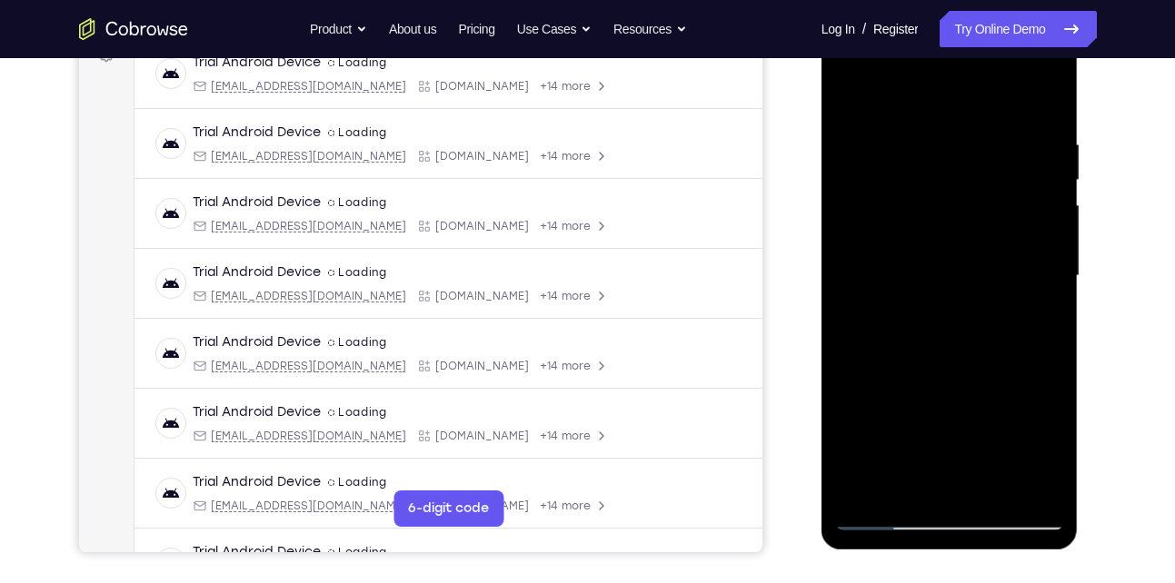
click at [1001, 243] on div at bounding box center [949, 276] width 229 height 509
click at [1017, 190] on div at bounding box center [949, 276] width 229 height 509
click at [855, 493] on div at bounding box center [949, 276] width 229 height 509
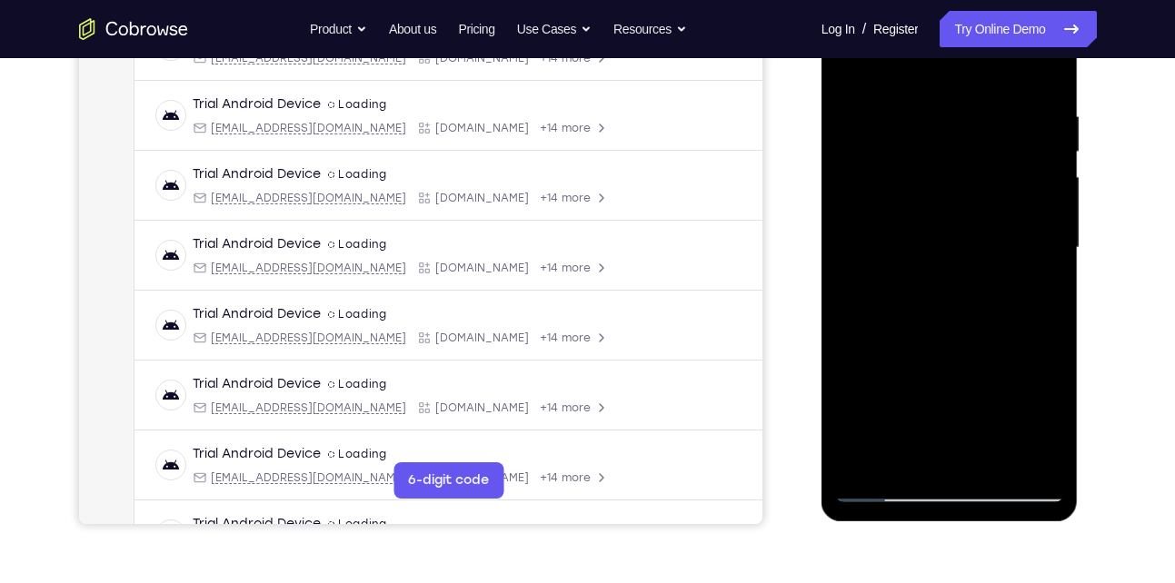
scroll to position [327, 0]
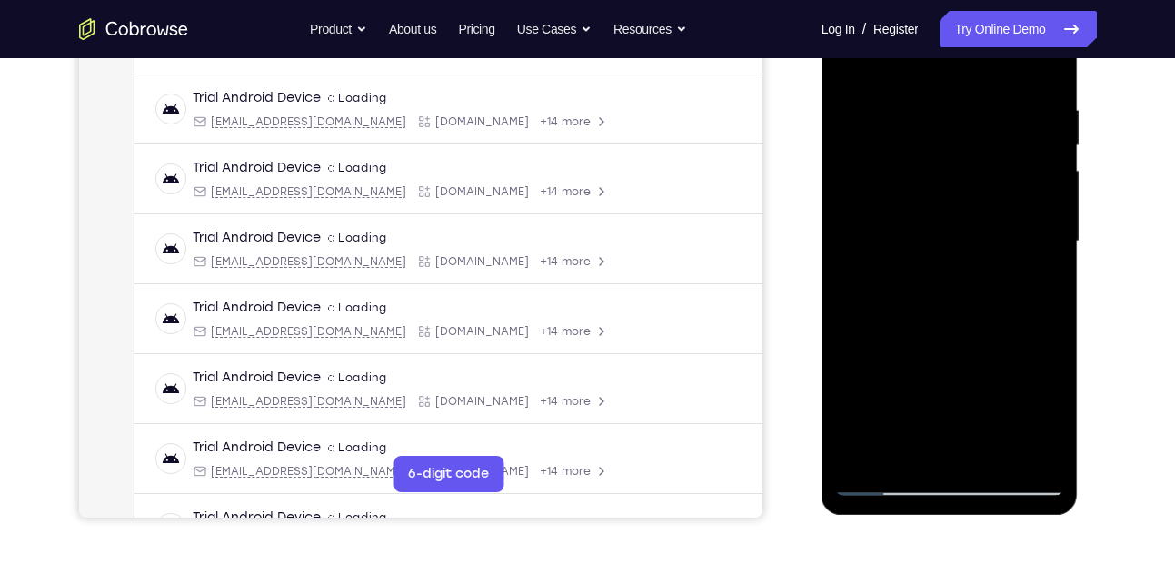
click at [894, 482] on div at bounding box center [949, 241] width 229 height 509
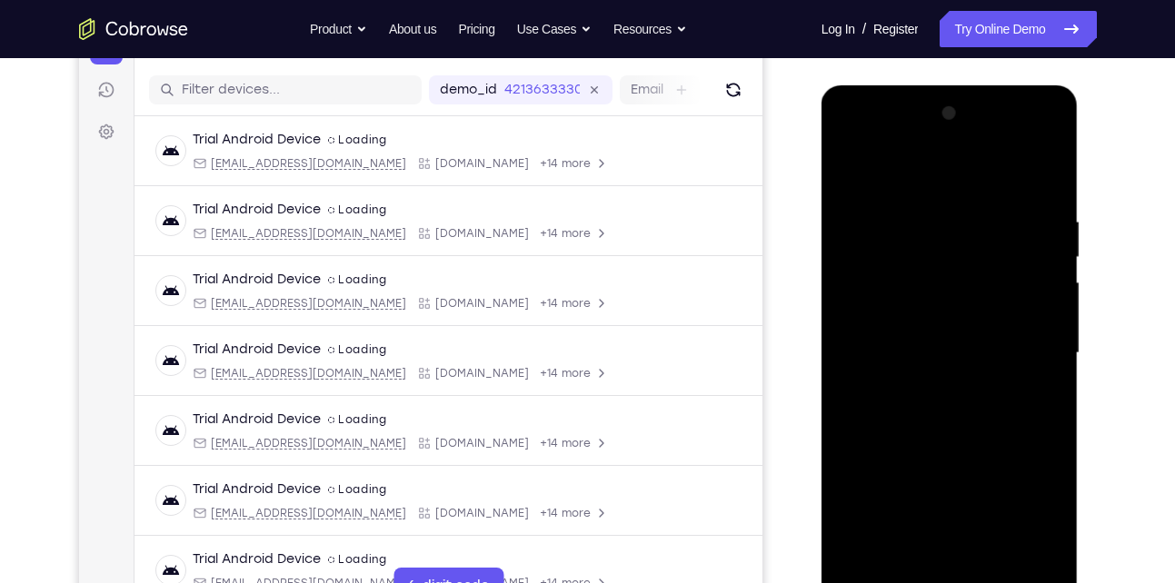
scroll to position [216, 0]
click at [851, 172] on div at bounding box center [949, 352] width 229 height 509
click at [873, 251] on div at bounding box center [949, 352] width 229 height 509
click at [1003, 225] on div at bounding box center [949, 352] width 229 height 509
click at [940, 453] on div at bounding box center [949, 352] width 229 height 509
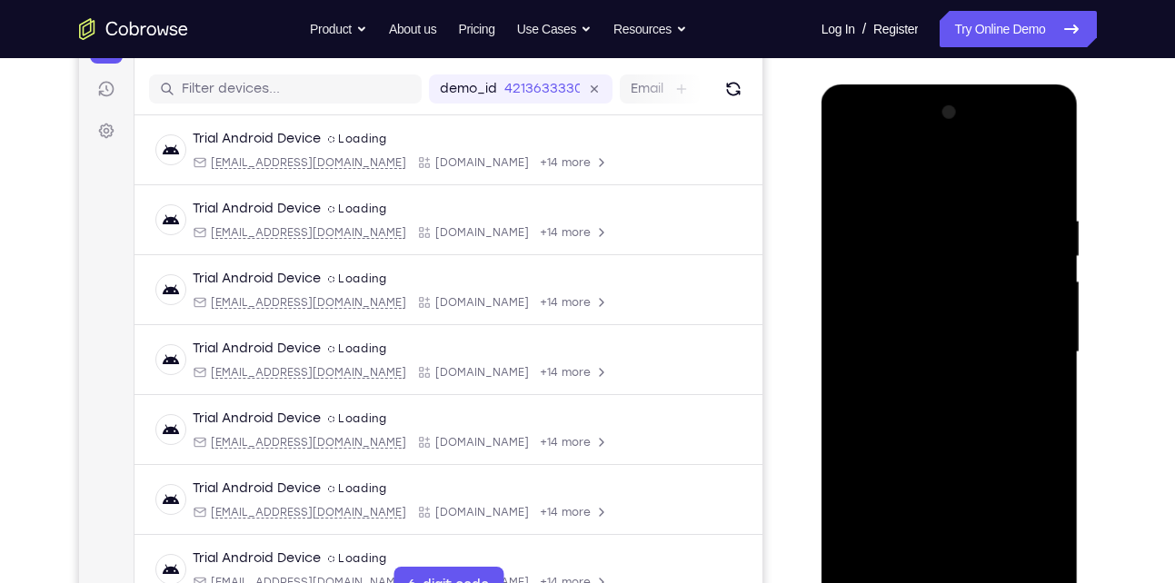
click at [938, 552] on div at bounding box center [949, 352] width 229 height 509
click at [846, 169] on div at bounding box center [949, 352] width 229 height 509
click at [917, 347] on div at bounding box center [949, 352] width 229 height 509
click at [903, 418] on div at bounding box center [949, 352] width 229 height 509
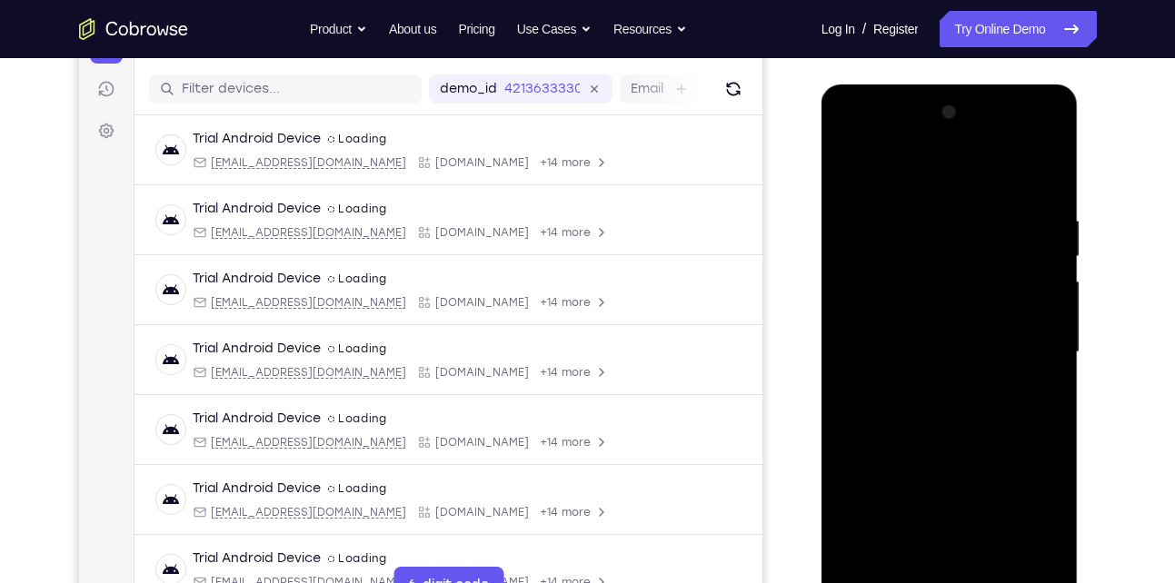
click at [851, 172] on div at bounding box center [949, 352] width 229 height 509
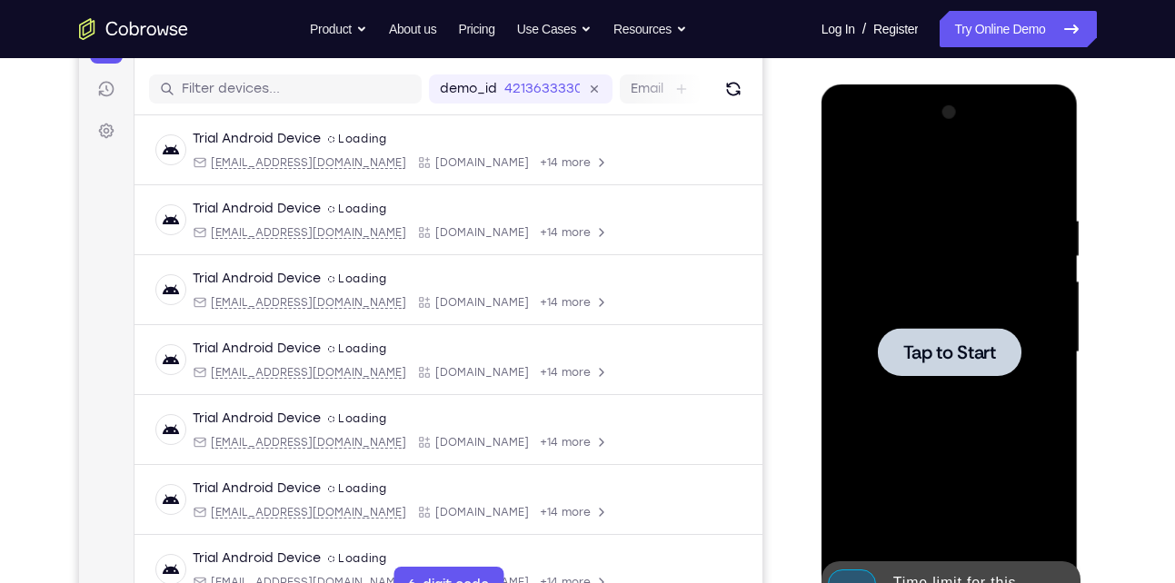
click at [851, 172] on div at bounding box center [949, 352] width 229 height 509
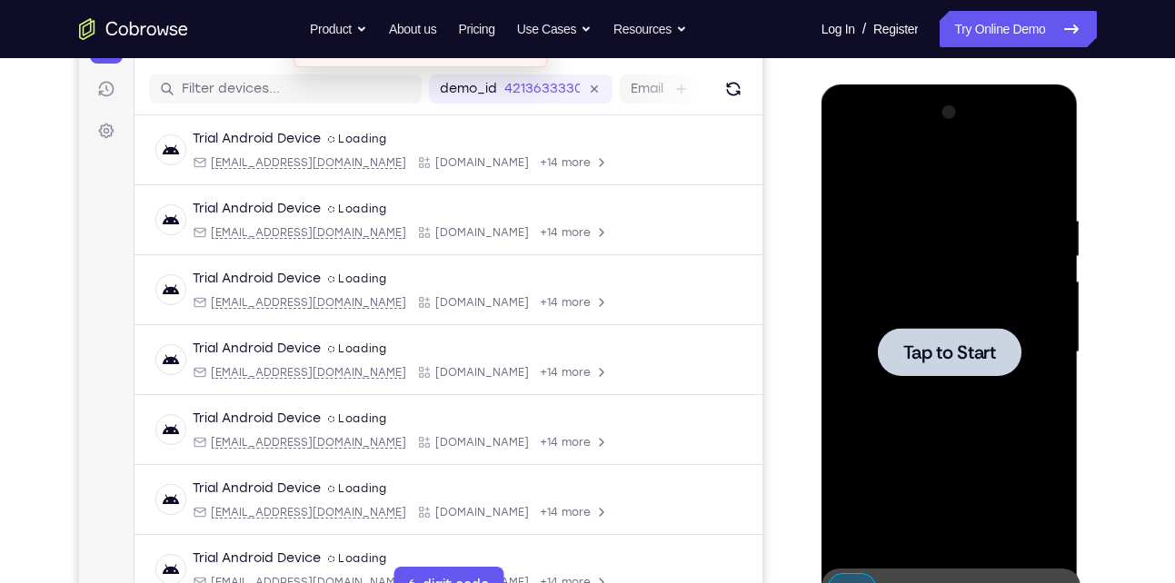
click at [960, 332] on div at bounding box center [950, 352] width 144 height 48
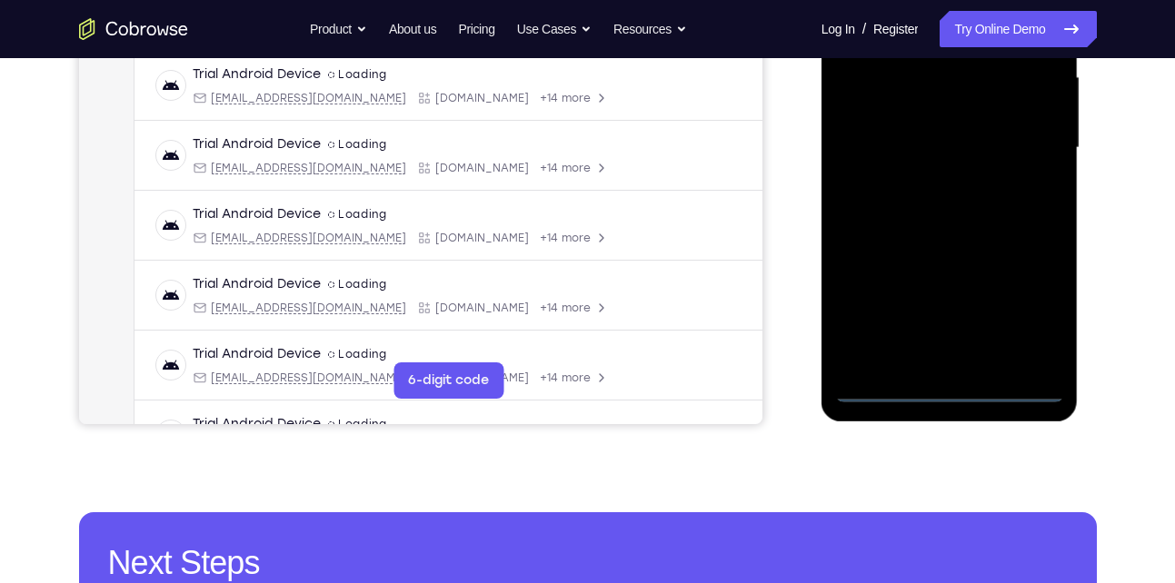
scroll to position [422, 0]
click at [960, 385] on div at bounding box center [949, 147] width 229 height 509
click at [1036, 322] on div at bounding box center [949, 147] width 229 height 509
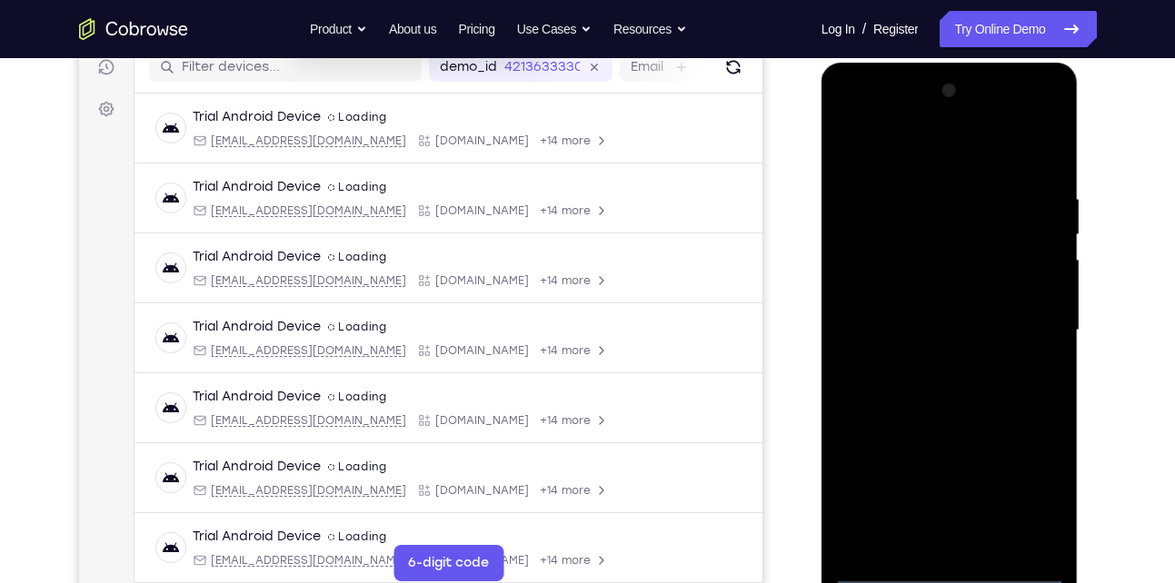
scroll to position [239, 0]
click at [883, 151] on div at bounding box center [949, 329] width 229 height 509
click at [1031, 320] on div at bounding box center [949, 329] width 229 height 509
click at [929, 368] on div at bounding box center [949, 329] width 229 height 509
click at [920, 317] on div at bounding box center [949, 329] width 229 height 509
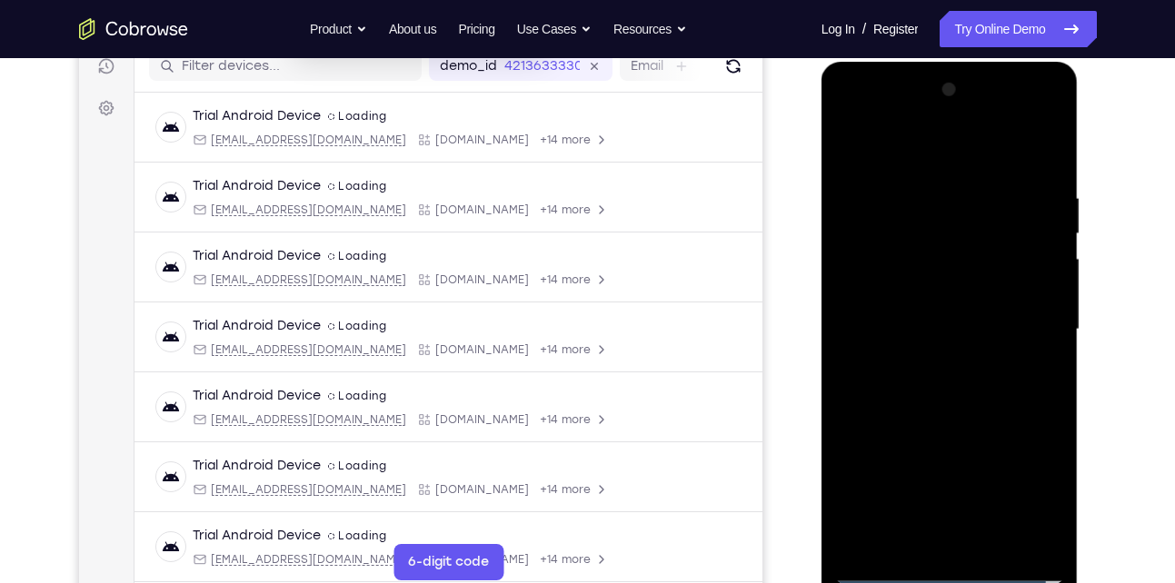
click at [890, 284] on div at bounding box center [949, 329] width 229 height 509
click at [906, 337] on div at bounding box center [949, 329] width 229 height 509
click at [889, 388] on div at bounding box center [949, 329] width 229 height 509
drag, startPoint x: 929, startPoint y: 394, endPoint x: 957, endPoint y: 294, distance: 103.0
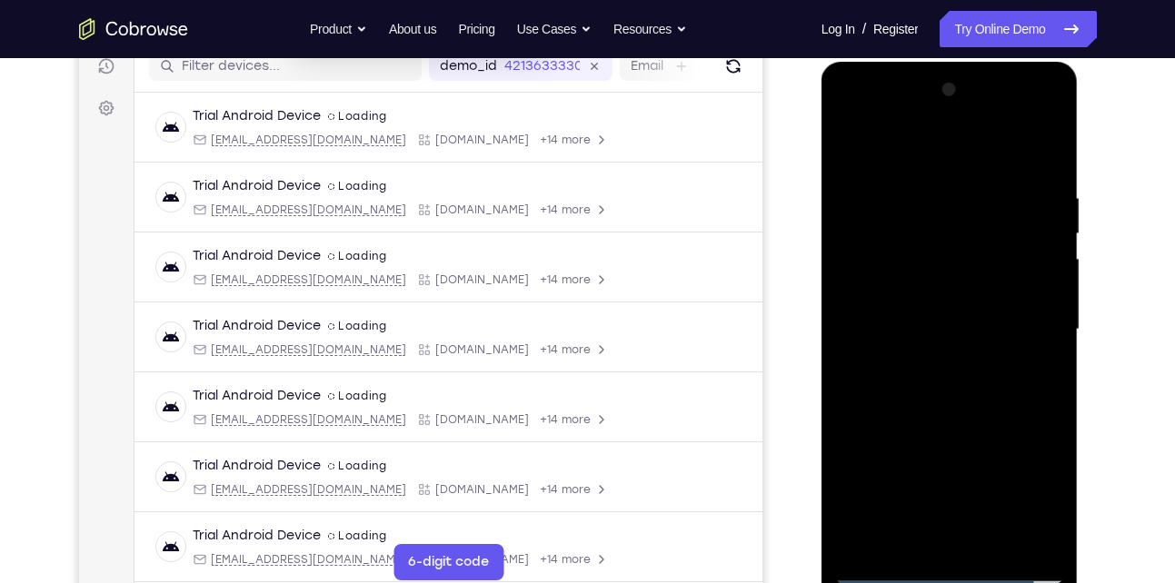
click at [957, 294] on div at bounding box center [949, 329] width 229 height 509
click at [947, 383] on div at bounding box center [949, 329] width 229 height 509
click at [971, 196] on div at bounding box center [949, 329] width 229 height 509
click at [1043, 354] on div at bounding box center [949, 329] width 229 height 509
click at [1039, 148] on div at bounding box center [949, 329] width 229 height 509
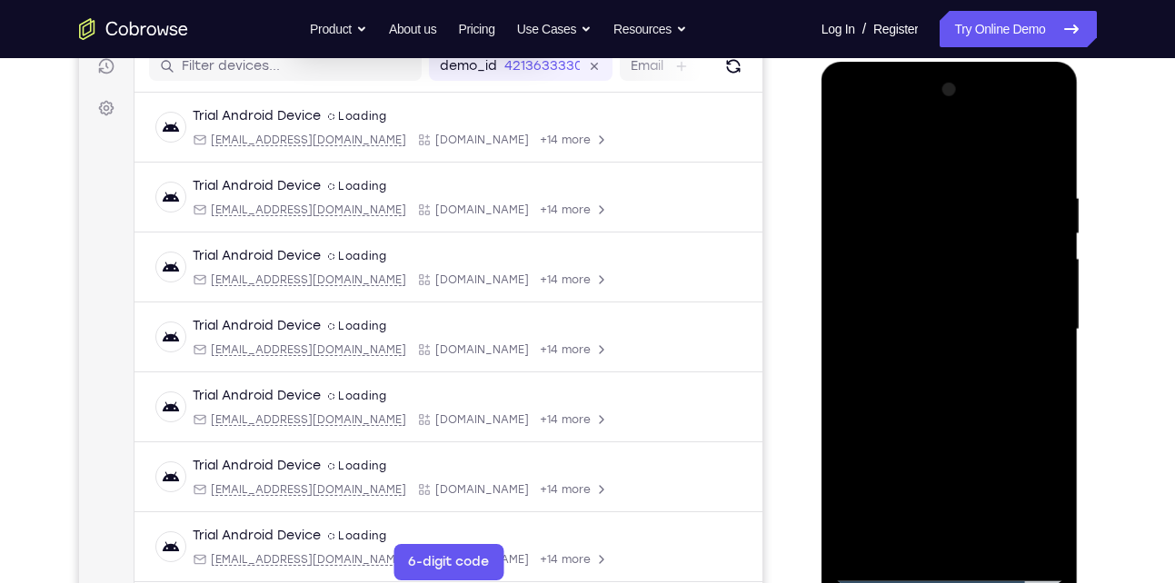
drag, startPoint x: 886, startPoint y: 351, endPoint x: 927, endPoint y: 214, distance: 143.2
click at [927, 214] on div at bounding box center [949, 329] width 229 height 509
click at [1033, 541] on div at bounding box center [949, 329] width 229 height 509
click at [1038, 563] on div at bounding box center [949, 329] width 229 height 509
click at [950, 410] on div at bounding box center [949, 329] width 229 height 509
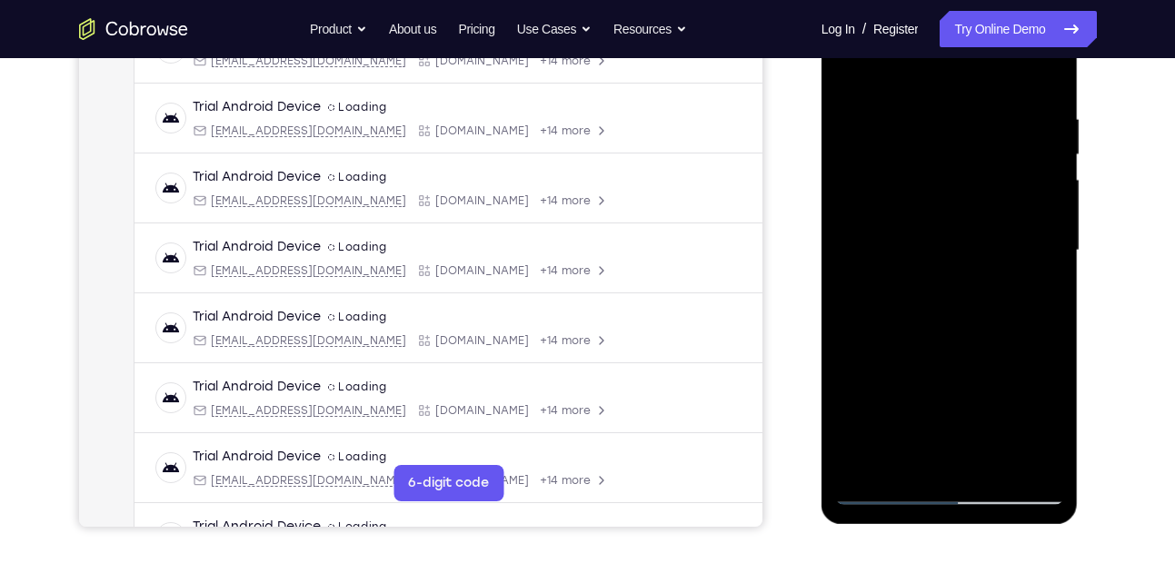
scroll to position [324, 0]
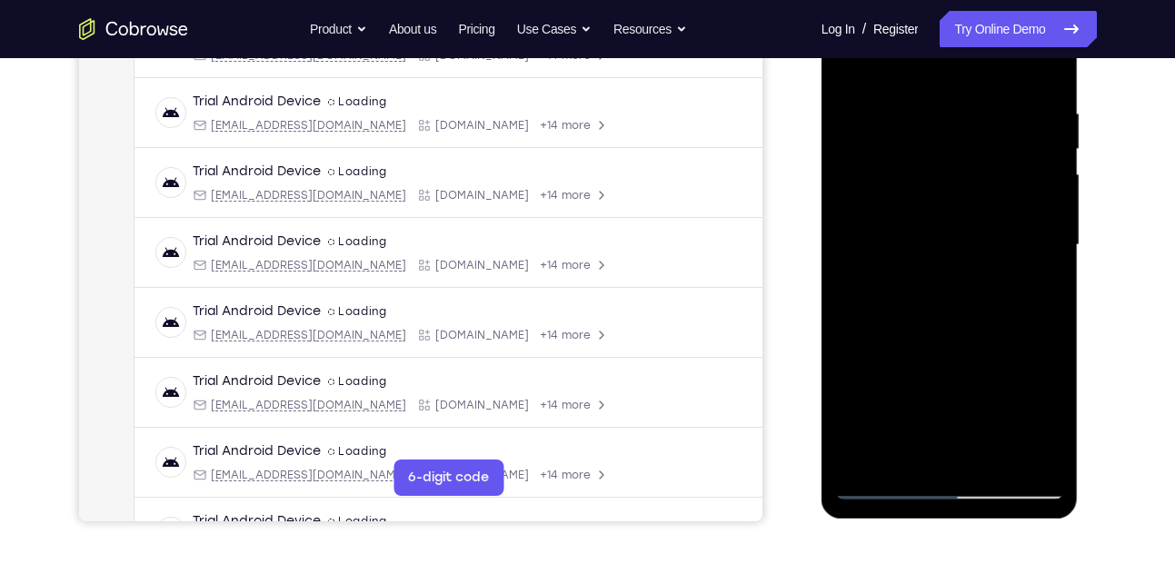
click at [862, 456] on div at bounding box center [949, 245] width 229 height 509
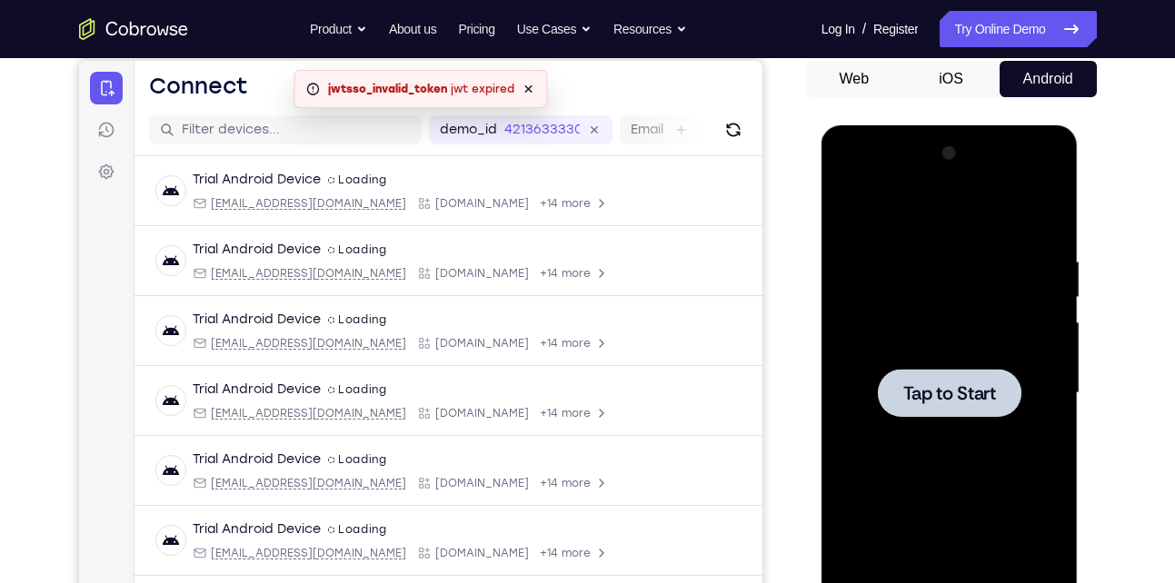
click at [892, 299] on div at bounding box center [949, 393] width 229 height 509
click at [907, 284] on div at bounding box center [949, 393] width 229 height 509
click at [987, 393] on span "Tap to Start" at bounding box center [949, 393] width 93 height 18
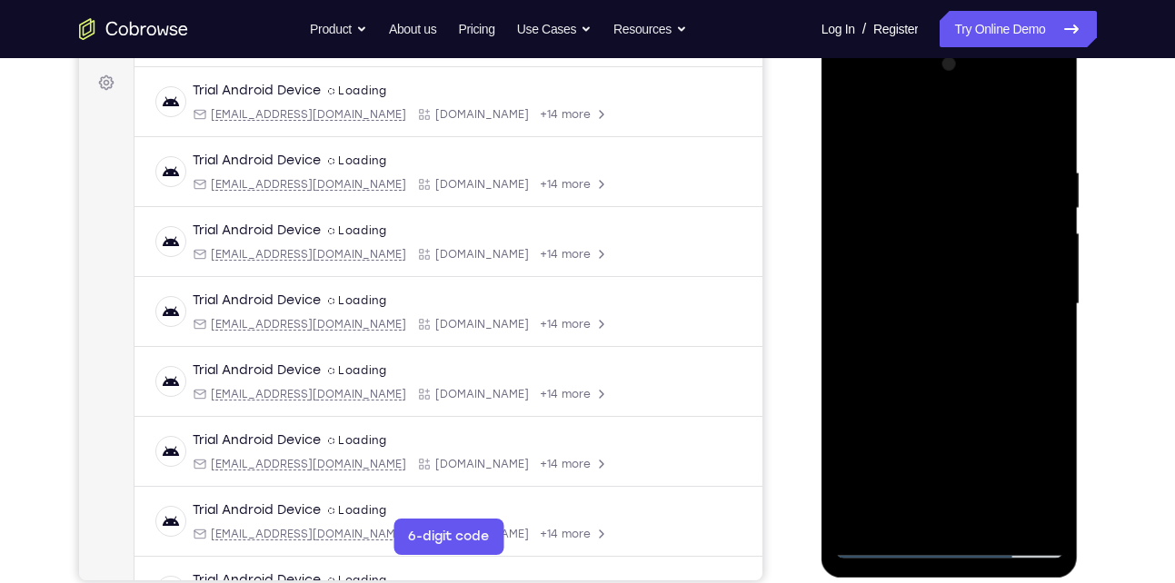
scroll to position [350, 0]
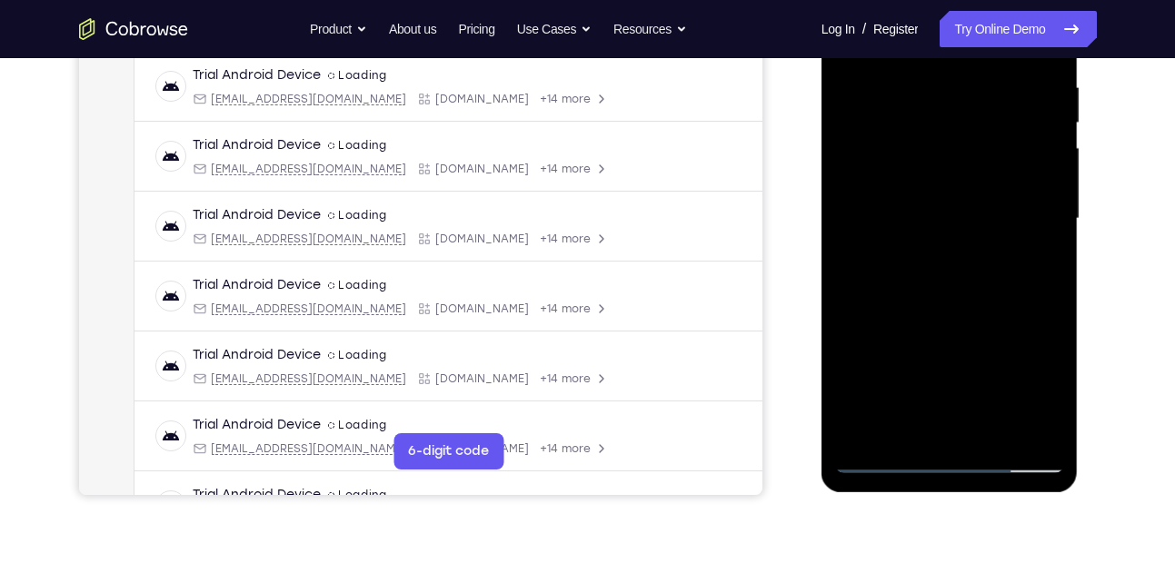
click at [950, 456] on div at bounding box center [949, 219] width 229 height 509
click at [1026, 378] on div at bounding box center [949, 219] width 229 height 509
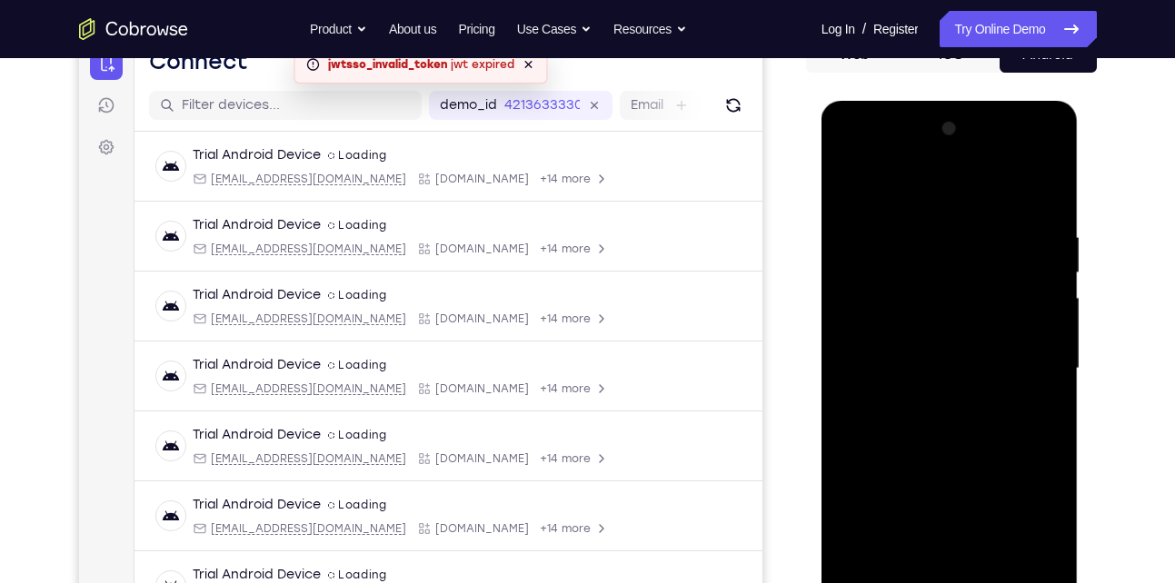
click at [930, 189] on div at bounding box center [949, 369] width 229 height 509
click at [1027, 363] on div at bounding box center [949, 369] width 229 height 509
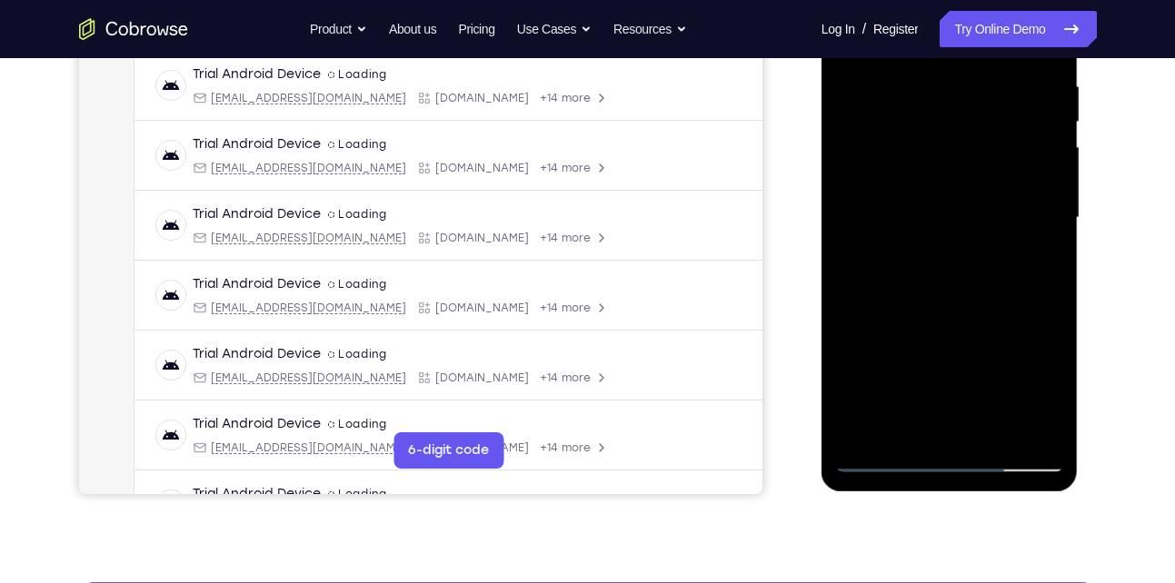
scroll to position [352, 0]
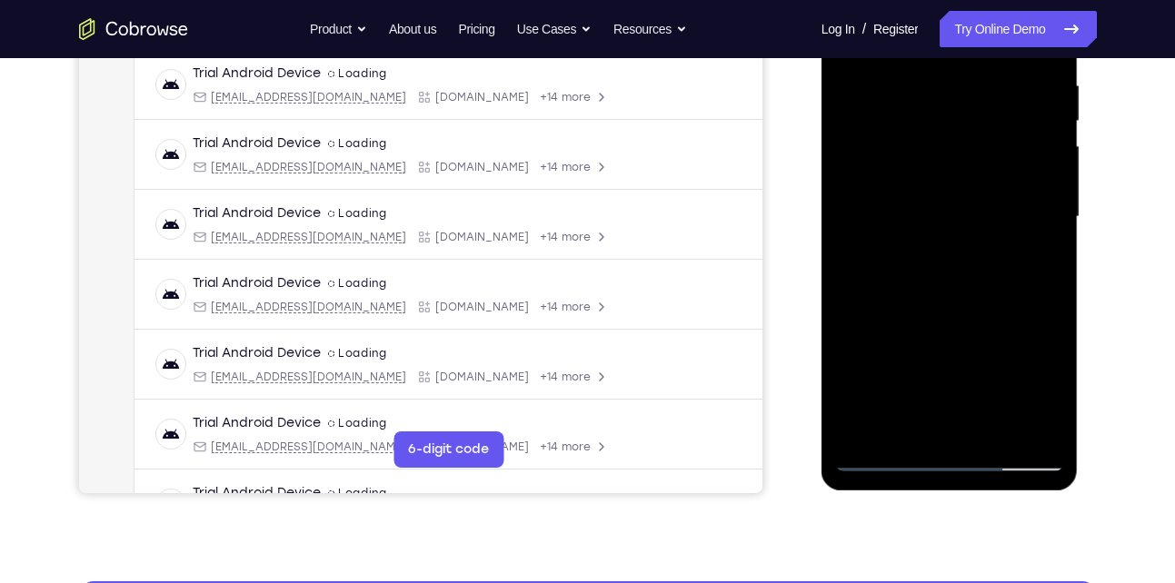
click at [971, 430] on div at bounding box center [949, 217] width 229 height 509
click at [912, 204] on div at bounding box center [949, 217] width 229 height 509
click at [898, 177] on div at bounding box center [949, 217] width 229 height 509
click at [896, 210] on div at bounding box center [949, 217] width 229 height 509
click at [919, 278] on div at bounding box center [949, 217] width 229 height 509
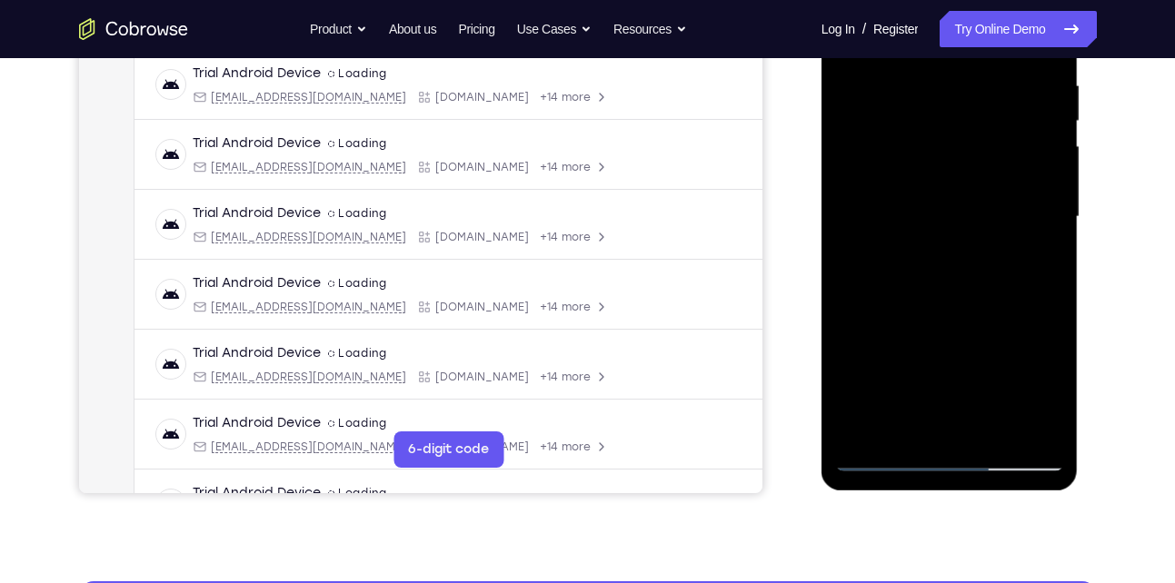
click at [919, 278] on div at bounding box center [949, 217] width 229 height 509
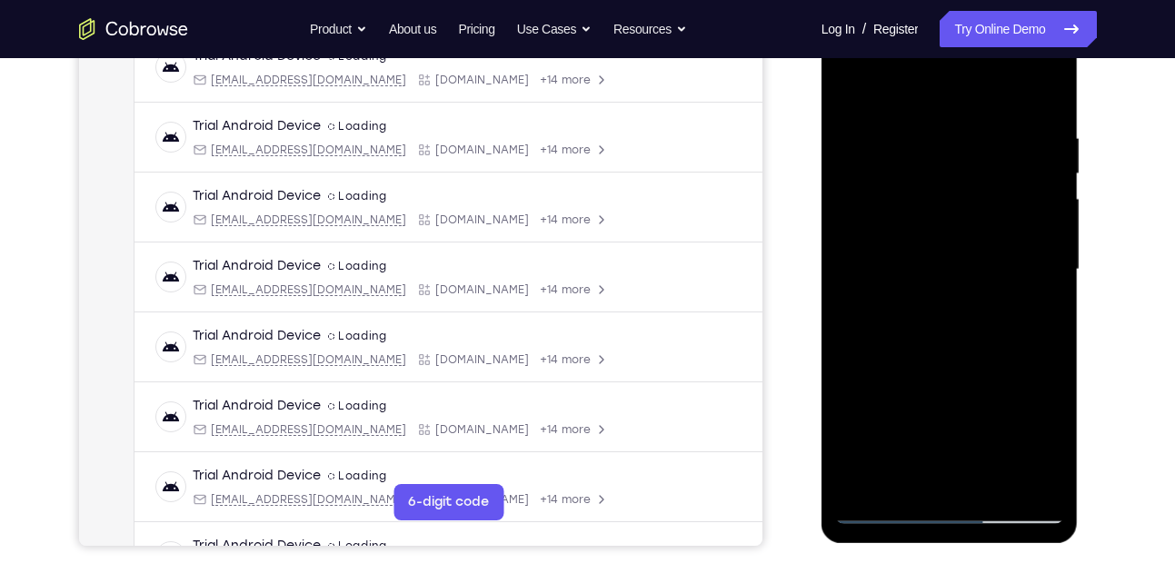
scroll to position [298, 0]
click at [940, 351] on div at bounding box center [949, 270] width 229 height 509
drag, startPoint x: 950, startPoint y: 345, endPoint x: 980, endPoint y: 292, distance: 61.4
click at [980, 292] on div at bounding box center [949, 270] width 229 height 509
drag, startPoint x: 933, startPoint y: 362, endPoint x: 983, endPoint y: 258, distance: 115.0
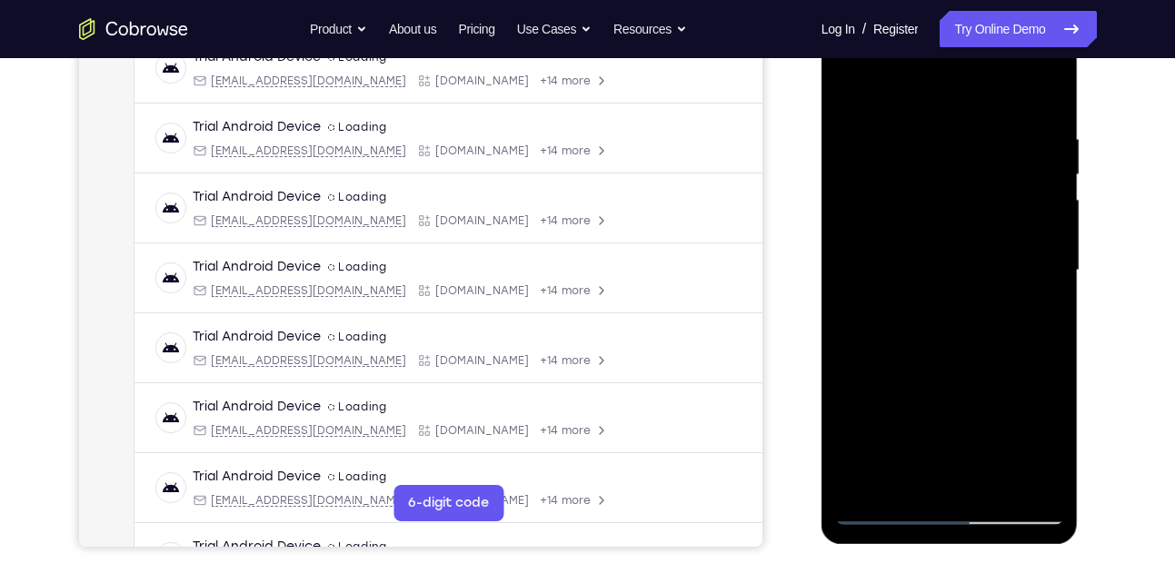
click at [983, 258] on div at bounding box center [949, 270] width 229 height 509
drag, startPoint x: 918, startPoint y: 390, endPoint x: 974, endPoint y: 234, distance: 165.3
click at [974, 234] on div at bounding box center [949, 270] width 229 height 509
drag, startPoint x: 921, startPoint y: 358, endPoint x: 986, endPoint y: 128, distance: 239.1
click at [986, 128] on div at bounding box center [949, 270] width 229 height 509
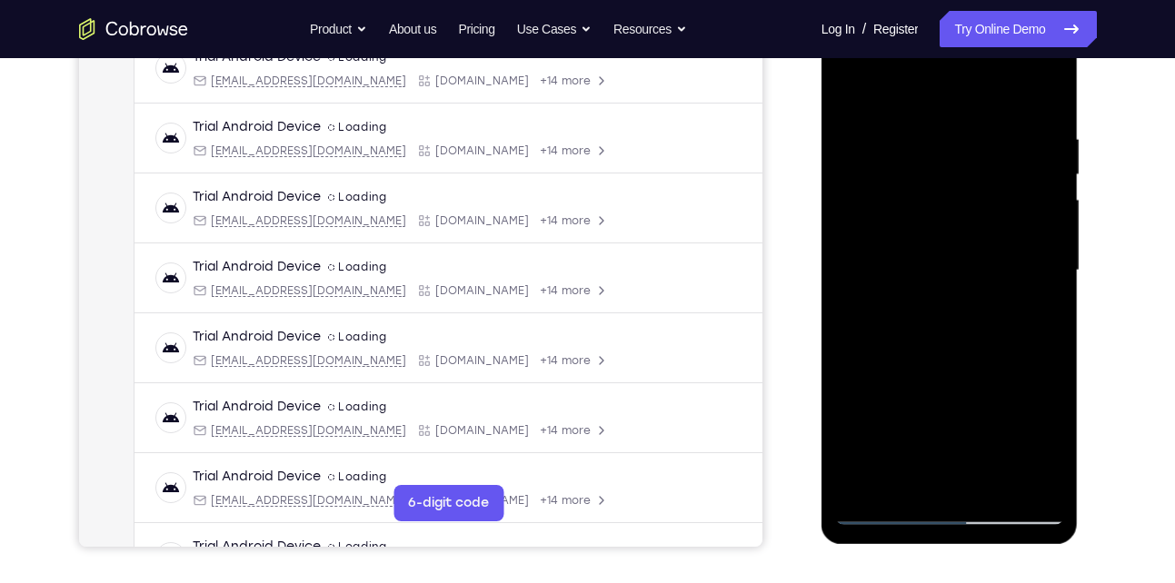
drag, startPoint x: 929, startPoint y: 338, endPoint x: 1009, endPoint y: 124, distance: 228.9
click at [1009, 124] on div at bounding box center [949, 270] width 229 height 509
drag, startPoint x: 934, startPoint y: 366, endPoint x: 1003, endPoint y: 164, distance: 214.1
click at [1003, 164] on div at bounding box center [949, 270] width 229 height 509
drag, startPoint x: 961, startPoint y: 334, endPoint x: 1012, endPoint y: 123, distance: 216.9
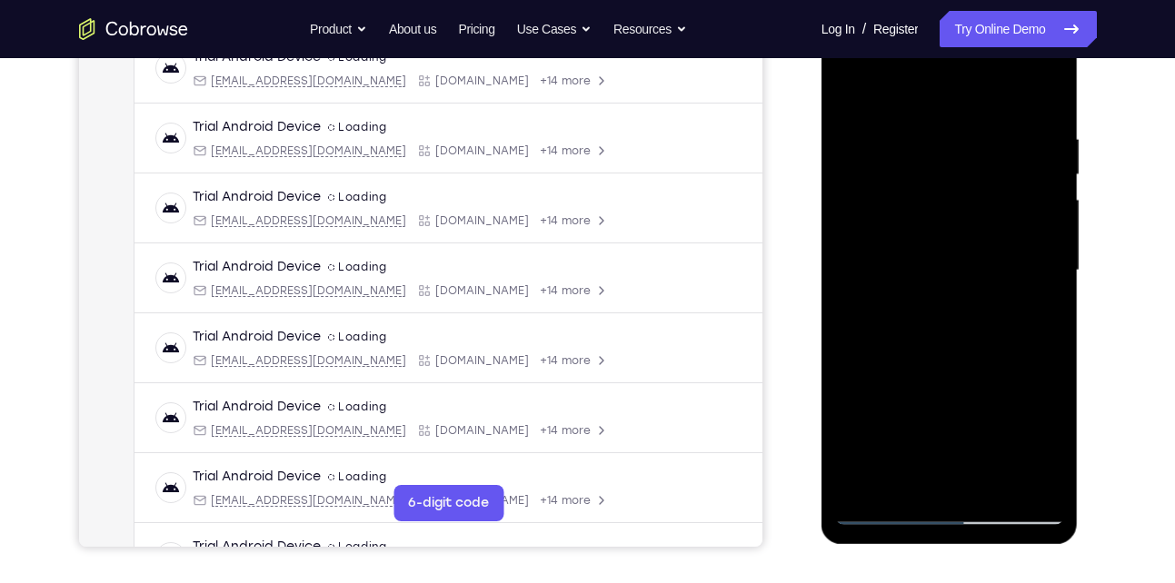
click at [1012, 123] on div at bounding box center [949, 270] width 229 height 509
drag, startPoint x: 952, startPoint y: 373, endPoint x: 993, endPoint y: 211, distance: 167.1
click at [993, 211] on div at bounding box center [949, 270] width 229 height 509
drag, startPoint x: 992, startPoint y: 359, endPoint x: 1002, endPoint y: 163, distance: 196.5
click at [1002, 163] on div at bounding box center [949, 270] width 229 height 509
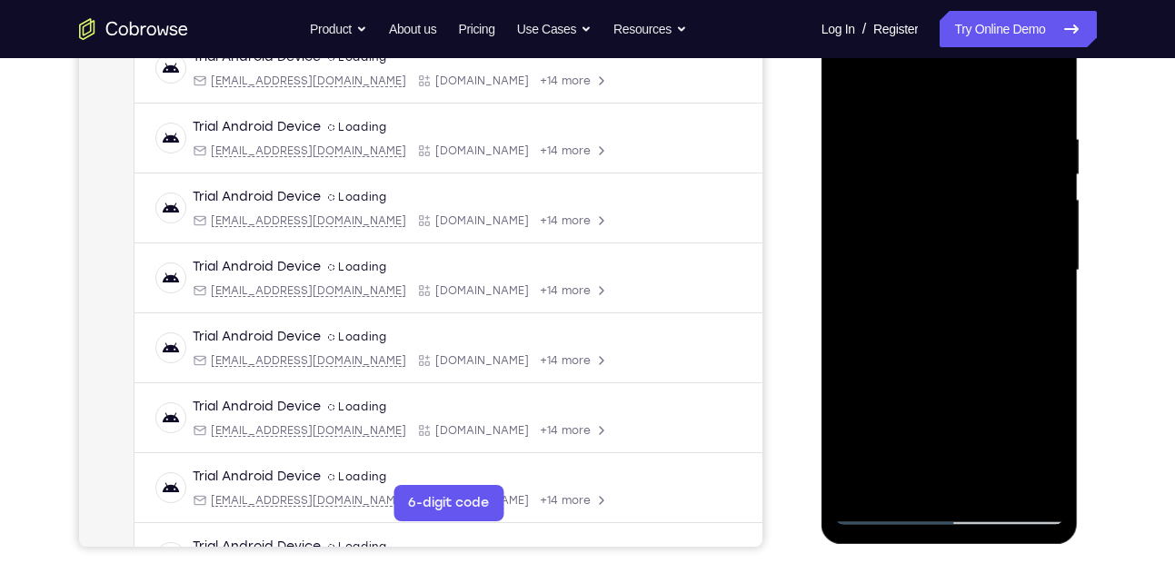
click at [987, 482] on div at bounding box center [949, 270] width 229 height 509
click at [961, 360] on div at bounding box center [949, 270] width 229 height 509
click at [923, 247] on div at bounding box center [949, 270] width 229 height 509
click at [843, 87] on div at bounding box center [949, 270] width 229 height 509
drag, startPoint x: 913, startPoint y: 366, endPoint x: 947, endPoint y: 199, distance: 170.6
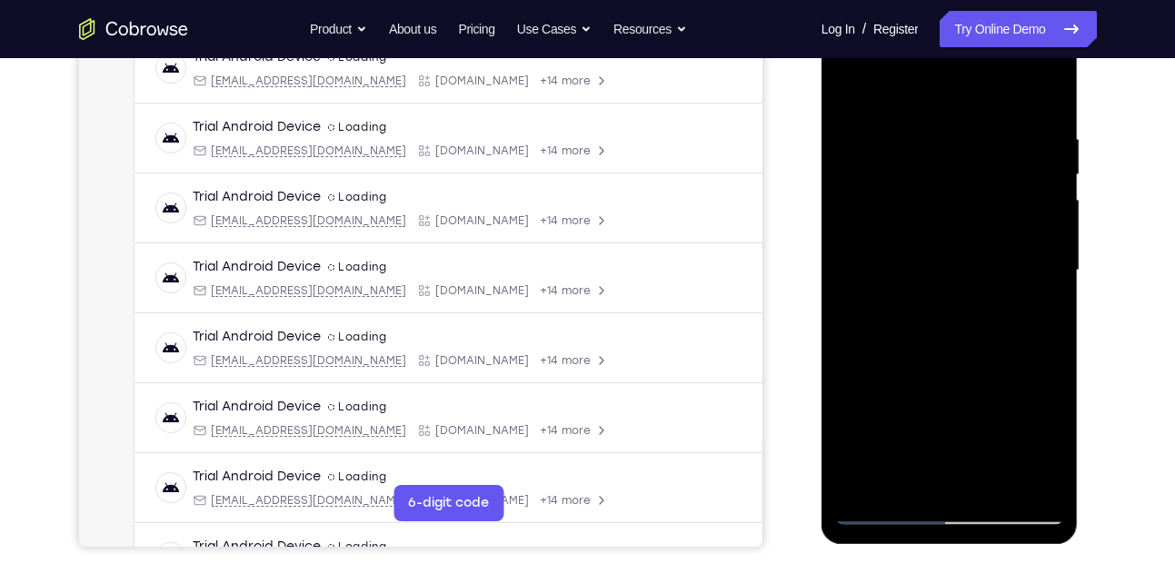
click at [947, 199] on div at bounding box center [949, 270] width 229 height 509
drag, startPoint x: 912, startPoint y: 419, endPoint x: 943, endPoint y: 304, distance: 118.6
click at [943, 304] on div at bounding box center [949, 270] width 229 height 509
drag, startPoint x: 961, startPoint y: 247, endPoint x: 916, endPoint y: 381, distance: 140.8
click at [916, 381] on div at bounding box center [949, 270] width 229 height 509
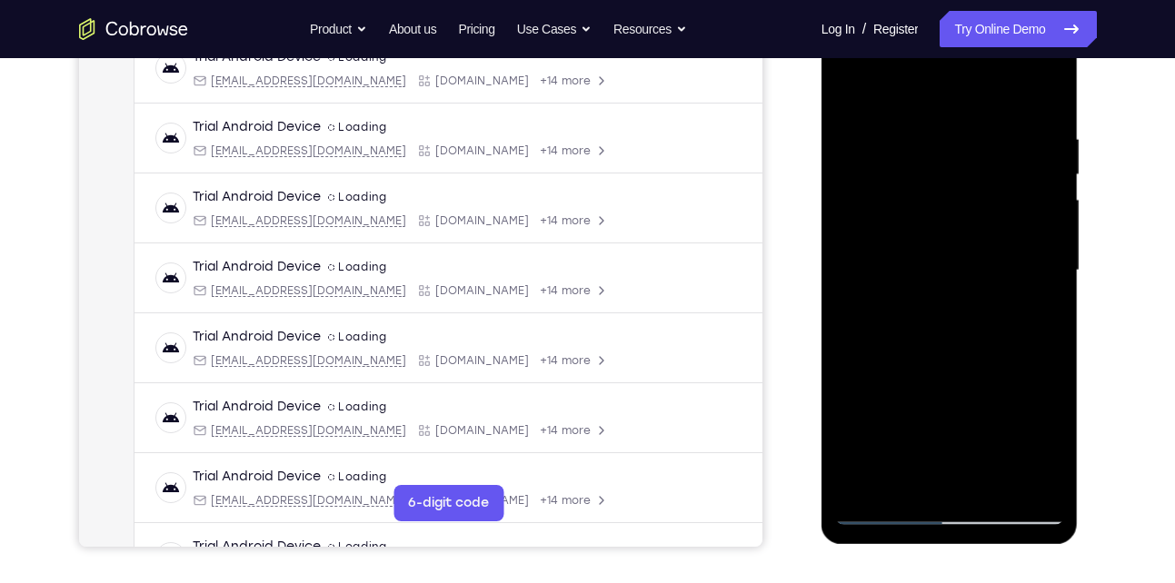
drag, startPoint x: 938, startPoint y: 307, endPoint x: 902, endPoint y: 400, distance: 99.6
click at [902, 400] on div at bounding box center [949, 270] width 229 height 509
click at [852, 87] on div at bounding box center [949, 270] width 229 height 509
drag, startPoint x: 944, startPoint y: 226, endPoint x: 951, endPoint y: 384, distance: 157.4
click at [951, 384] on div at bounding box center [949, 270] width 229 height 509
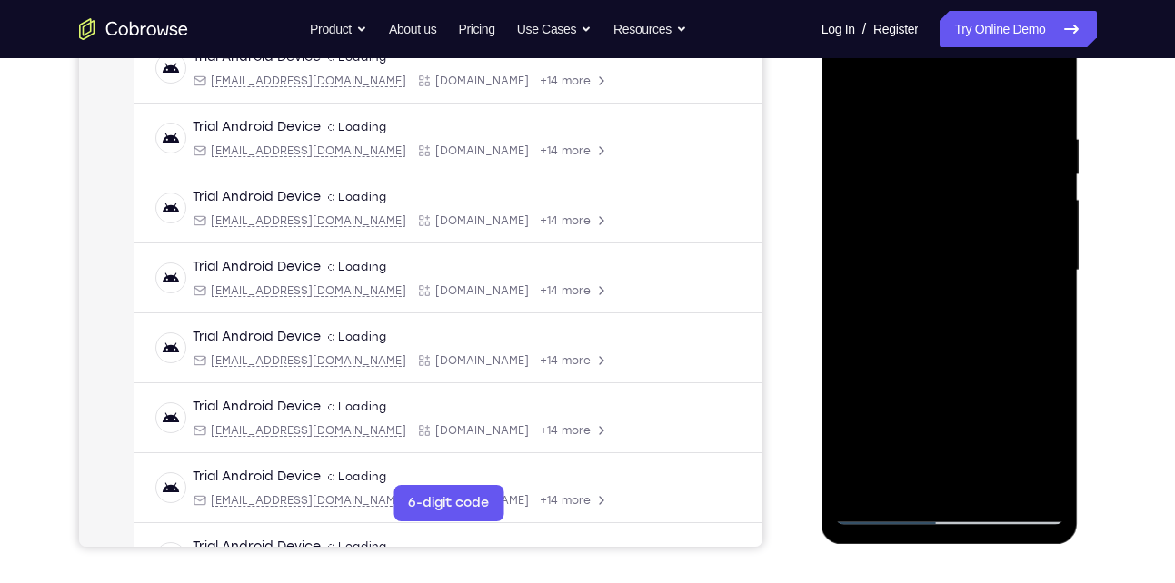
click at [936, 138] on div at bounding box center [949, 270] width 229 height 509
click at [1040, 260] on div at bounding box center [949, 270] width 229 height 509
click at [1022, 273] on div at bounding box center [949, 270] width 229 height 509
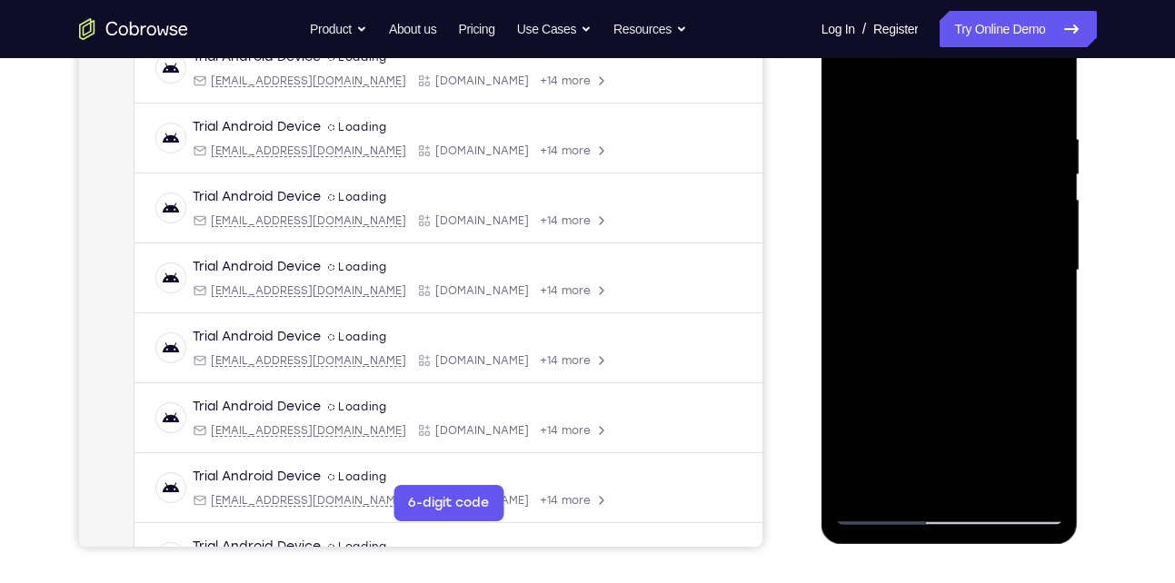
click at [1022, 273] on div at bounding box center [949, 270] width 229 height 509
click at [1004, 104] on div at bounding box center [949, 270] width 229 height 509
click at [1040, 89] on div at bounding box center [949, 270] width 229 height 509
click at [992, 130] on div at bounding box center [949, 270] width 229 height 509
click at [1013, 229] on div at bounding box center [949, 270] width 229 height 509
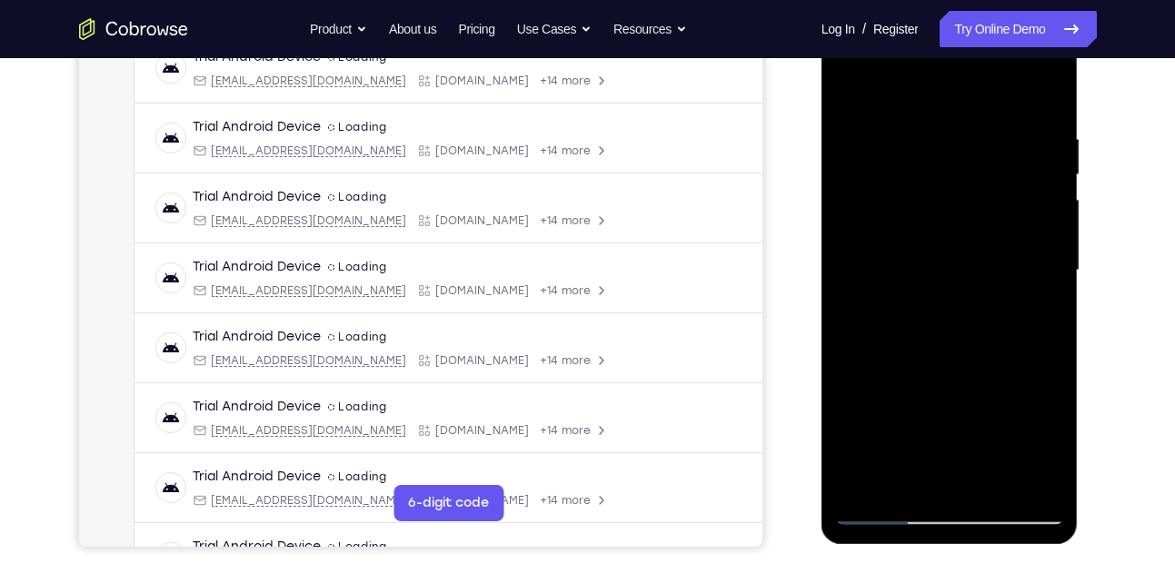
click at [1013, 229] on div at bounding box center [949, 270] width 229 height 509
click at [1014, 227] on div at bounding box center [949, 270] width 229 height 509
click at [1045, 91] on div at bounding box center [949, 270] width 229 height 509
drag, startPoint x: 973, startPoint y: 365, endPoint x: 1022, endPoint y: 127, distance: 242.9
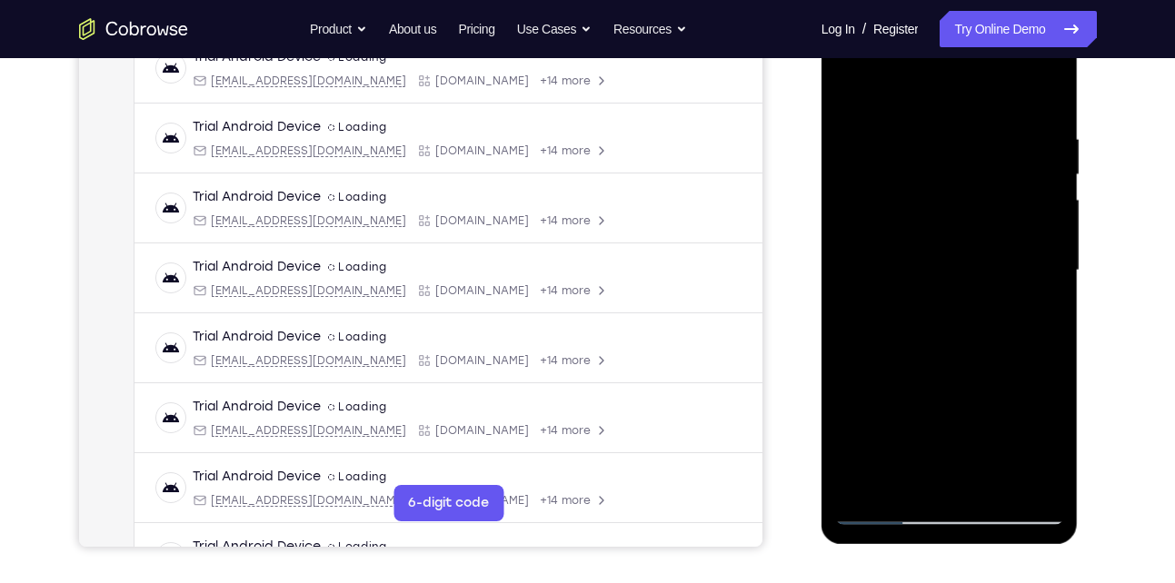
click at [1022, 127] on div at bounding box center [949, 270] width 229 height 509
drag, startPoint x: 970, startPoint y: 347, endPoint x: 1013, endPoint y: 130, distance: 221.5
click at [1013, 130] on div at bounding box center [949, 270] width 229 height 509
click at [864, 476] on div at bounding box center [949, 270] width 229 height 509
click at [912, 483] on div at bounding box center [949, 270] width 229 height 509
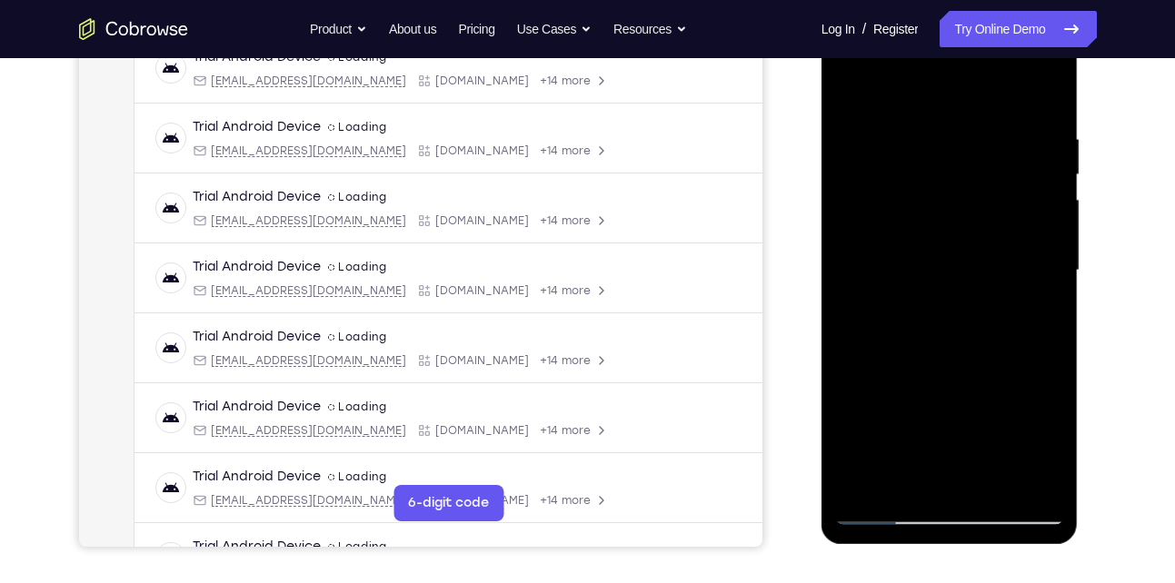
click at [918, 85] on div at bounding box center [949, 270] width 229 height 509
click at [882, 179] on div at bounding box center [949, 270] width 229 height 509
click at [875, 190] on div at bounding box center [949, 270] width 229 height 509
click at [962, 365] on div at bounding box center [949, 270] width 229 height 509
click at [1040, 147] on div at bounding box center [949, 270] width 229 height 509
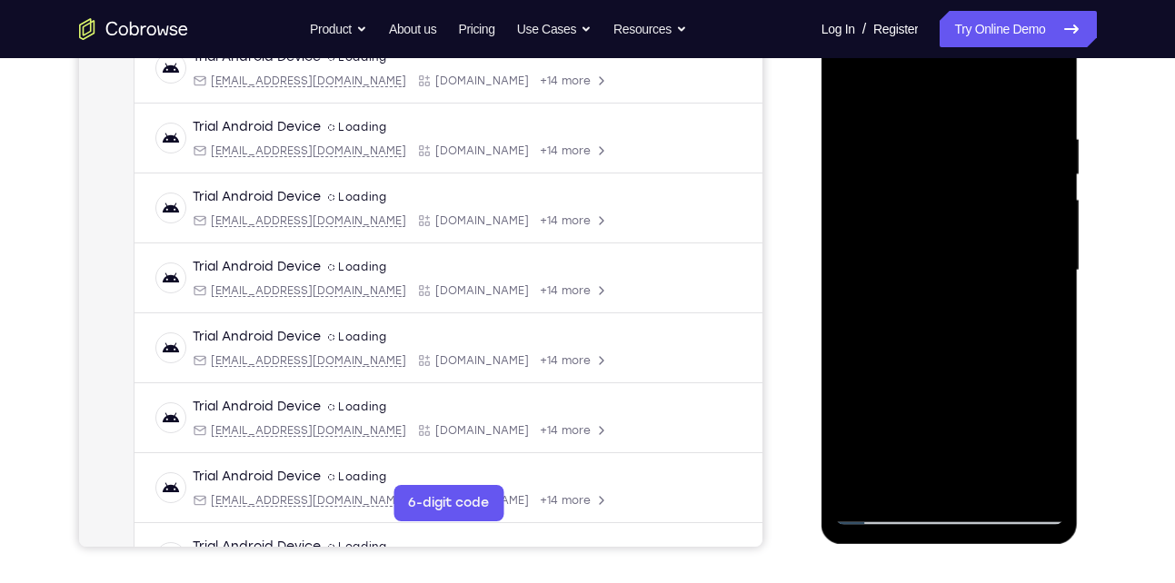
click at [877, 513] on div at bounding box center [949, 270] width 229 height 509
click at [849, 77] on div at bounding box center [949, 270] width 229 height 509
click at [1050, 139] on div at bounding box center [949, 270] width 229 height 509
click at [938, 83] on div at bounding box center [949, 270] width 229 height 509
click at [857, 174] on div at bounding box center [949, 270] width 229 height 509
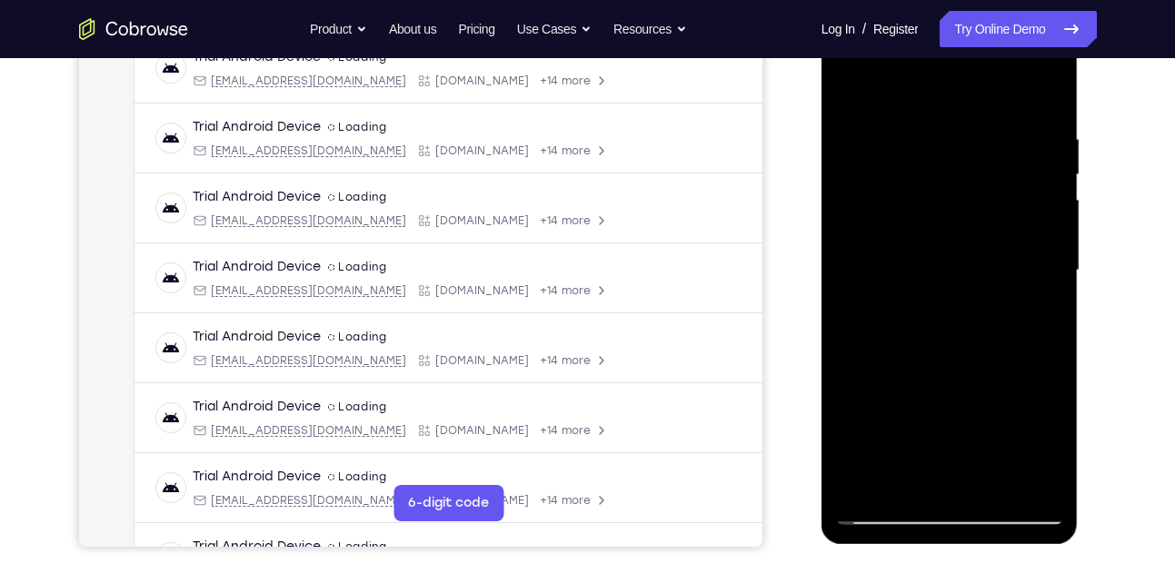
click at [1042, 473] on div at bounding box center [949, 270] width 229 height 509
click at [1025, 221] on div at bounding box center [949, 270] width 229 height 509
click at [1040, 82] on div at bounding box center [949, 270] width 229 height 509
click at [856, 476] on div at bounding box center [949, 270] width 229 height 509
drag, startPoint x: 898, startPoint y: 361, endPoint x: 1001, endPoint y: 118, distance: 263.5
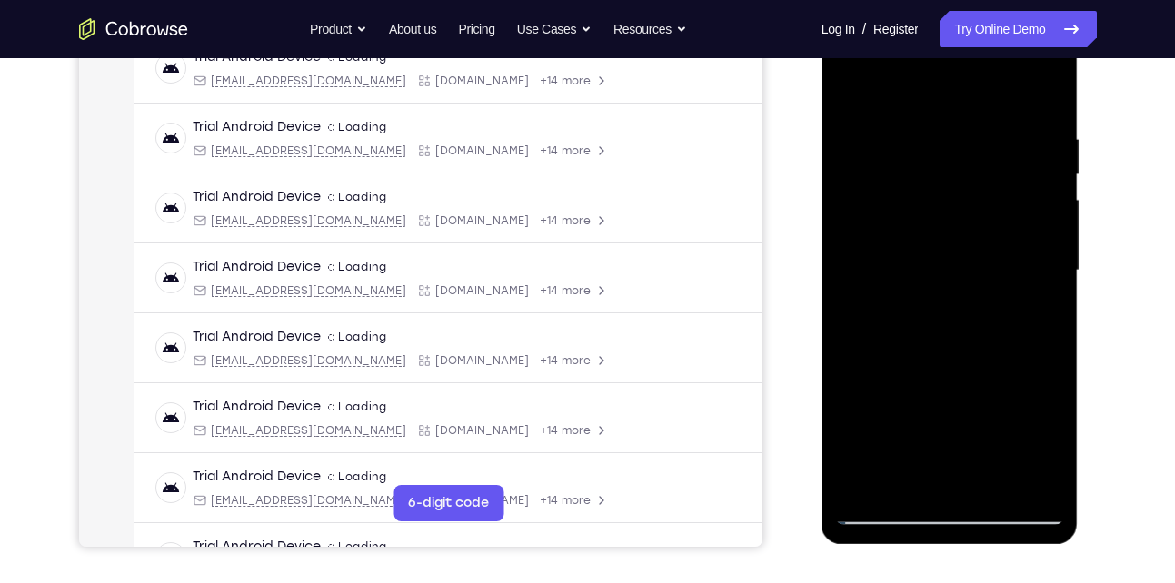
click at [1001, 118] on div at bounding box center [949, 270] width 229 height 509
drag, startPoint x: 933, startPoint y: 407, endPoint x: 1069, endPoint y: 103, distance: 333.2
click at [1069, 103] on div at bounding box center [950, 274] width 257 height 542
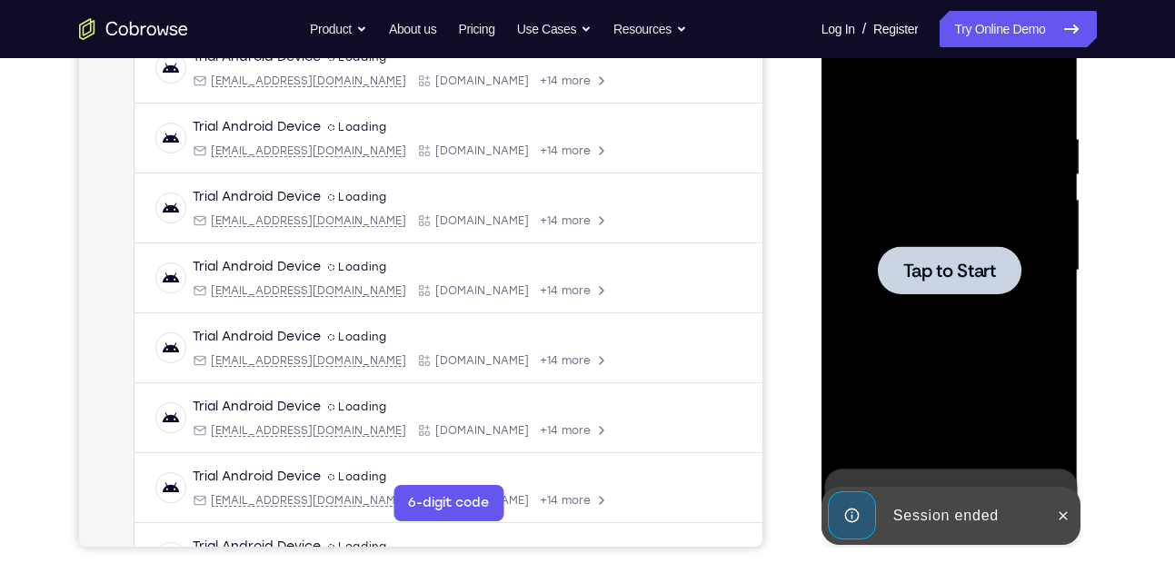
click at [953, 291] on div at bounding box center [950, 270] width 144 height 48
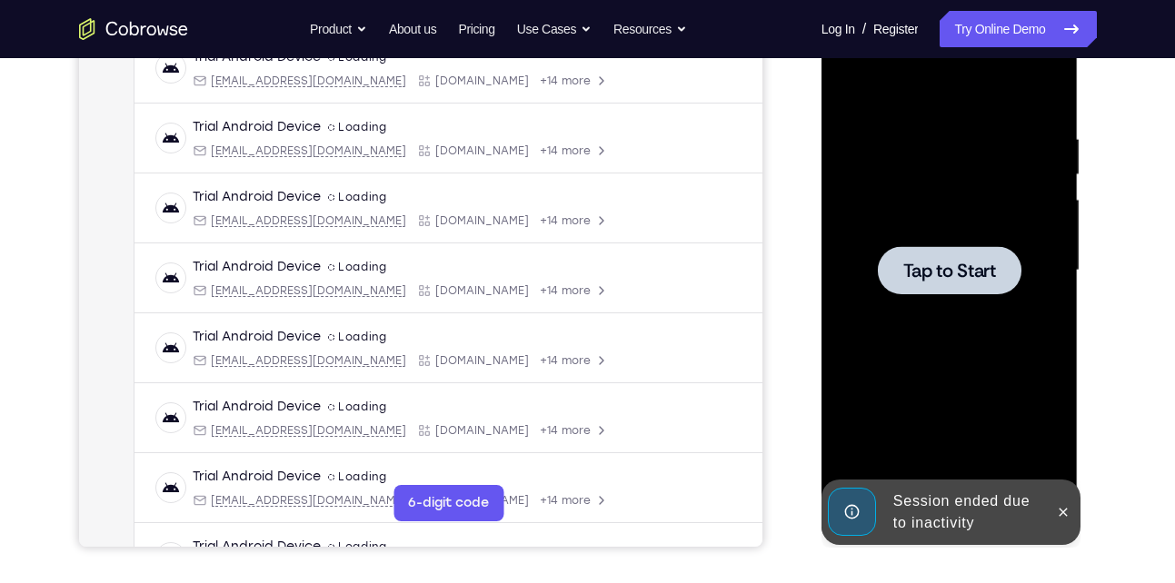
click at [982, 371] on div at bounding box center [949, 270] width 229 height 509
click at [881, 305] on div at bounding box center [949, 270] width 229 height 509
click at [996, 275] on span "Tap to Start" at bounding box center [949, 271] width 93 height 18
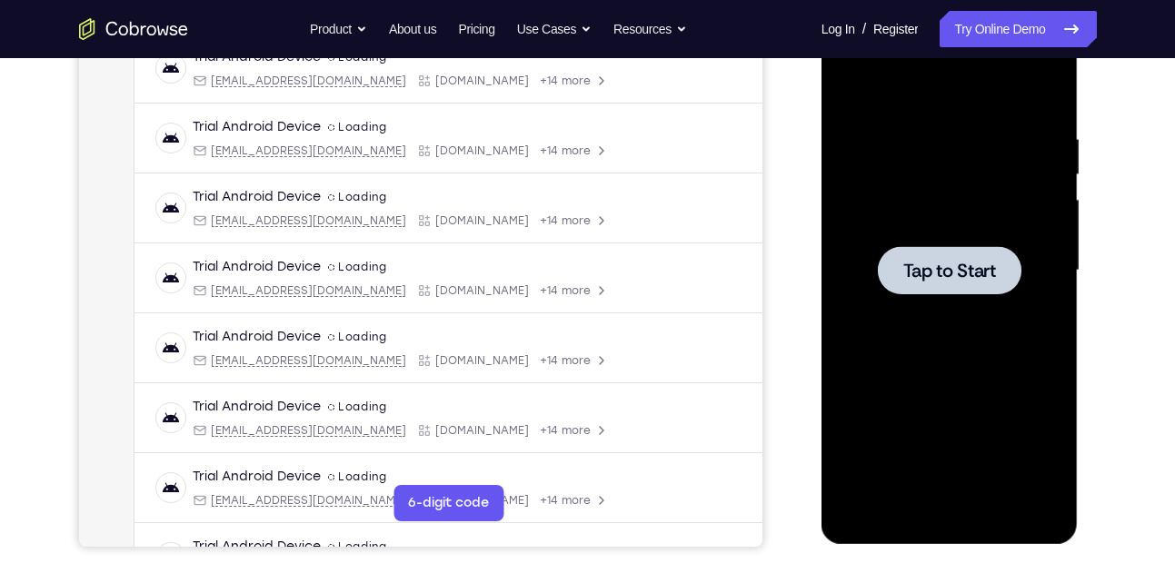
click at [923, 272] on span "Tap to Start" at bounding box center [949, 271] width 93 height 18
click at [922, 284] on div at bounding box center [950, 270] width 144 height 48
